Goal: Task Accomplishment & Management: Complete application form

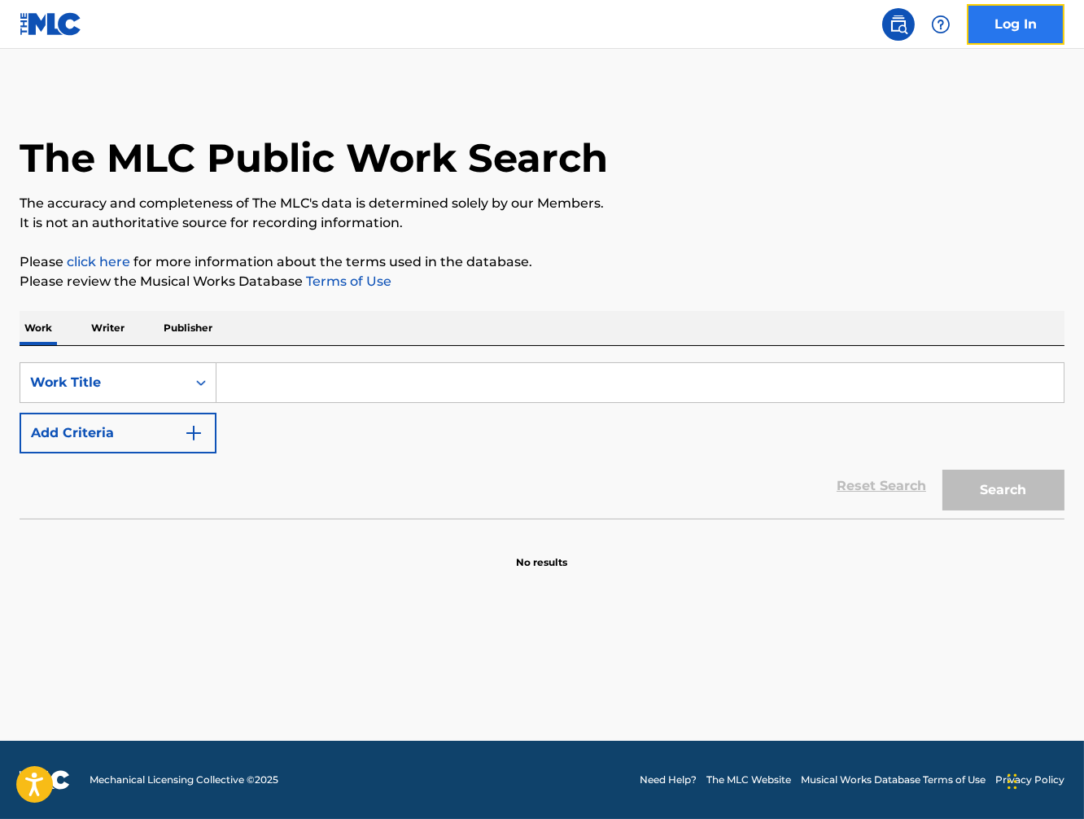
click at [1015, 28] on link "Log In" at bounding box center [1016, 24] width 98 height 41
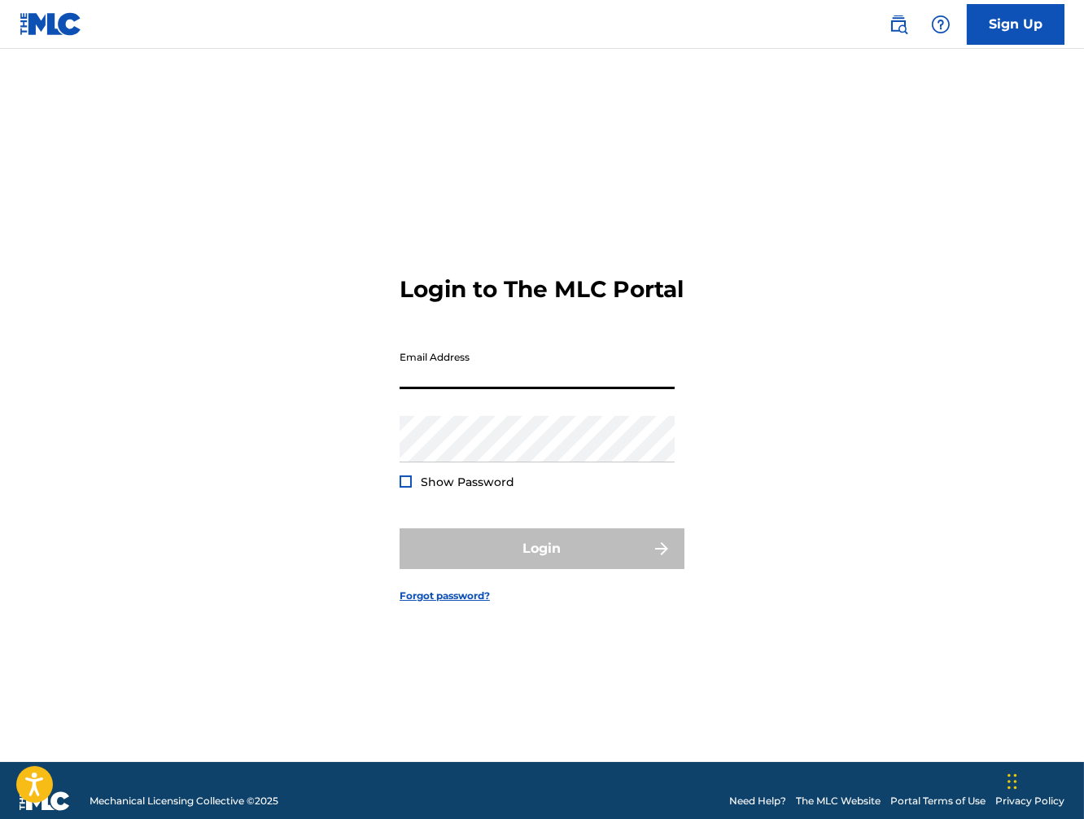
click at [464, 386] on input "Email Address" at bounding box center [537, 366] width 275 height 46
paste input "[EMAIL_ADDRESS][DOMAIN_NAME]"
type input "[EMAIL_ADDRESS][DOMAIN_NAME]"
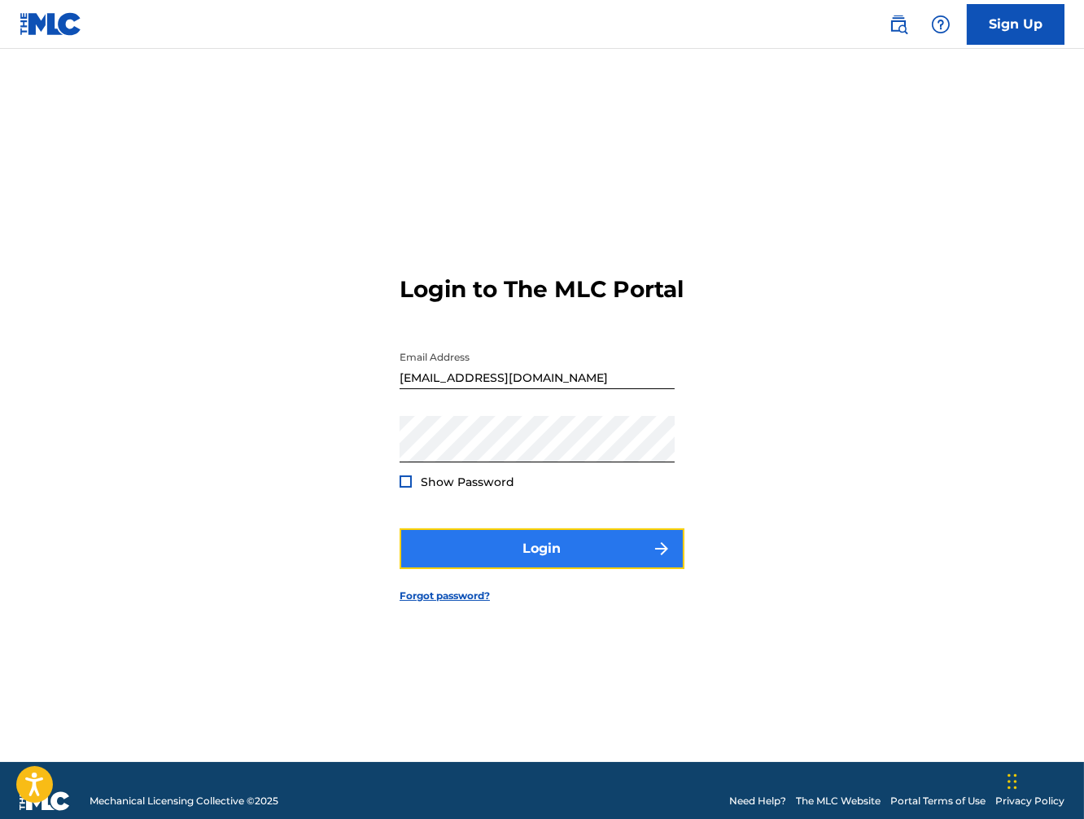
click at [557, 563] on button "Login" at bounding box center [542, 548] width 285 height 41
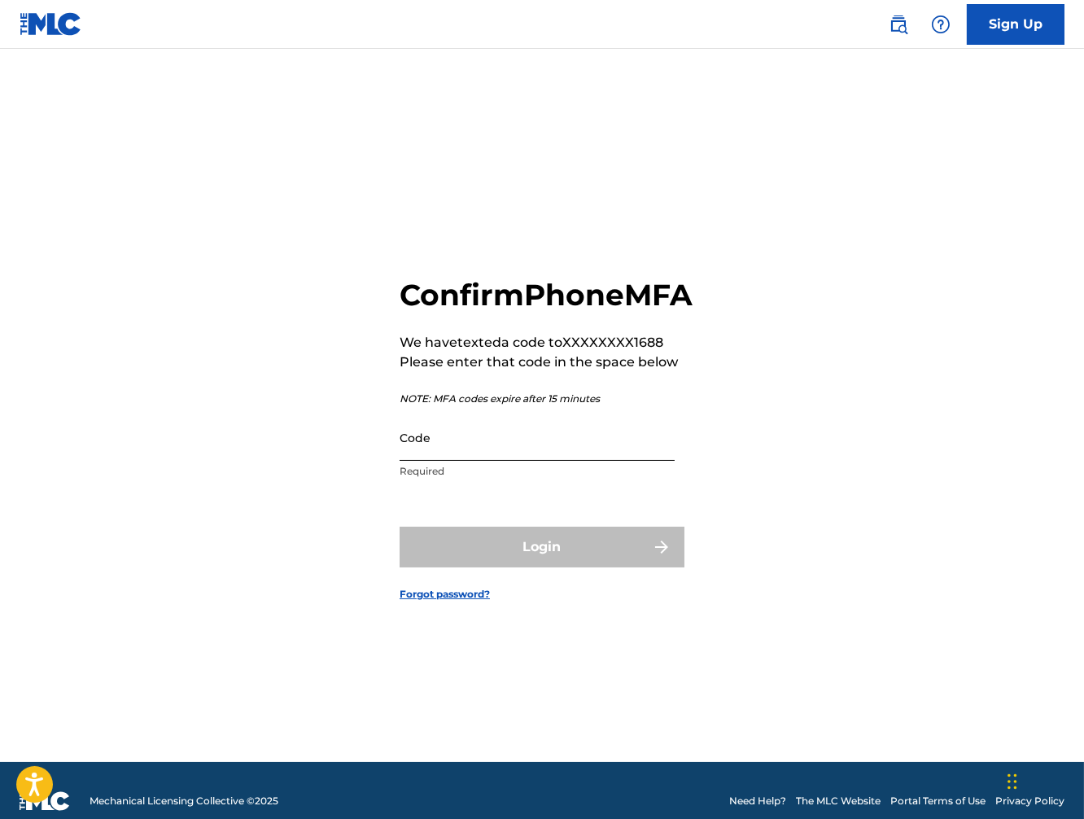
click at [465, 451] on input "Code" at bounding box center [537, 437] width 275 height 46
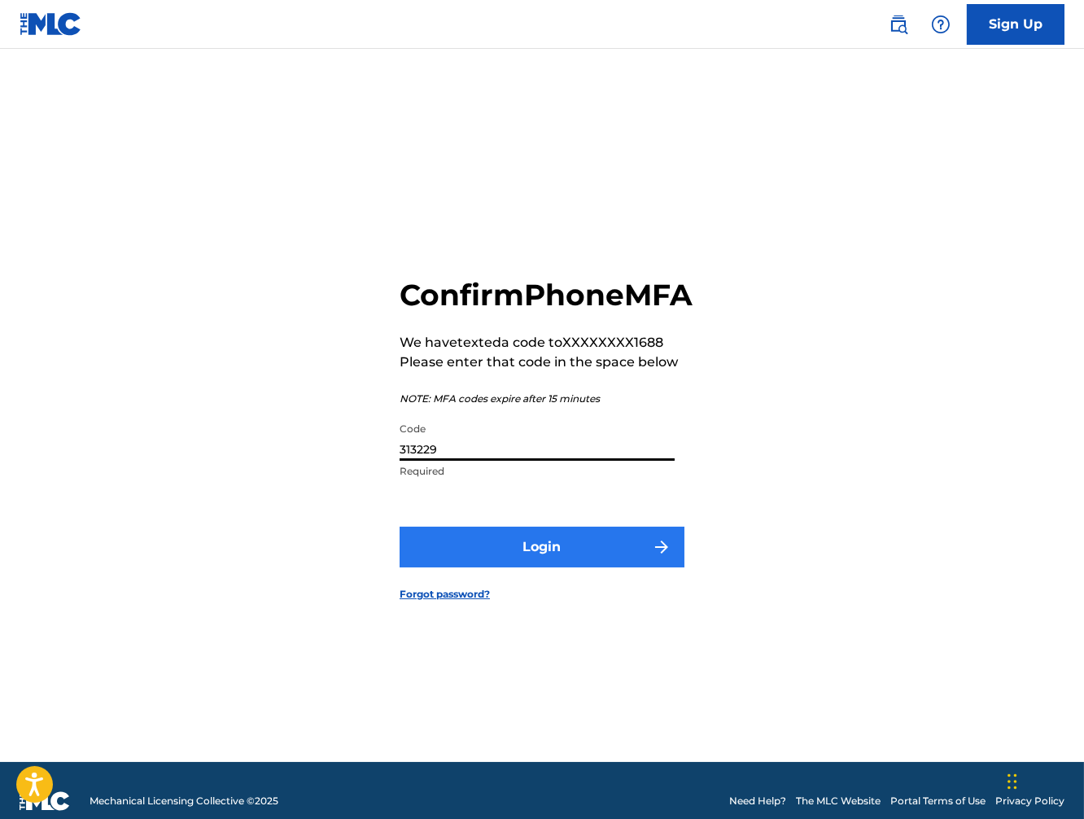
type input "313229"
click at [582, 565] on button "Login" at bounding box center [542, 546] width 285 height 41
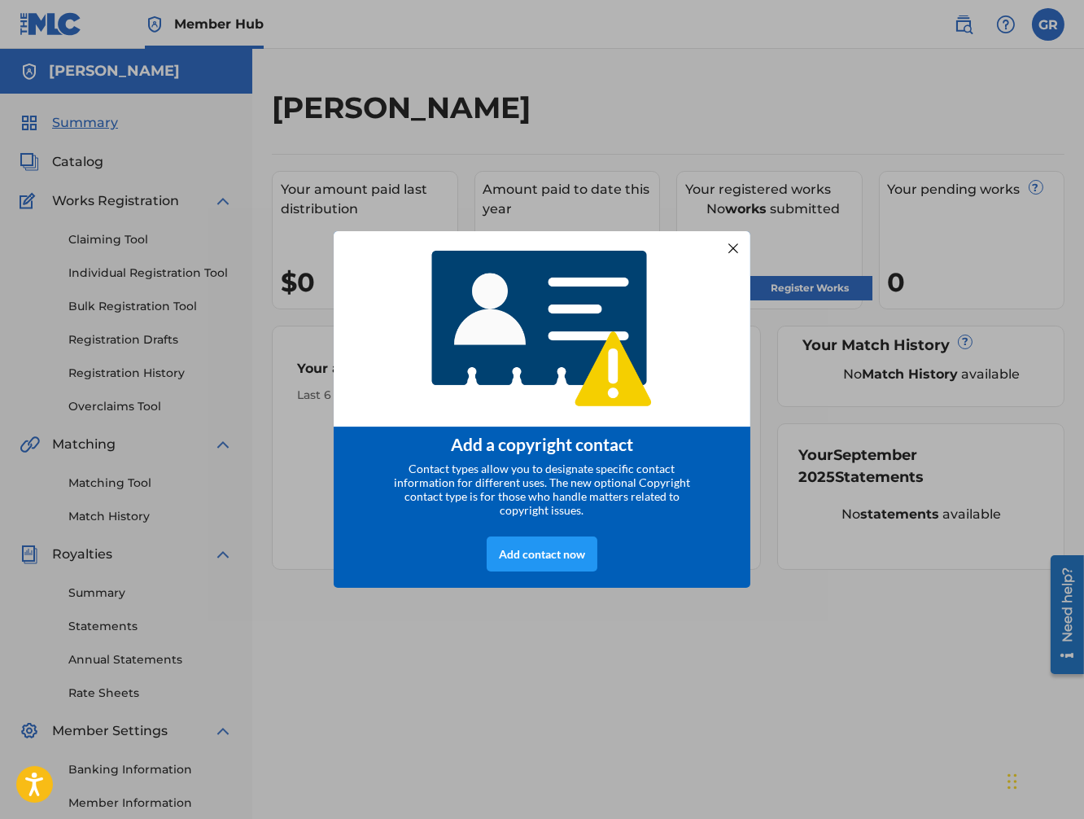
click at [734, 247] on div at bounding box center [733, 248] width 21 height 21
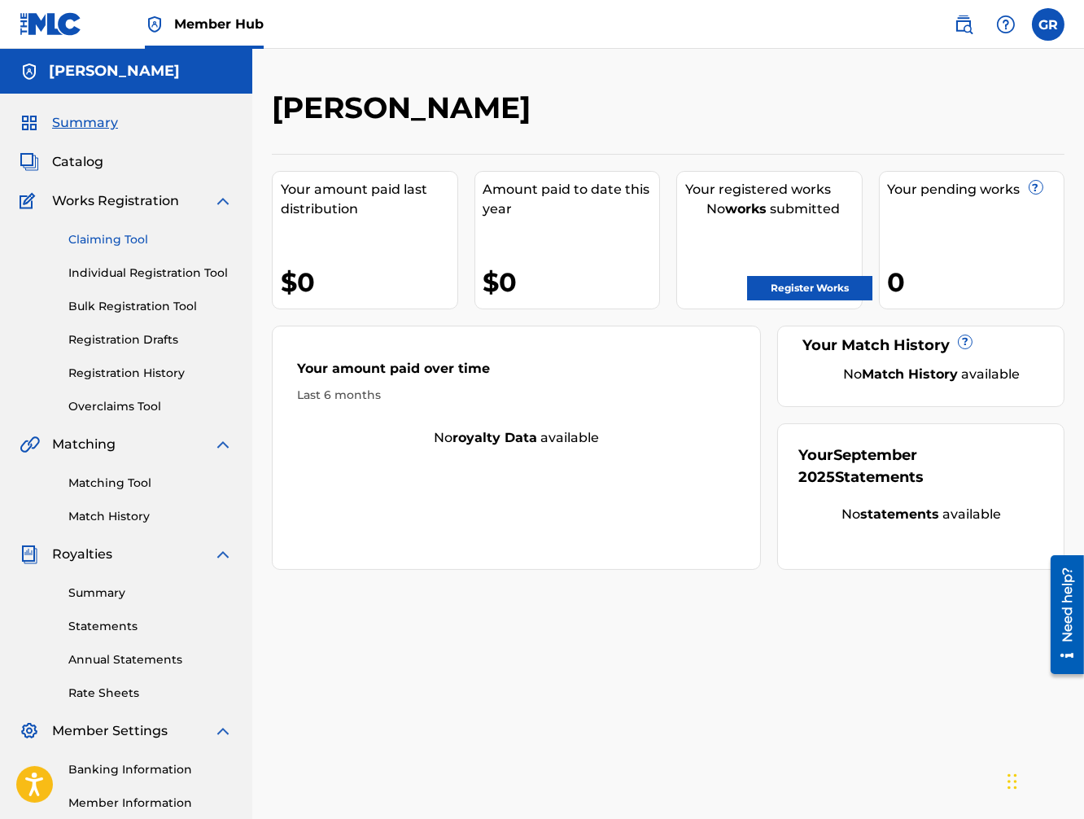
click at [123, 240] on link "Claiming Tool" at bounding box center [150, 239] width 164 height 17
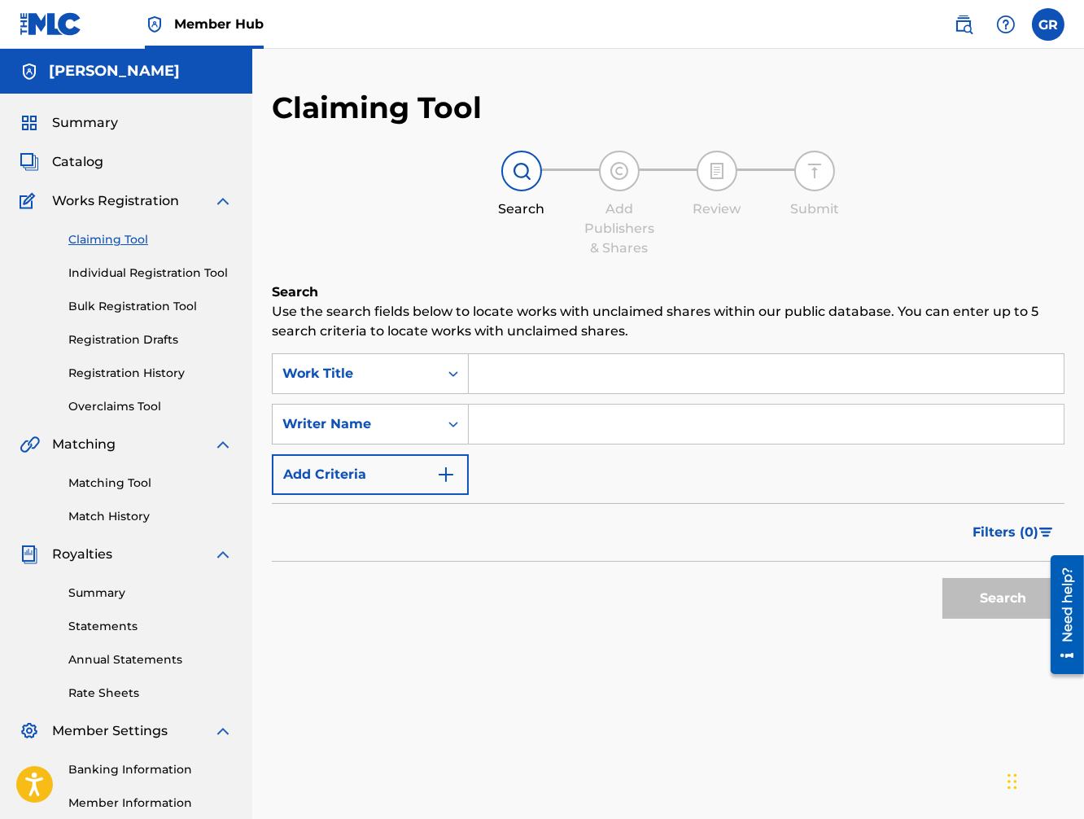
click at [514, 382] on input "Search Form" at bounding box center [766, 373] width 595 height 39
click at [155, 276] on link "Individual Registration Tool" at bounding box center [150, 272] width 164 height 17
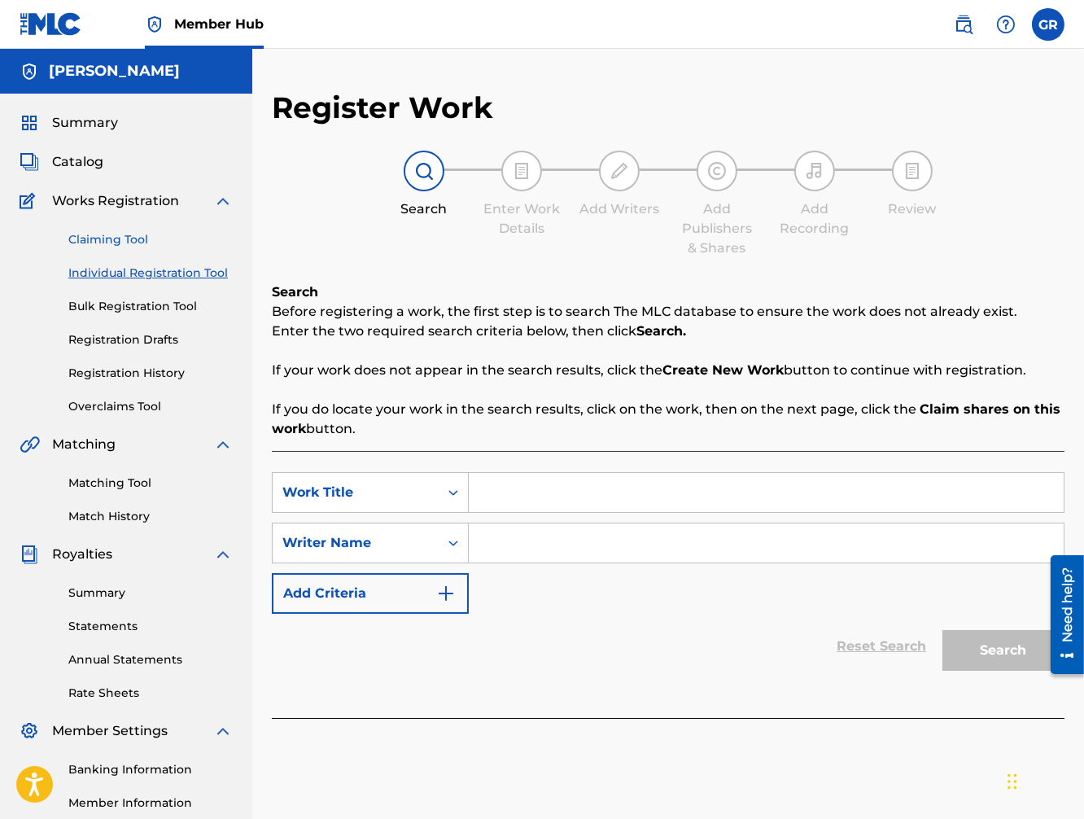
click at [103, 236] on link "Claiming Tool" at bounding box center [150, 239] width 164 height 17
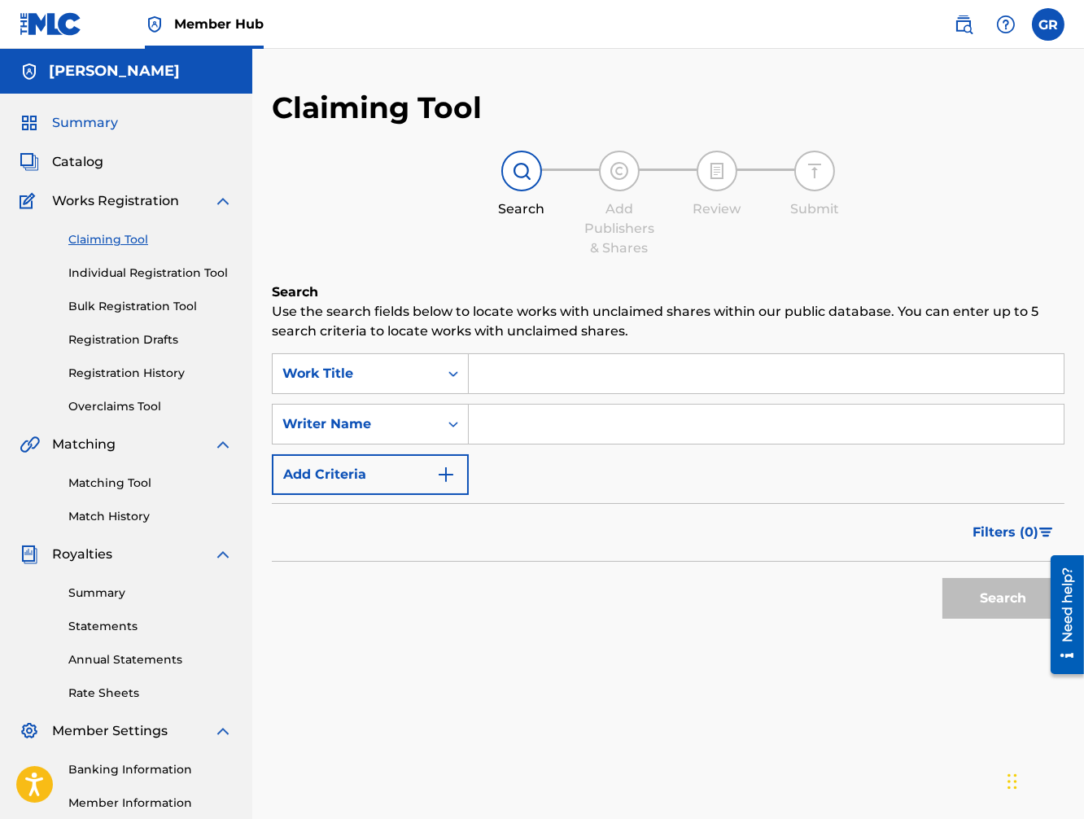
click at [99, 127] on span "Summary" at bounding box center [85, 123] width 66 height 20
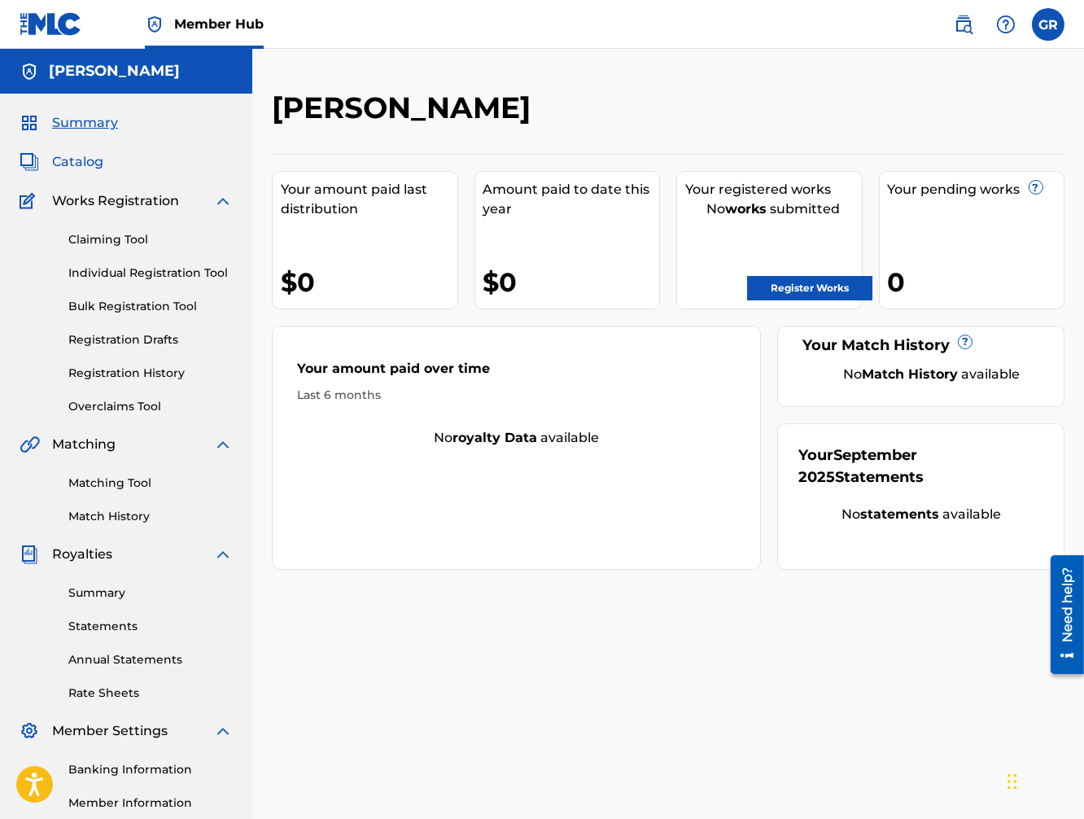
click at [68, 164] on span "Catalog" at bounding box center [77, 162] width 51 height 20
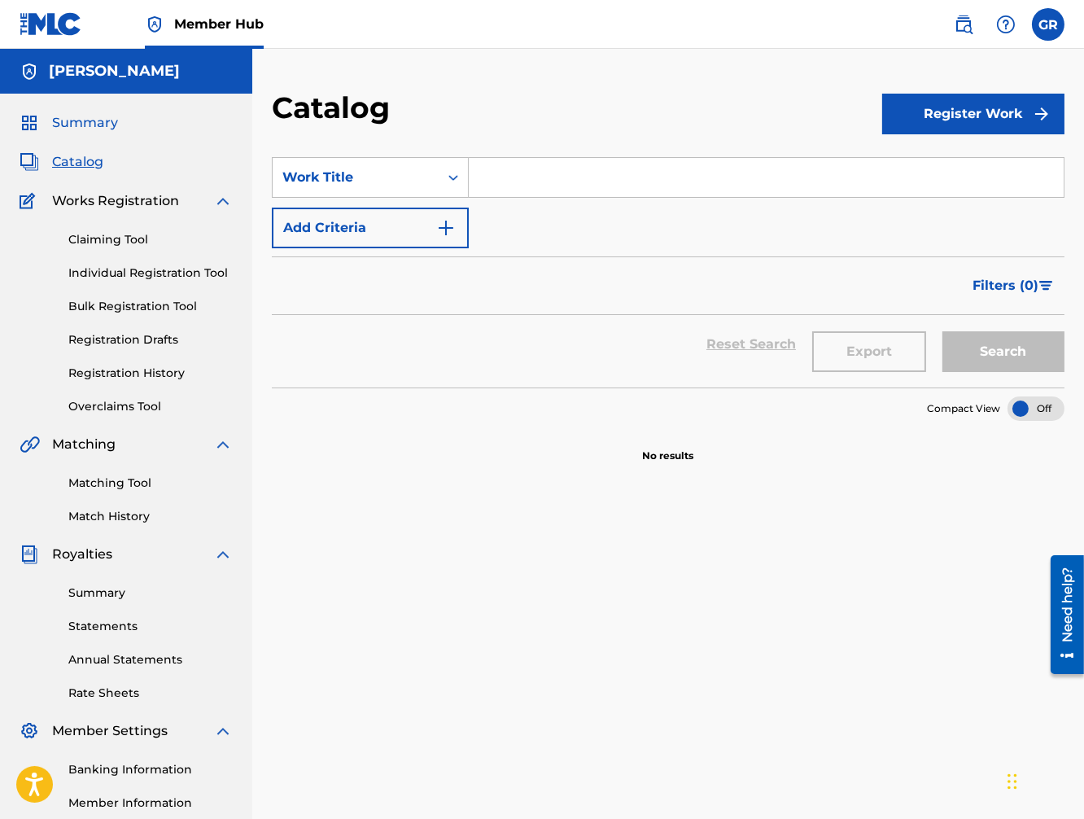
click at [70, 128] on span "Summary" at bounding box center [85, 123] width 66 height 20
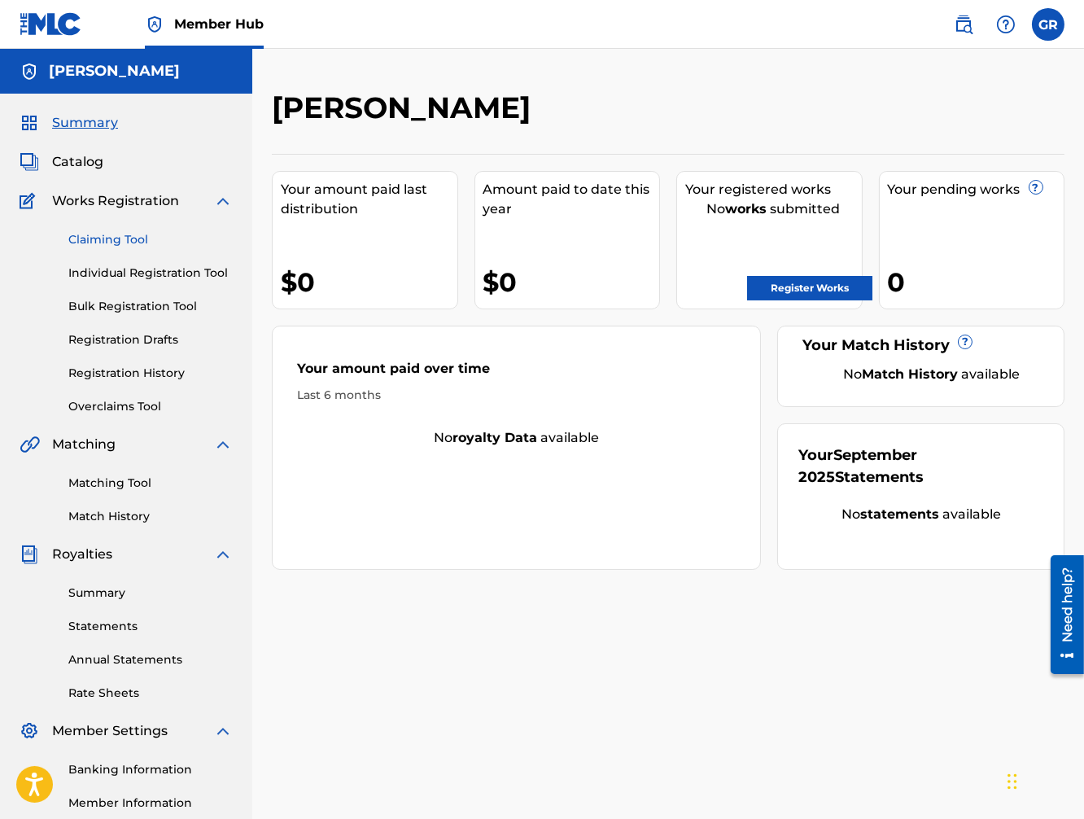
click at [117, 239] on link "Claiming Tool" at bounding box center [150, 239] width 164 height 17
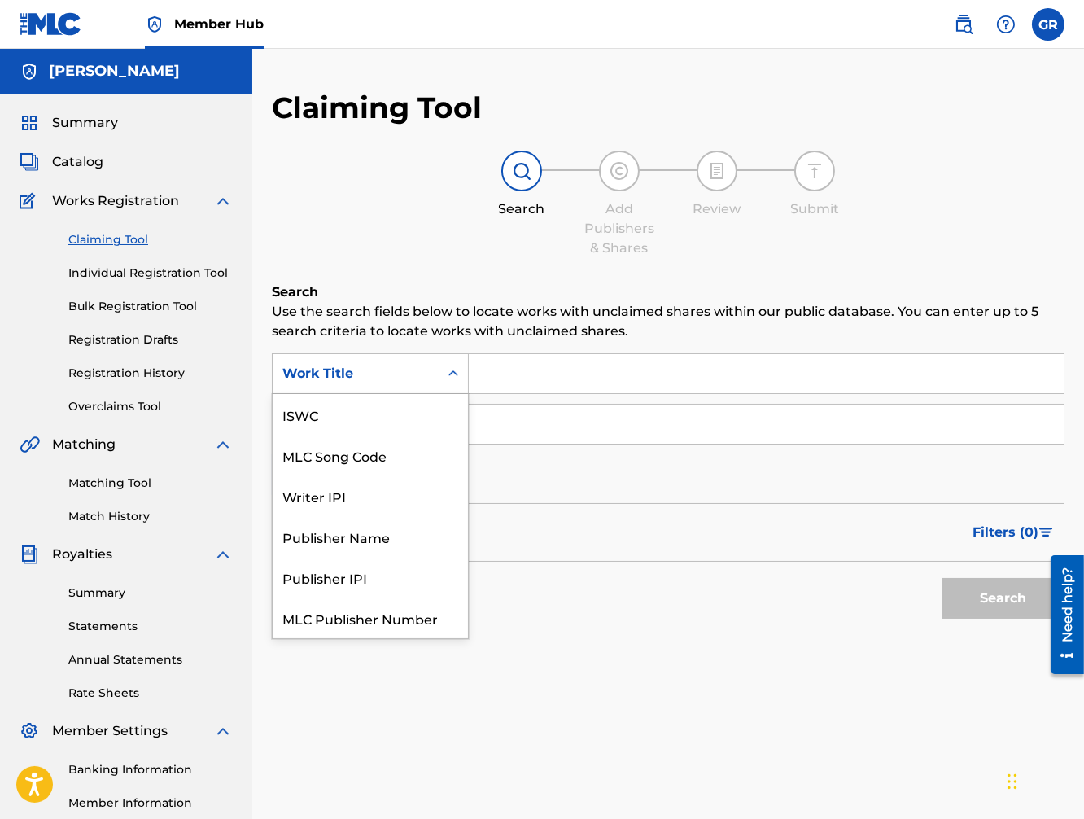
click at [451, 373] on icon "Search Form" at bounding box center [453, 373] width 10 height 6
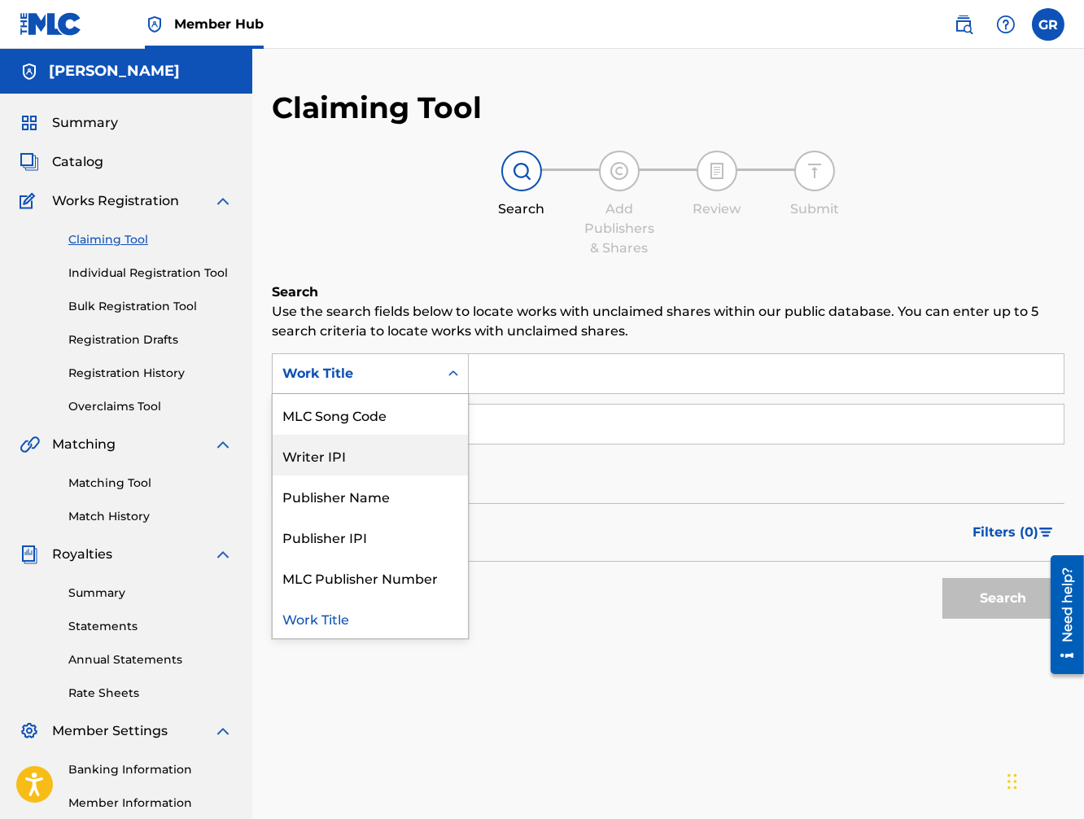
click at [325, 458] on div "Writer IPI" at bounding box center [370, 454] width 195 height 41
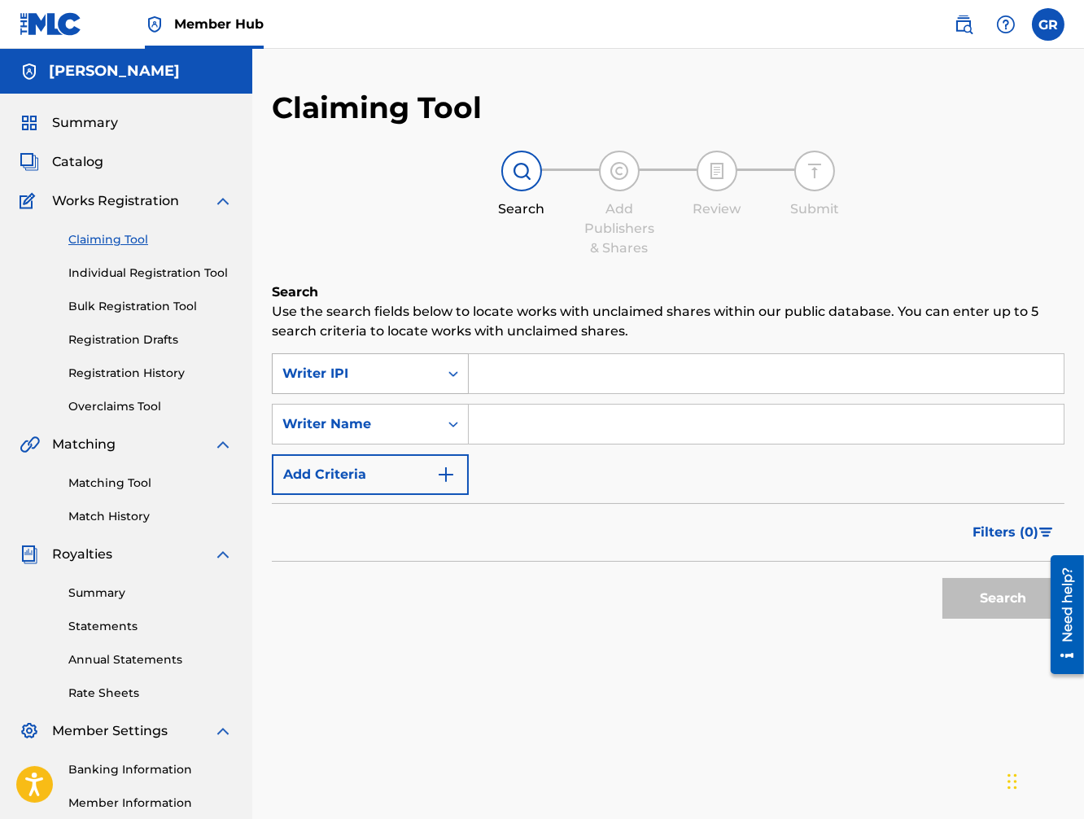
click at [447, 371] on icon "Search Form" at bounding box center [453, 373] width 16 height 16
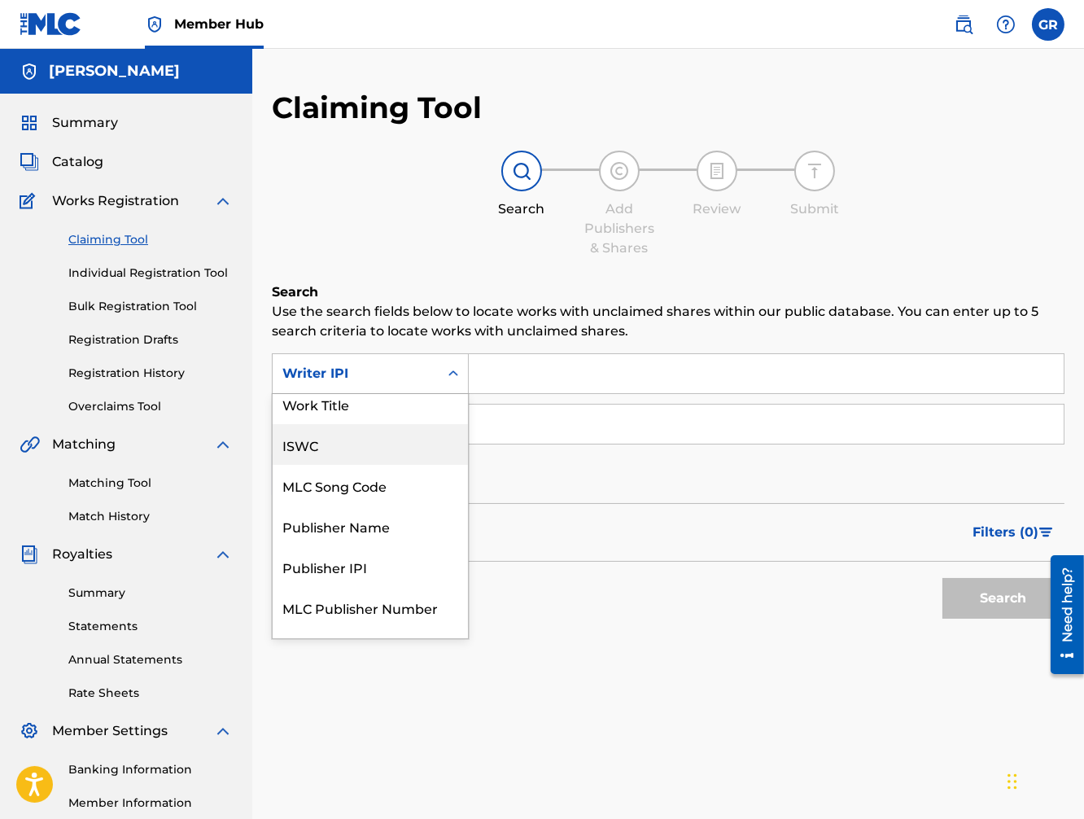
scroll to position [22, 0]
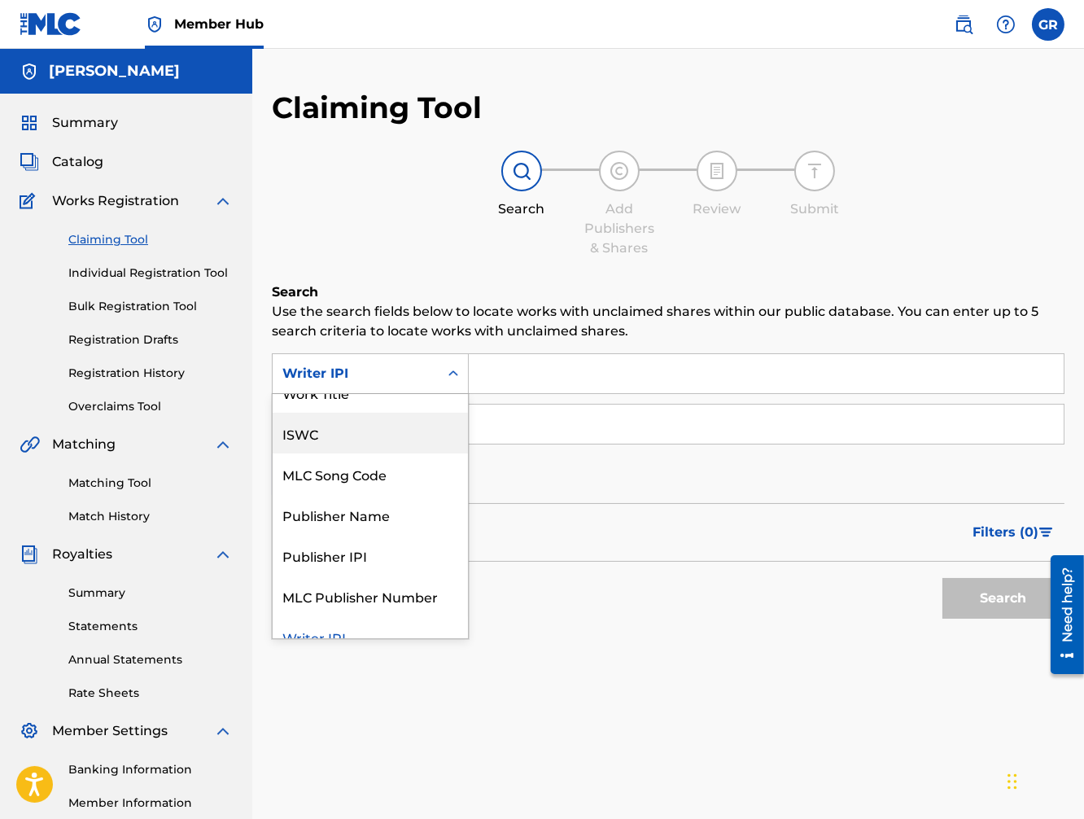
click at [373, 420] on div "ISWC" at bounding box center [370, 433] width 195 height 41
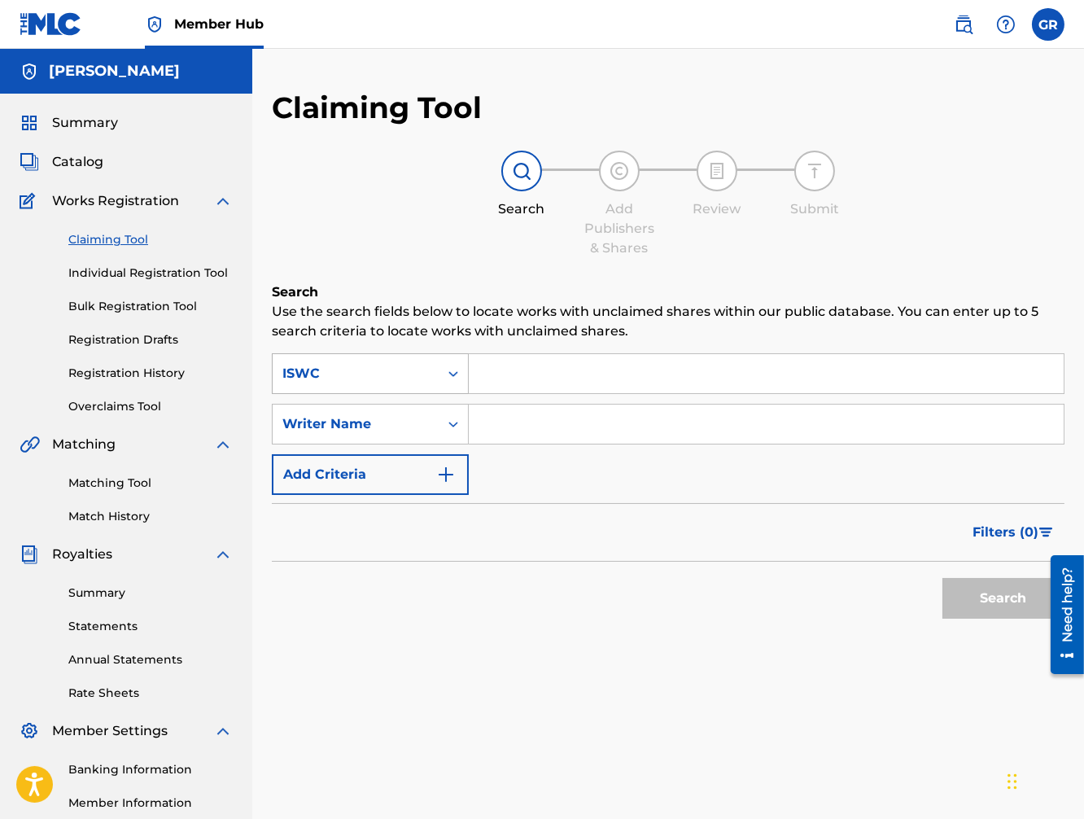
click at [449, 373] on icon "Search Form" at bounding box center [453, 373] width 16 height 16
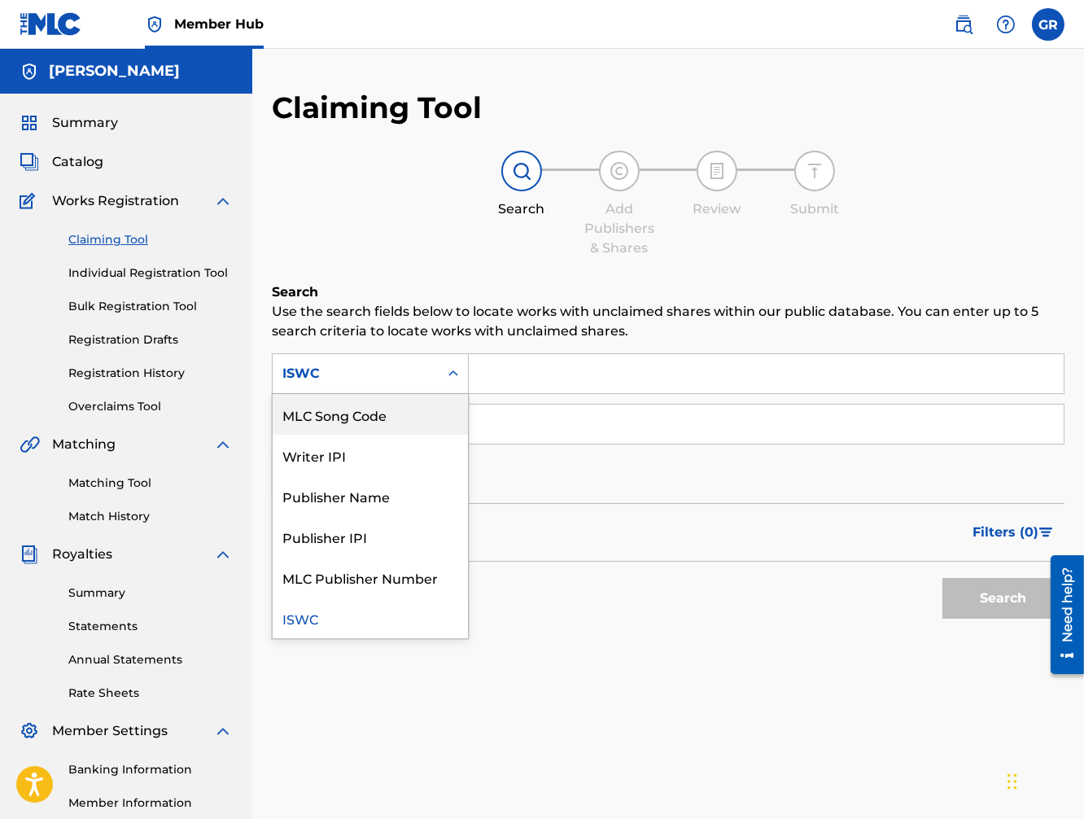
scroll to position [0, 0]
click at [411, 417] on div "Work Title" at bounding box center [370, 414] width 195 height 41
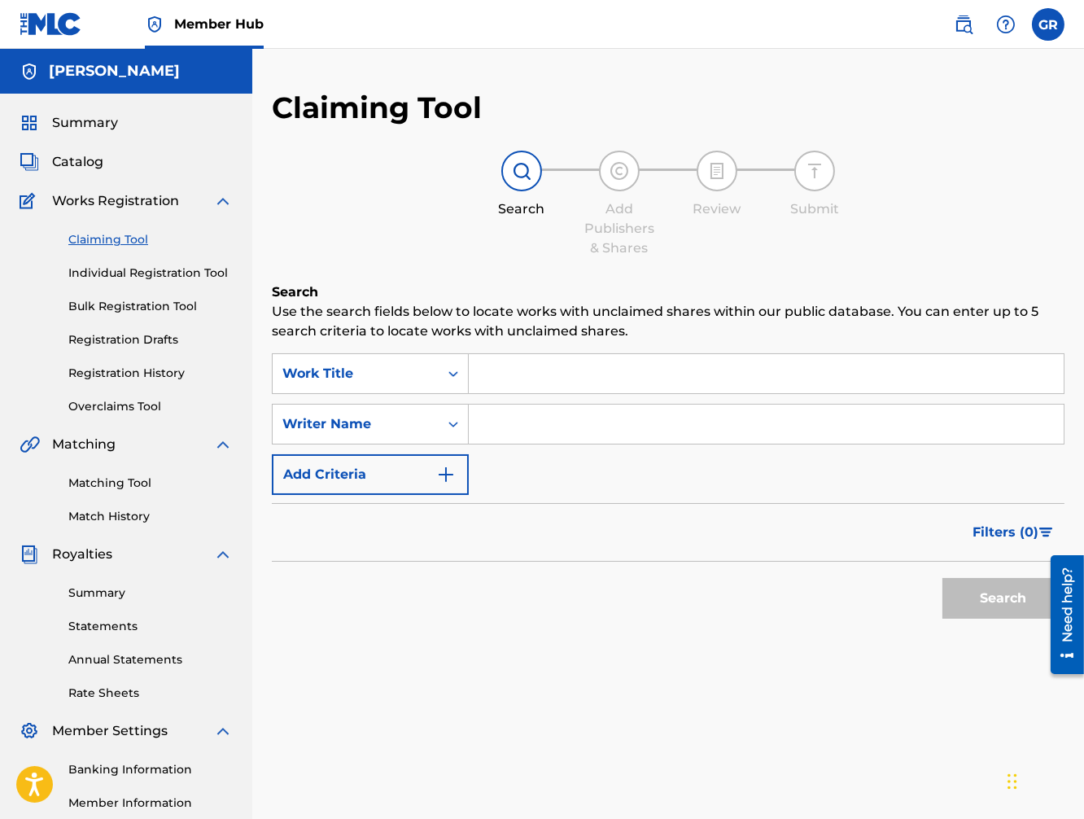
click at [572, 435] on input "Search Form" at bounding box center [766, 423] width 595 height 39
type input "t"
type input "[PERSON_NAME]"
click at [1005, 608] on button "Search" at bounding box center [1003, 598] width 122 height 41
drag, startPoint x: 585, startPoint y: 424, endPoint x: 473, endPoint y: 426, distance: 112.3
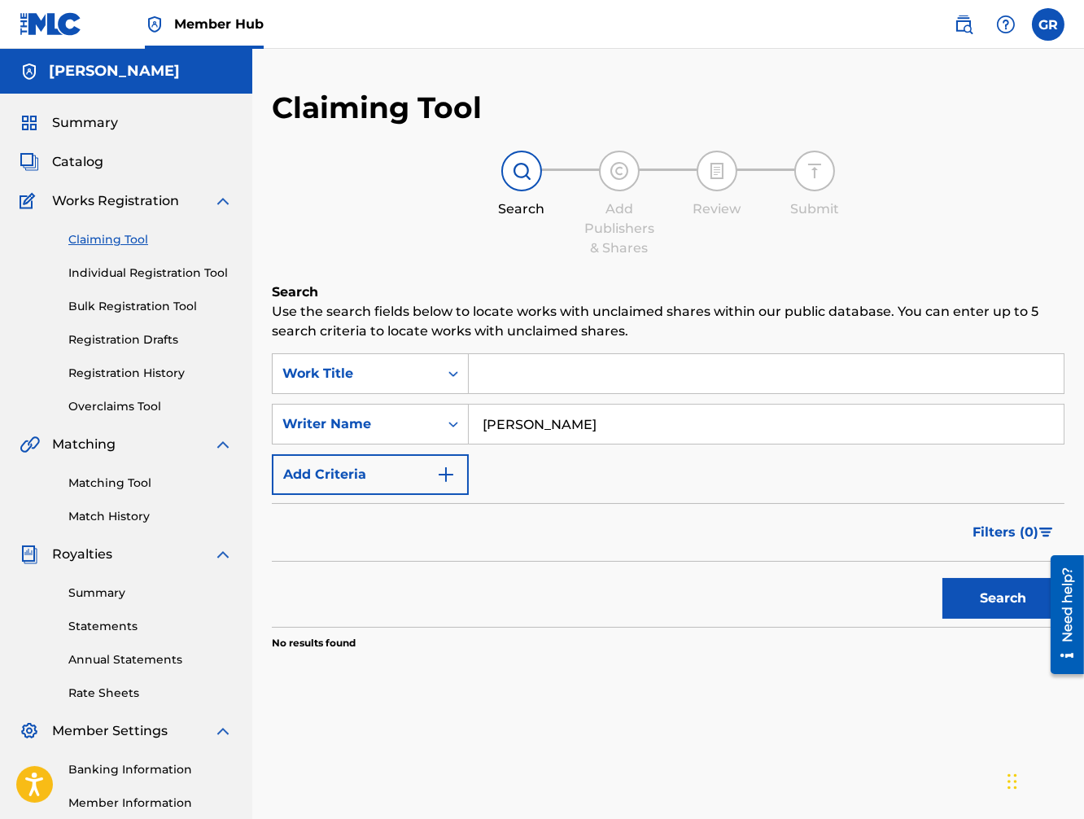
click at [473, 426] on input "[PERSON_NAME]" at bounding box center [766, 423] width 595 height 39
type input "[PERSON_NAME]"
click at [990, 599] on button "Search" at bounding box center [1003, 598] width 122 height 41
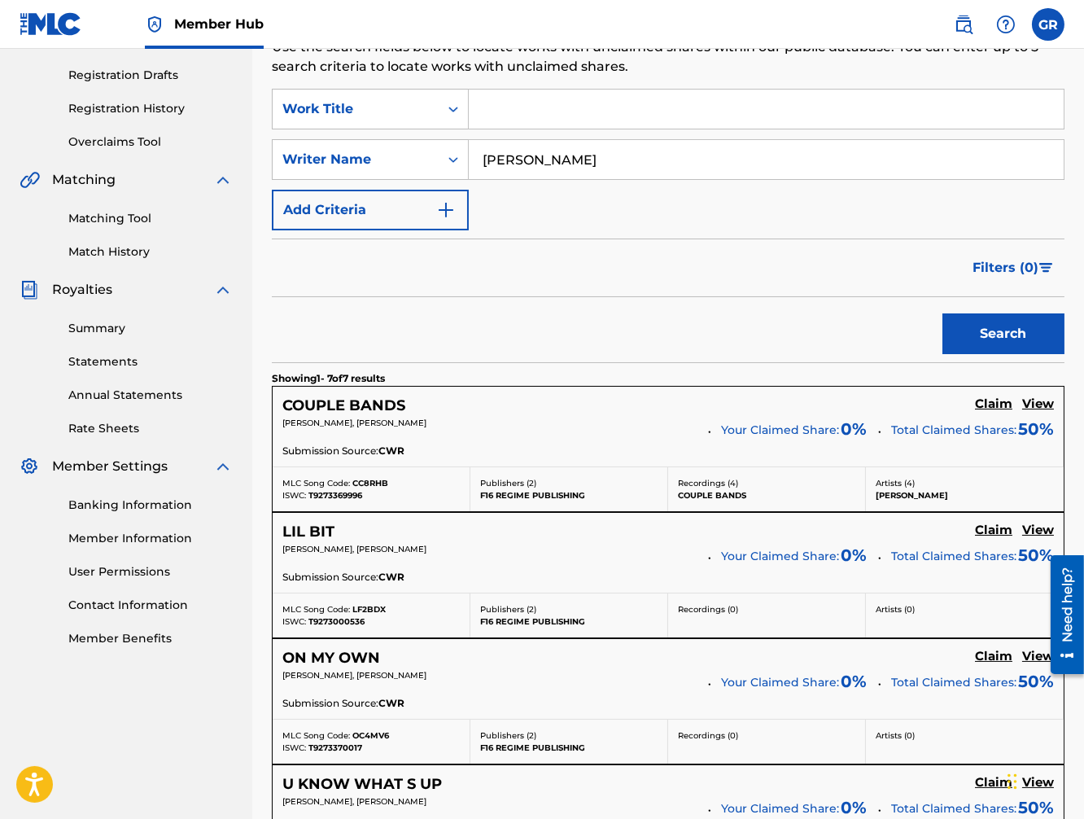
scroll to position [356, 0]
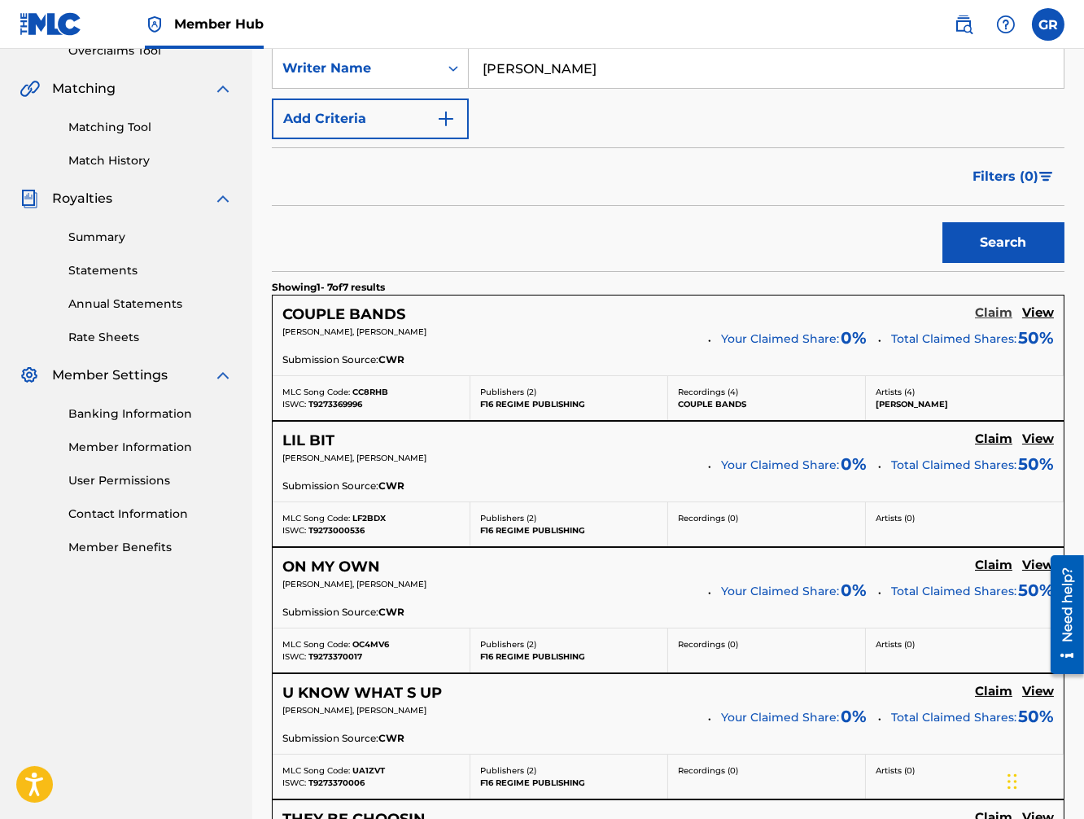
click at [992, 312] on h5 "Claim" at bounding box center [993, 312] width 37 height 15
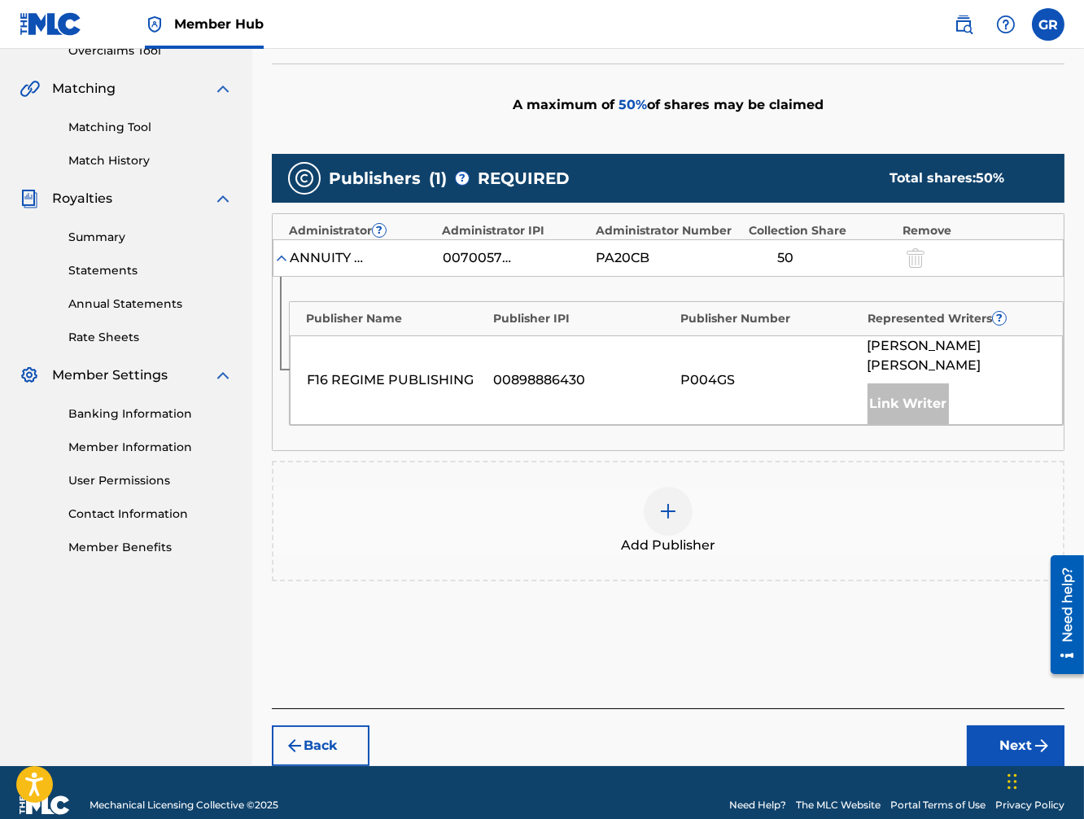
scroll to position [356, 0]
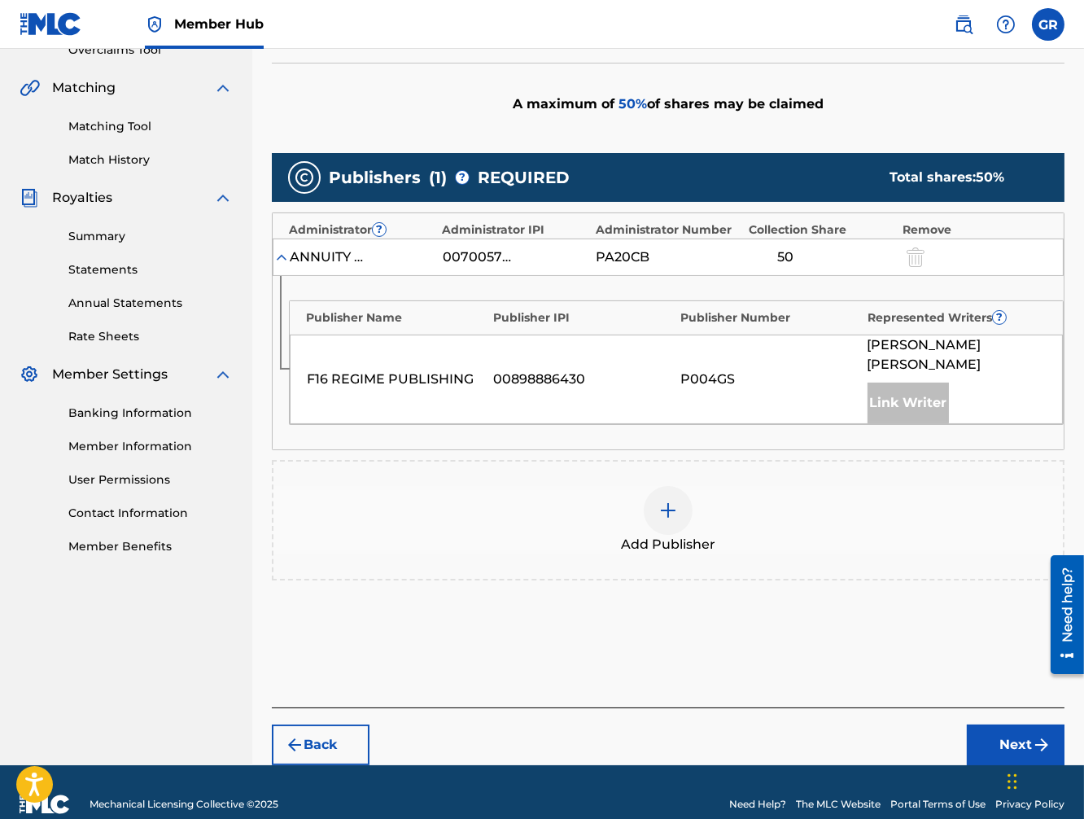
click at [801, 250] on div "50" at bounding box center [785, 257] width 73 height 20
click at [796, 259] on div "50" at bounding box center [785, 257] width 73 height 20
click at [795, 259] on div "50" at bounding box center [785, 257] width 73 height 20
click at [1009, 724] on button "Next" at bounding box center [1016, 744] width 98 height 41
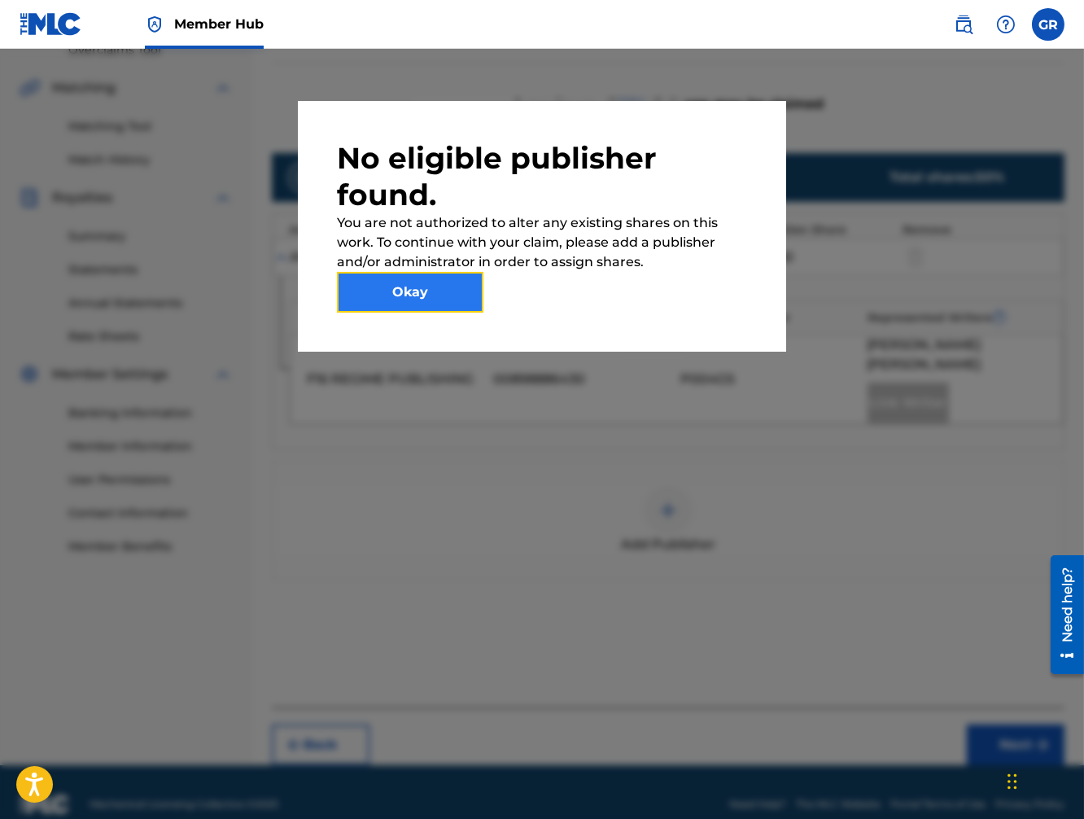
click at [420, 295] on button "Okay" at bounding box center [410, 292] width 146 height 41
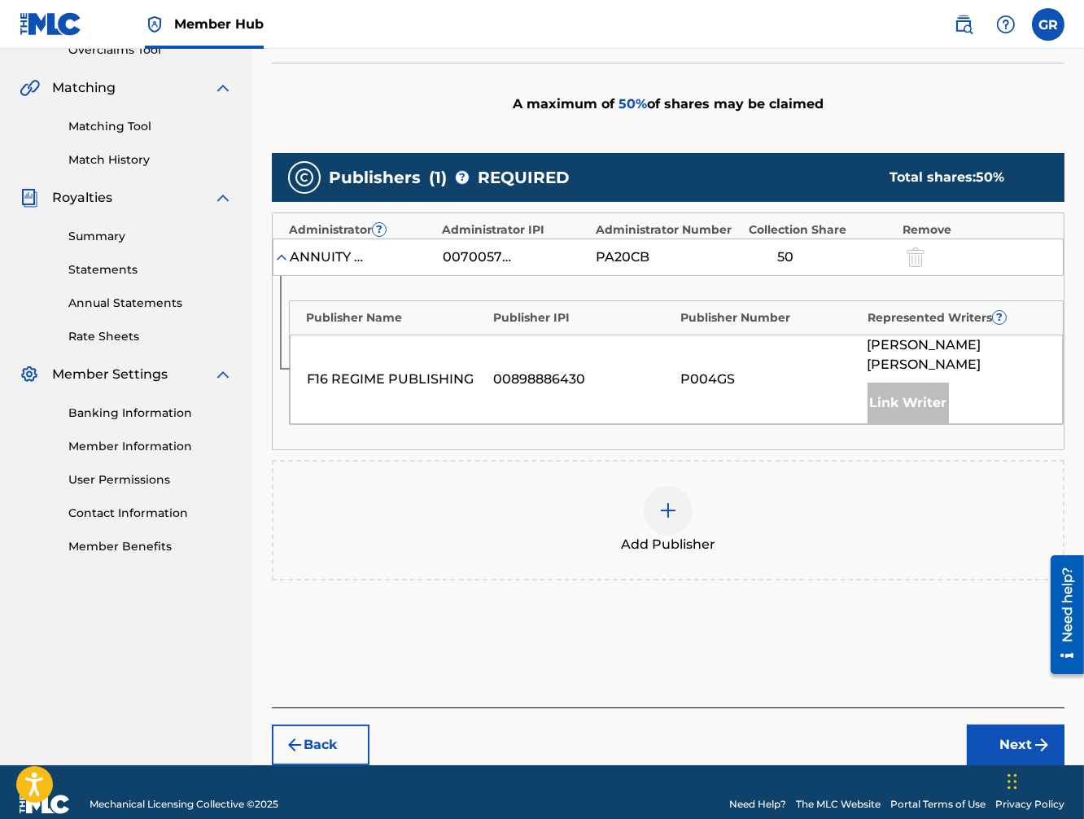
click at [907, 382] on div "Link Writer" at bounding box center [907, 402] width 81 height 41
click at [715, 369] on div "P004GS" at bounding box center [769, 379] width 179 height 20
click at [500, 369] on div "00898886430" at bounding box center [583, 379] width 179 height 20
click at [306, 339] on div "F16 REGIME PUBLISHING 00898886430 P004GS [PERSON_NAME] Link Writer" at bounding box center [676, 379] width 773 height 90
click at [374, 343] on div "F16 REGIME PUBLISHING 00898886430 P004GS [PERSON_NAME] Link Writer" at bounding box center [676, 379] width 773 height 90
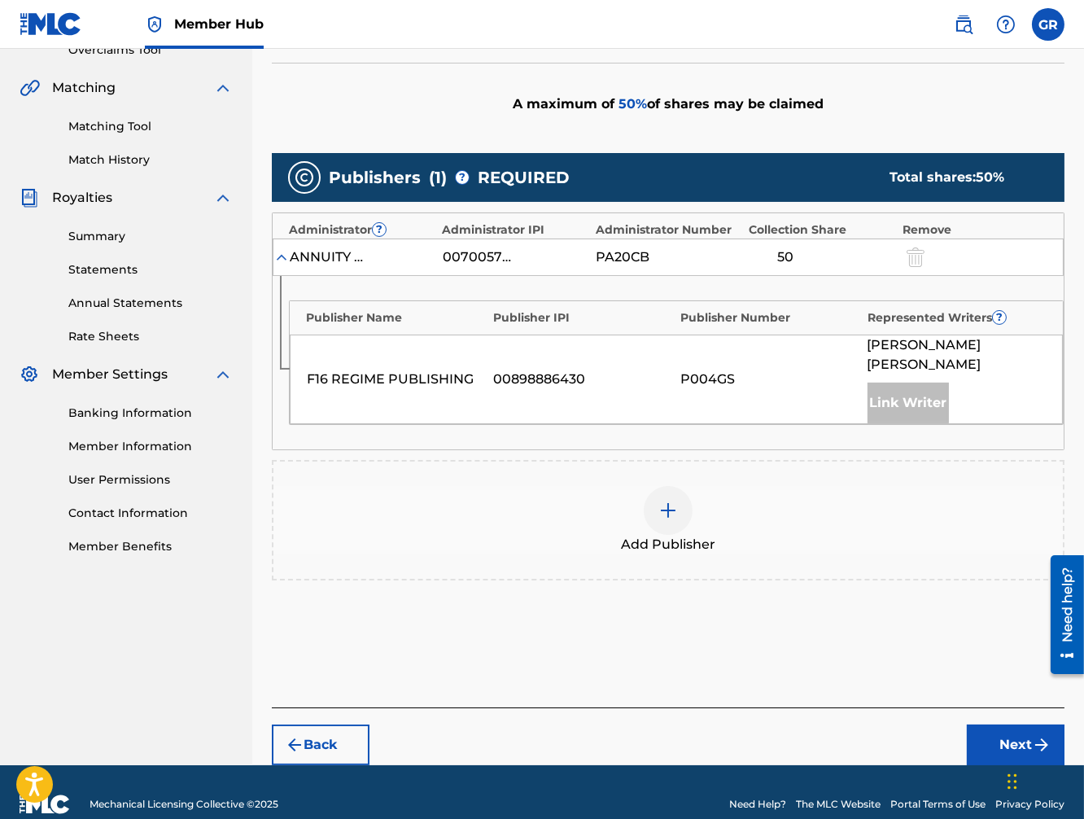
click at [374, 369] on div "F16 REGIME PUBLISHING" at bounding box center [396, 379] width 179 height 20
click at [382, 347] on div "F16 REGIME PUBLISHING 00898886430 P004GS [PERSON_NAME] Link Writer" at bounding box center [676, 379] width 773 height 90
click at [277, 259] on img at bounding box center [281, 257] width 16 height 16
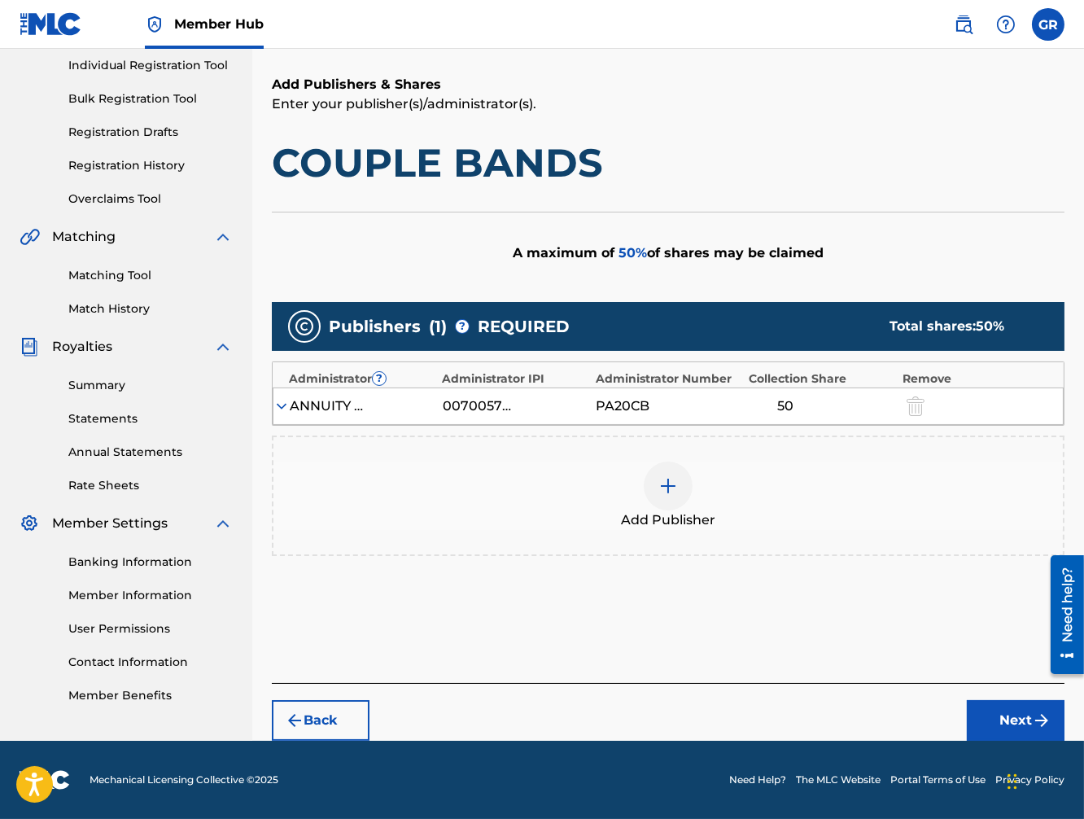
scroll to position [204, 0]
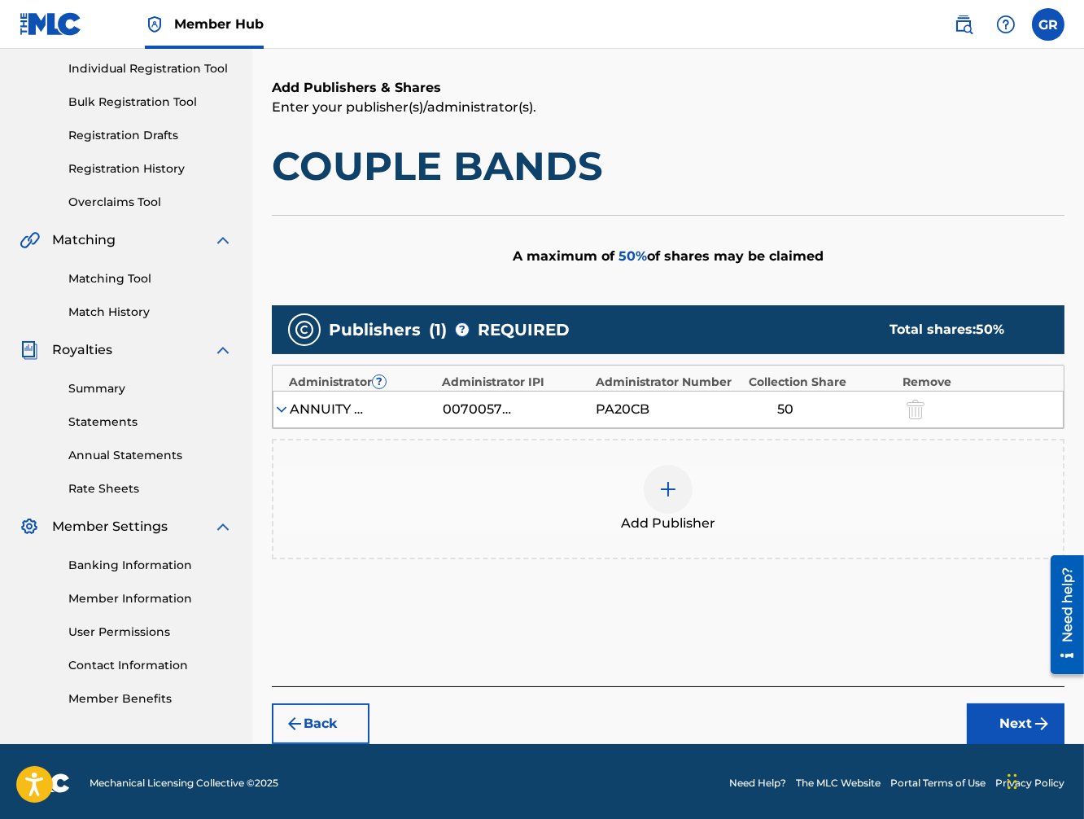
click at [720, 327] on div "Publishers ( 1 ) ? REQUIRED Total shares: 50 %" at bounding box center [668, 329] width 793 height 49
click at [313, 409] on div "ANNUITY SONGS" at bounding box center [326, 410] width 73 height 20
click at [279, 406] on img at bounding box center [281, 409] width 16 height 16
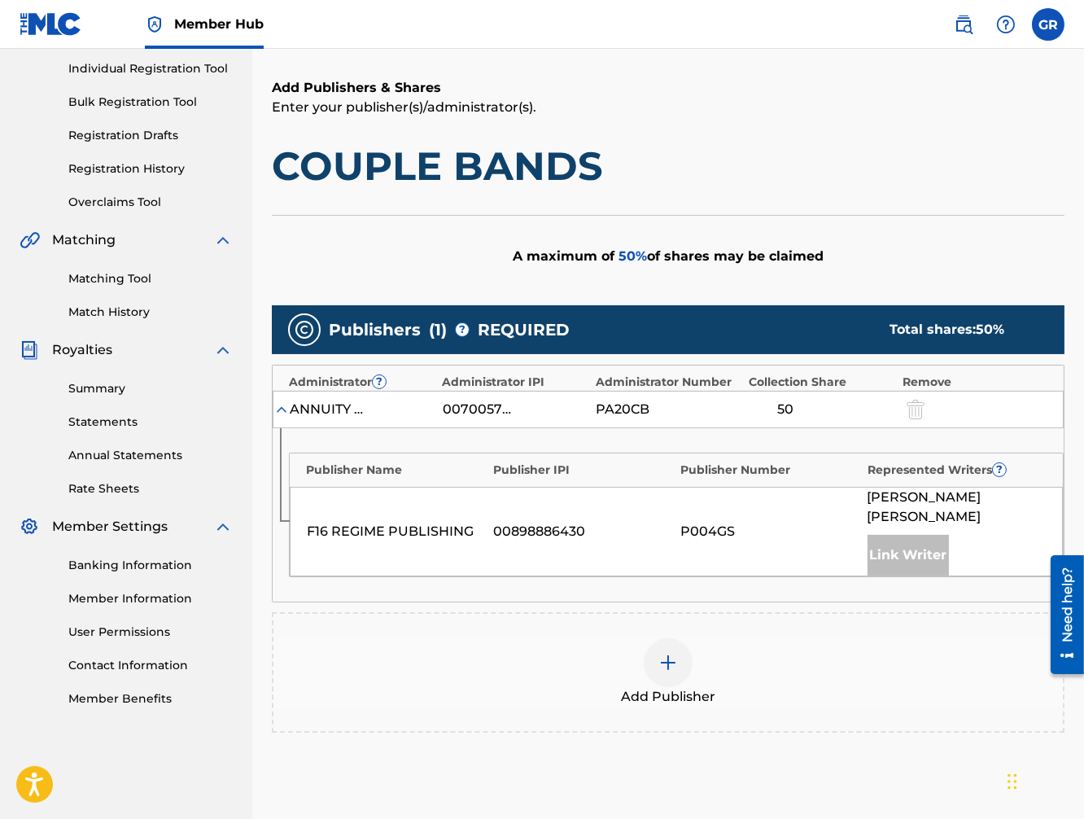
click at [395, 522] on div "F16 REGIME PUBLISHING" at bounding box center [396, 532] width 179 height 20
click at [928, 535] on div "Link Writer" at bounding box center [907, 555] width 81 height 41
click at [956, 496] on span "[PERSON_NAME]" at bounding box center [956, 506] width 179 height 39
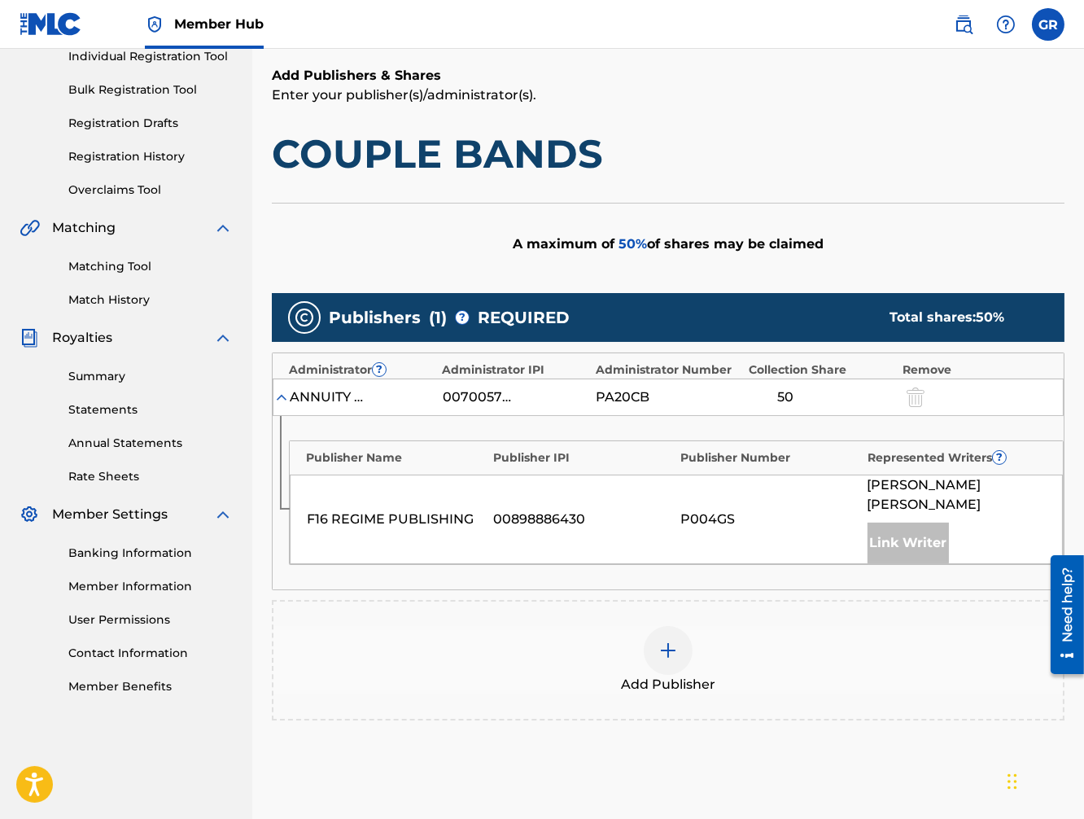
scroll to position [356, 0]
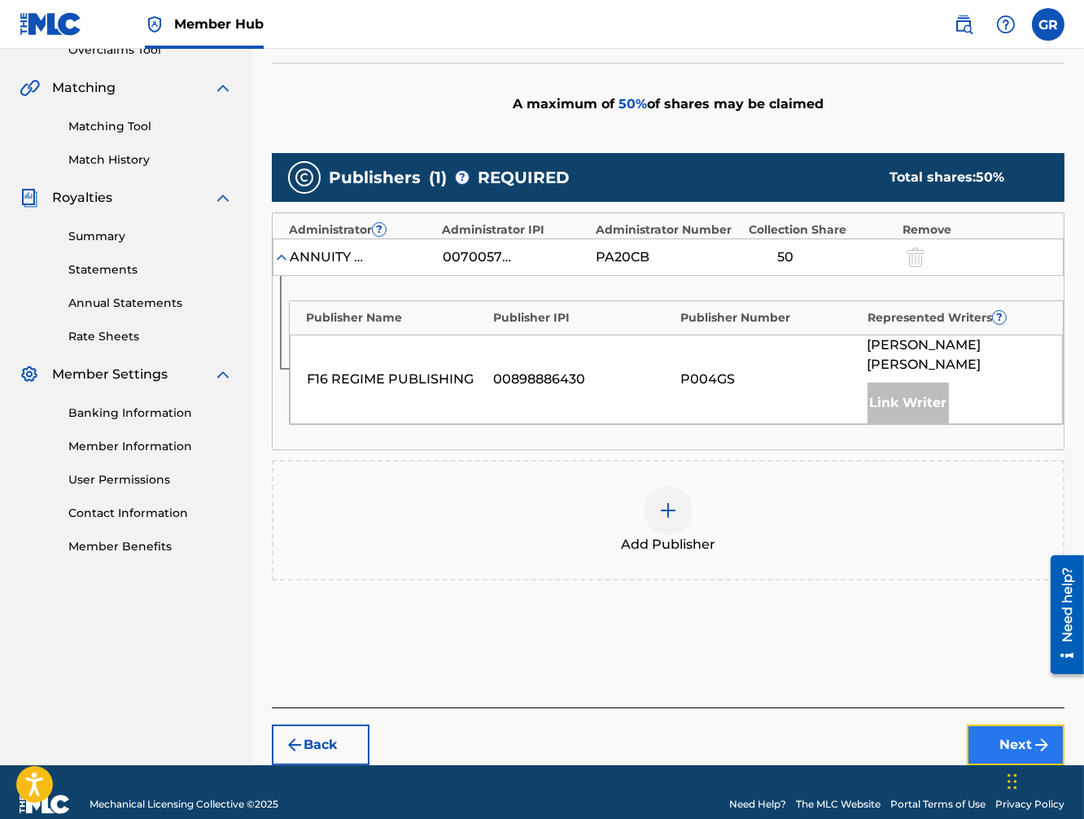
click at [995, 724] on button "Next" at bounding box center [1016, 744] width 98 height 41
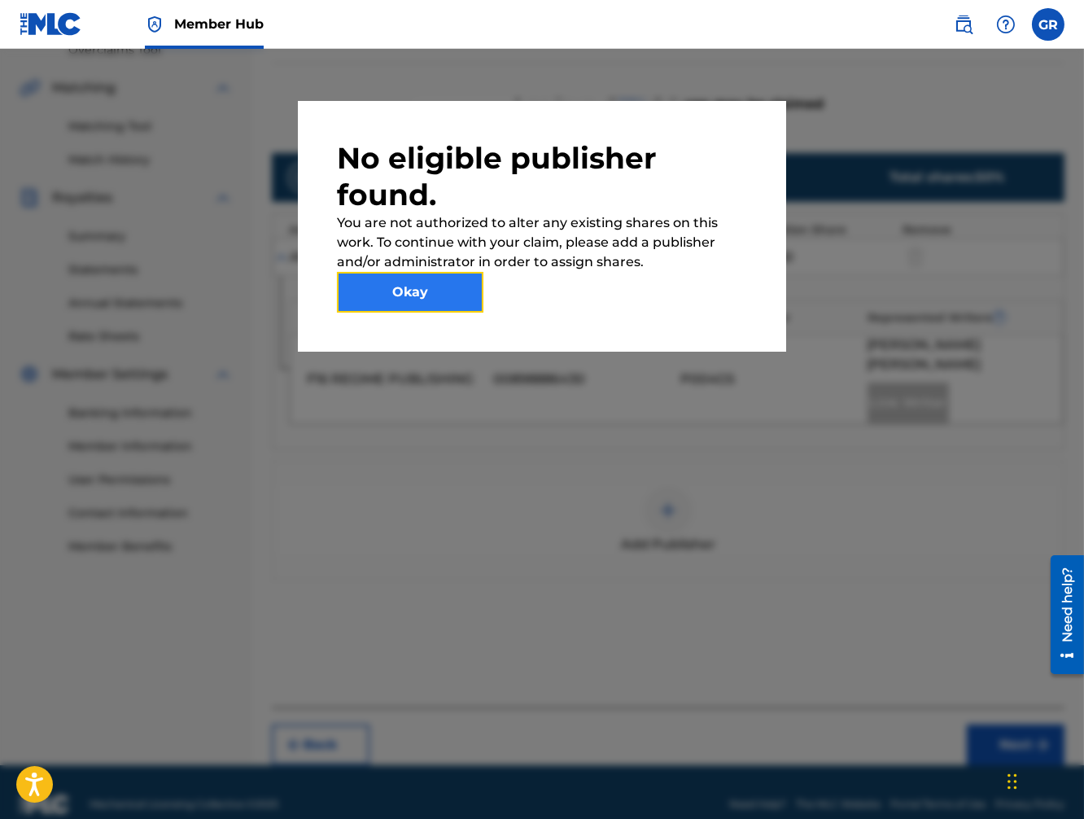
click at [450, 301] on button "Okay" at bounding box center [410, 292] width 146 height 41
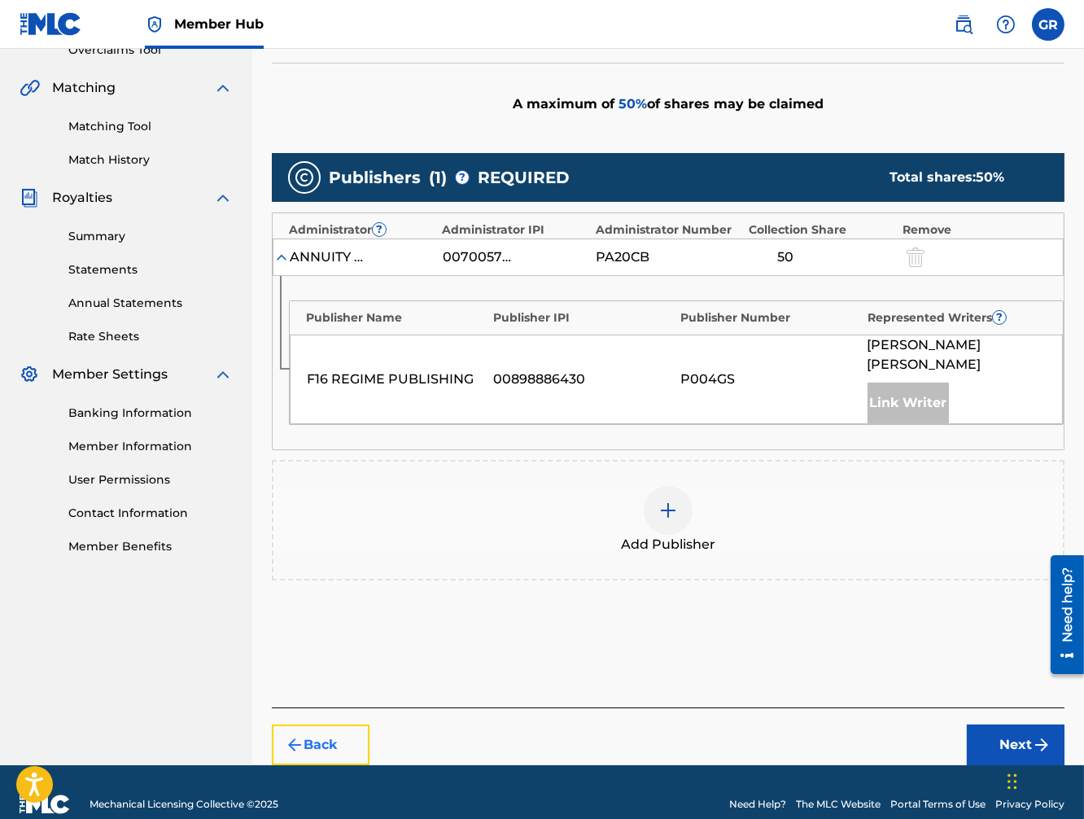
click at [302, 735] on img "submit" at bounding box center [295, 745] width 20 height 20
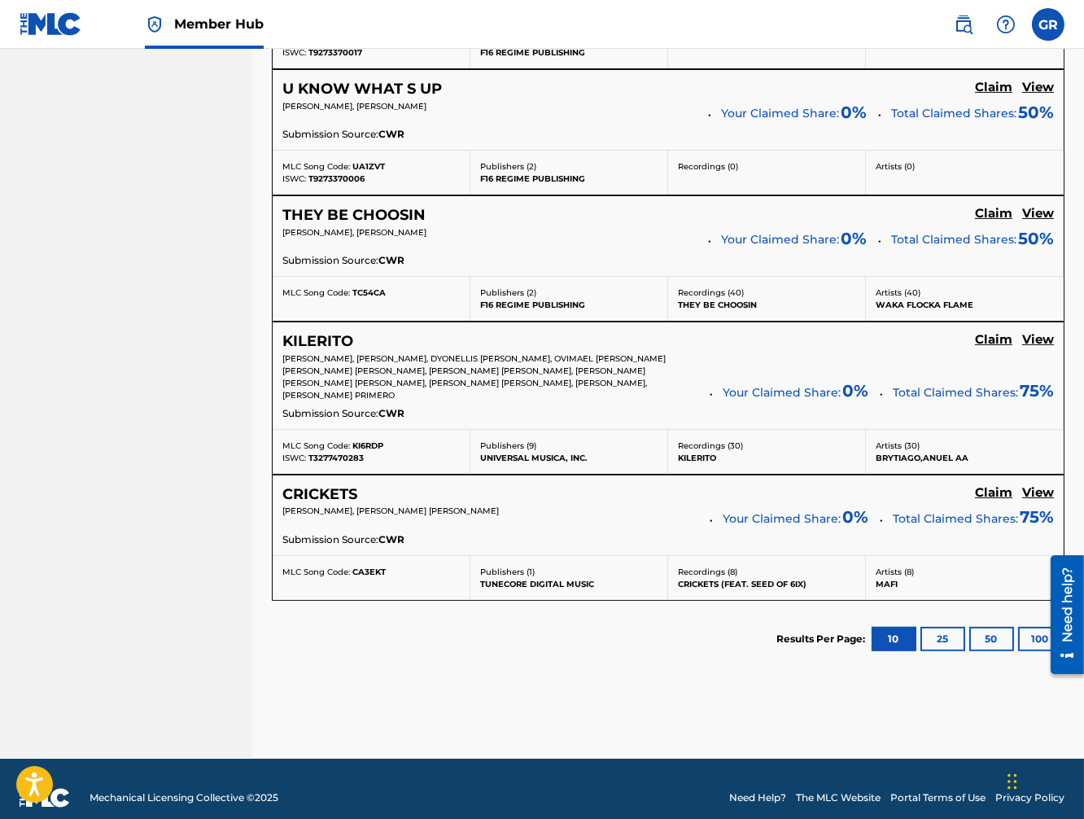
scroll to position [967, 0]
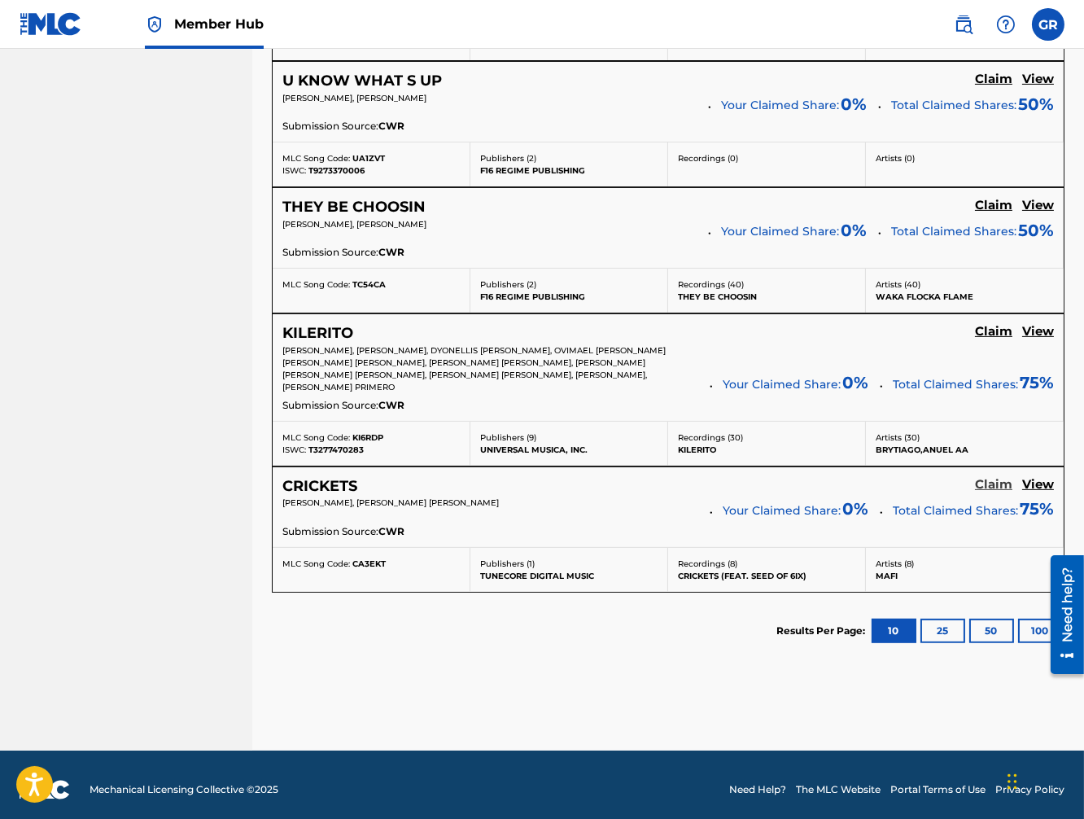
click at [995, 477] on h5 "Claim" at bounding box center [993, 484] width 37 height 15
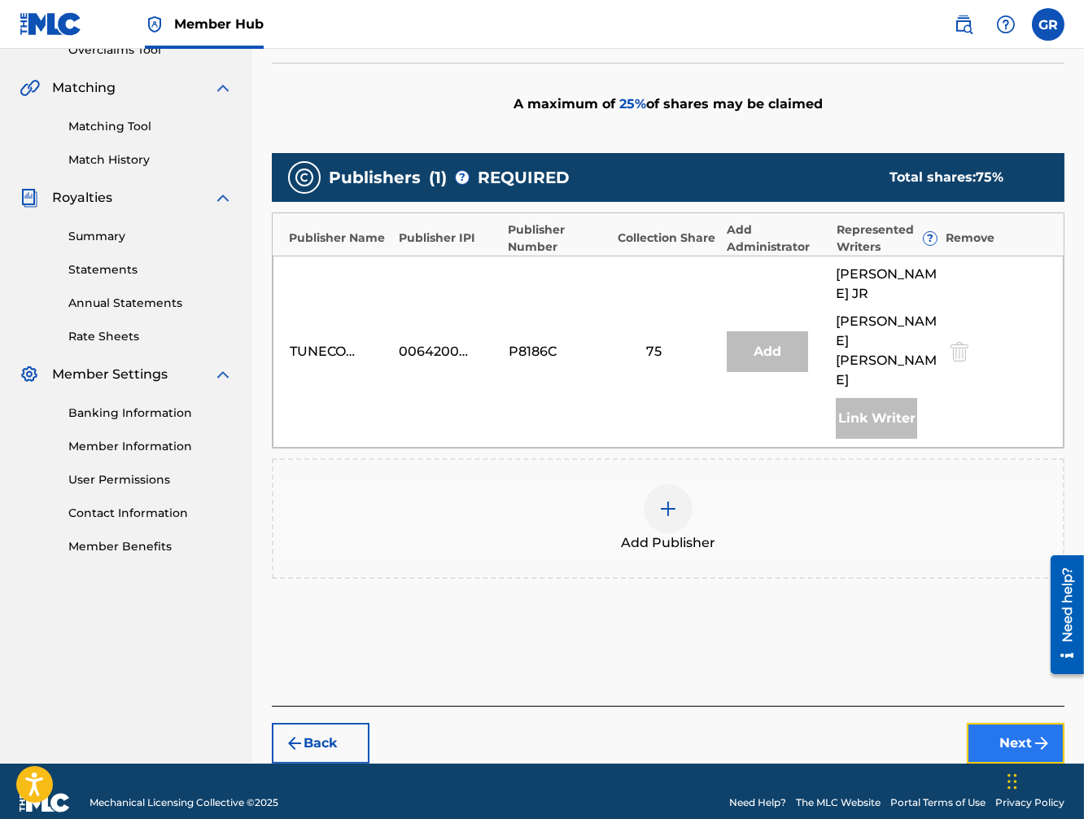
click at [1017, 723] on button "Next" at bounding box center [1016, 743] width 98 height 41
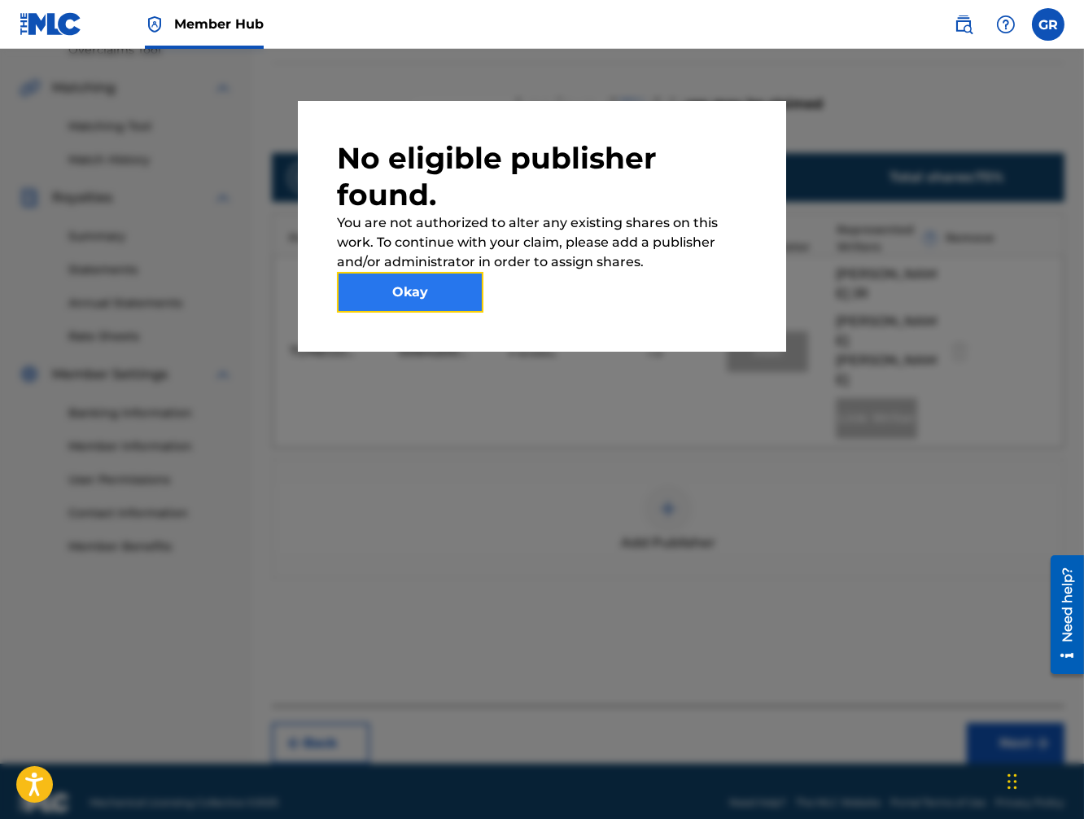
click at [445, 302] on button "Okay" at bounding box center [410, 292] width 146 height 41
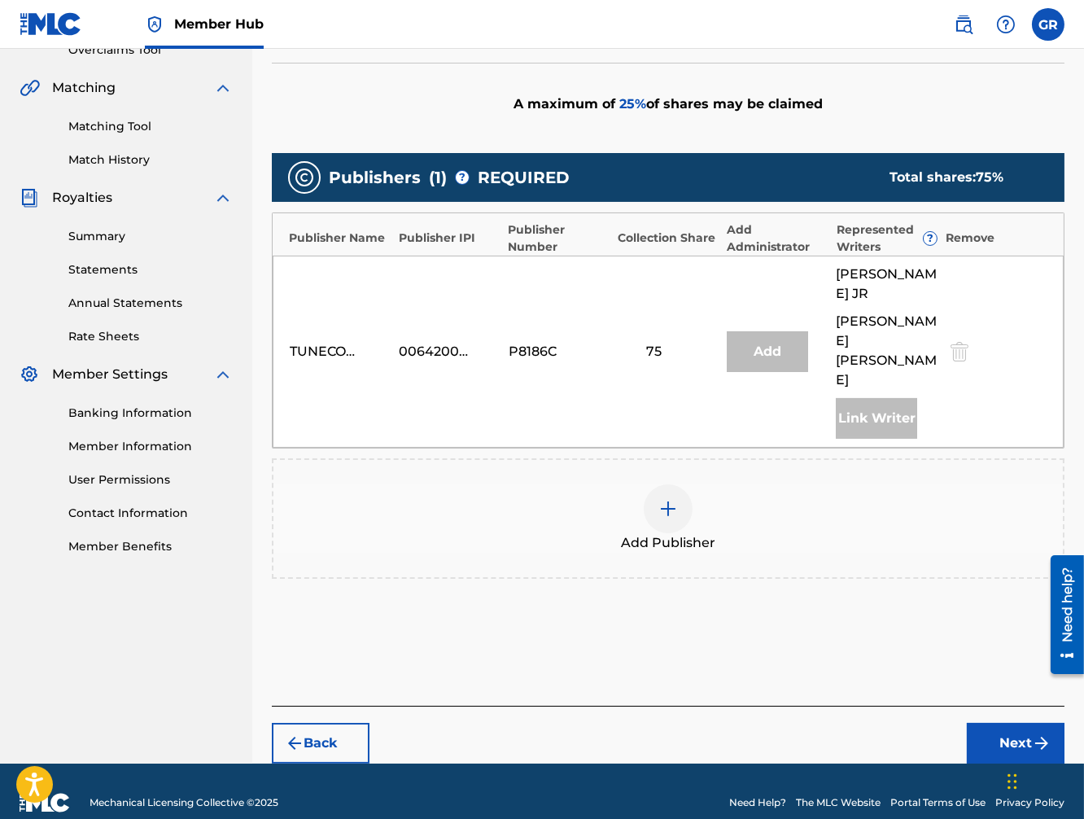
click at [668, 499] on img at bounding box center [668, 509] width 20 height 20
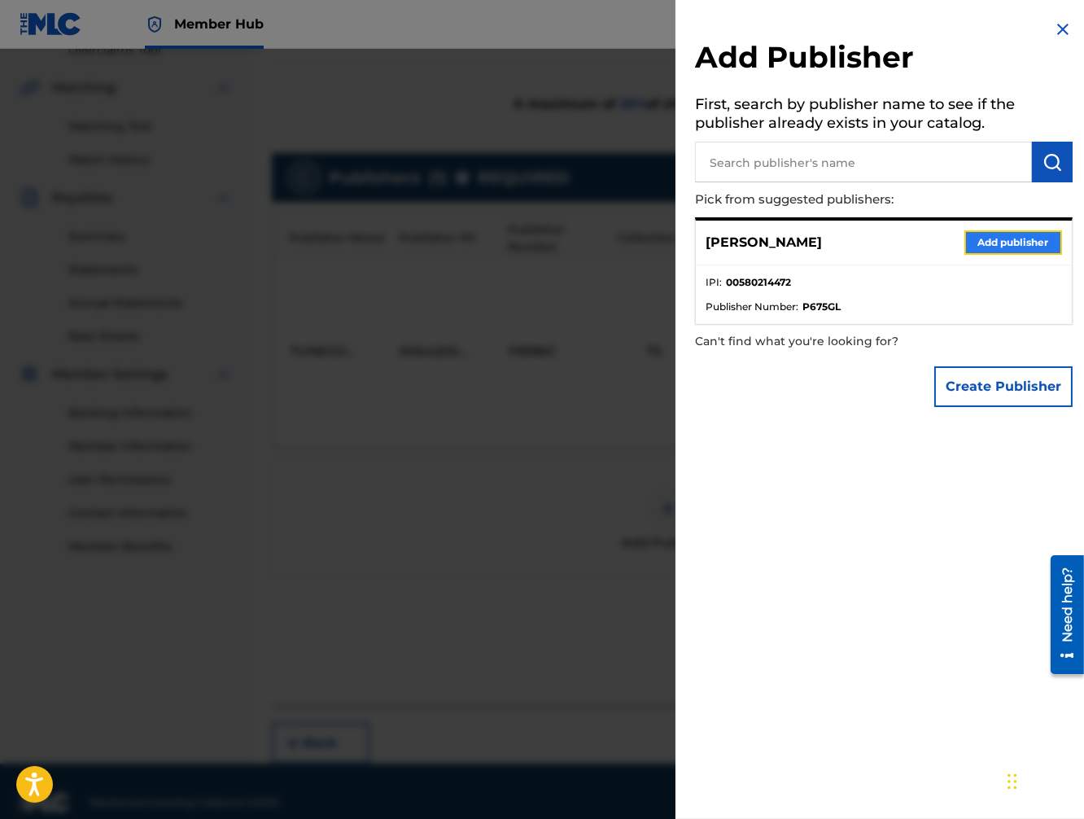
click at [1013, 242] on button "Add publisher" at bounding box center [1013, 242] width 98 height 24
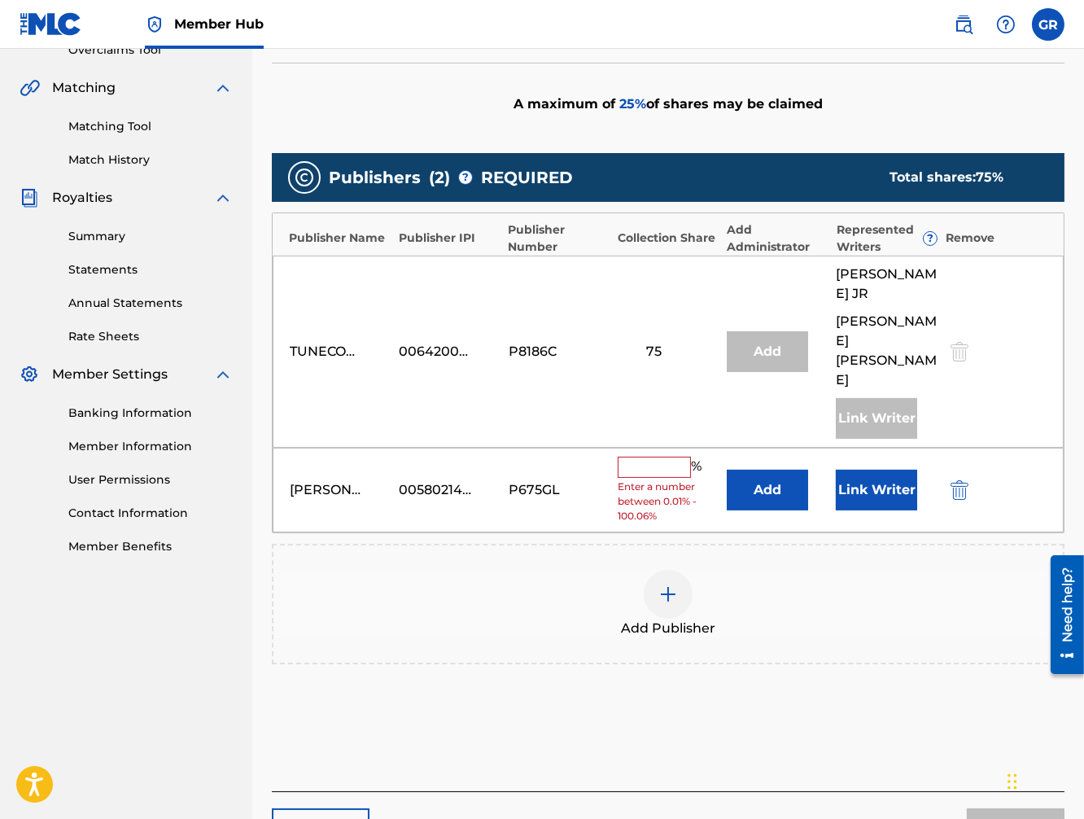
click at [665, 456] on input "text" at bounding box center [654, 466] width 73 height 21
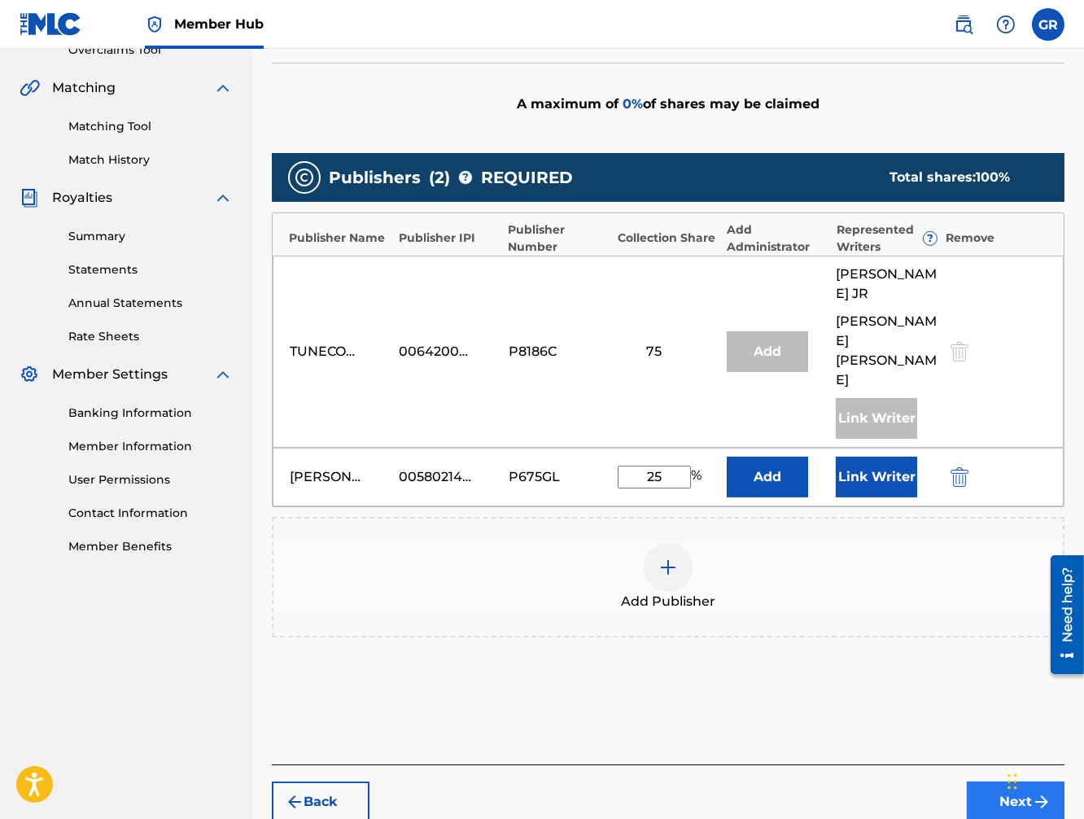
type input "25"
click at [998, 781] on button "Next" at bounding box center [1016, 801] width 98 height 41
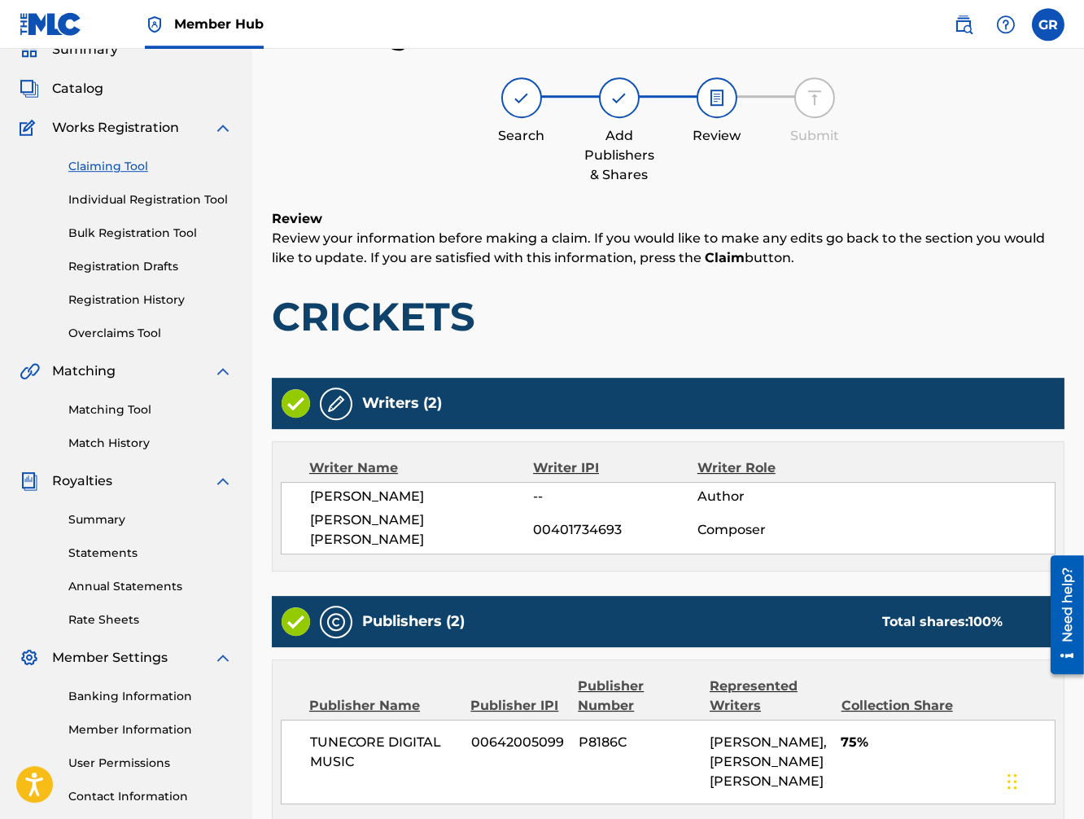
scroll to position [366, 0]
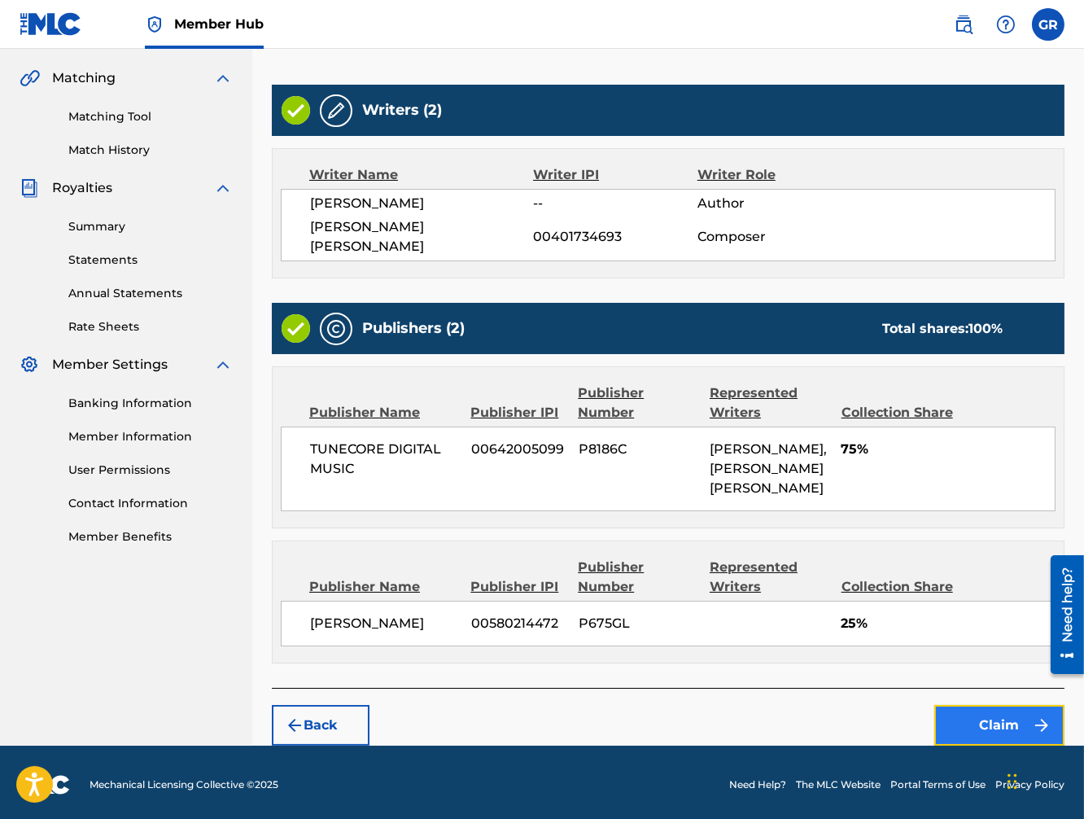
click at [994, 724] on button "Claim" at bounding box center [999, 725] width 130 height 41
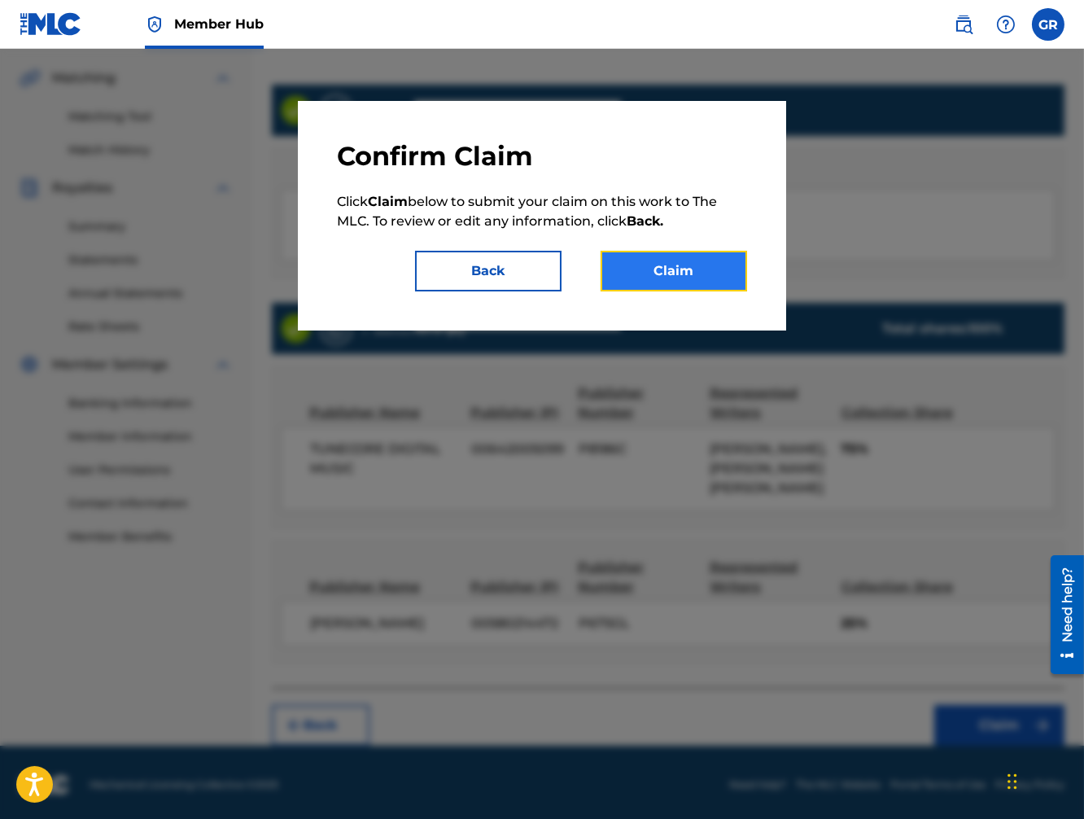
click at [681, 259] on button "Claim" at bounding box center [673, 271] width 146 height 41
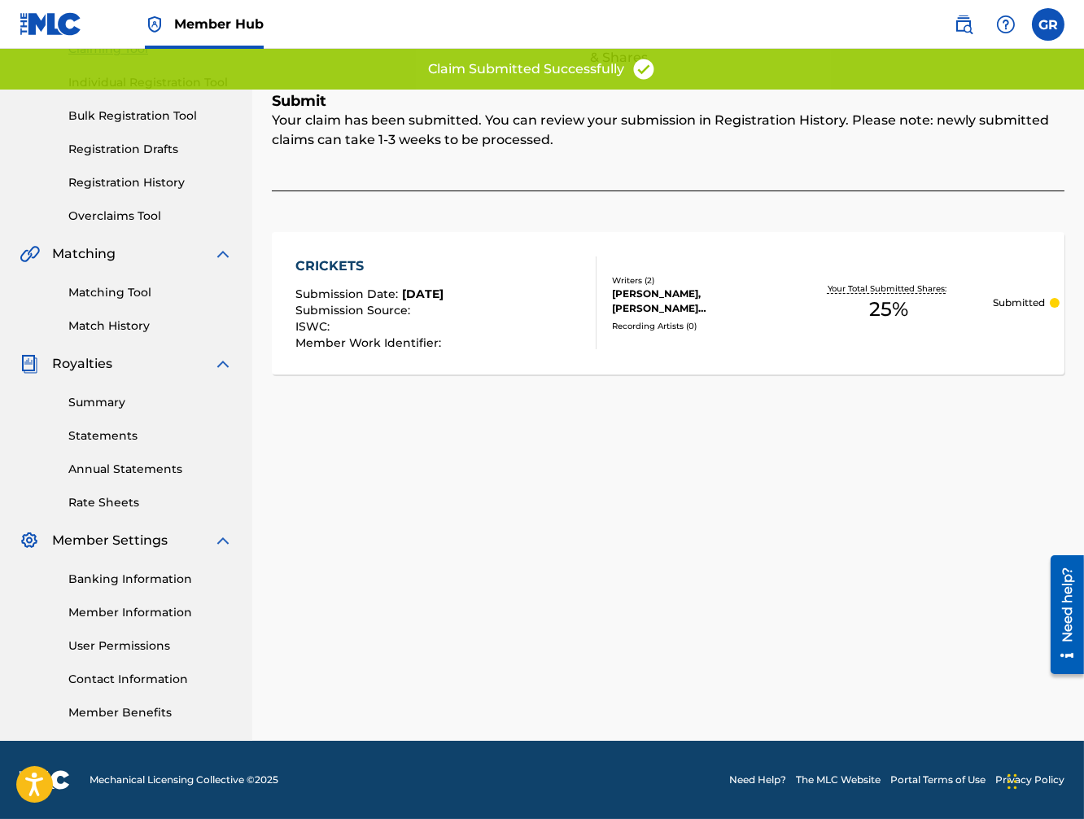
scroll to position [190, 0]
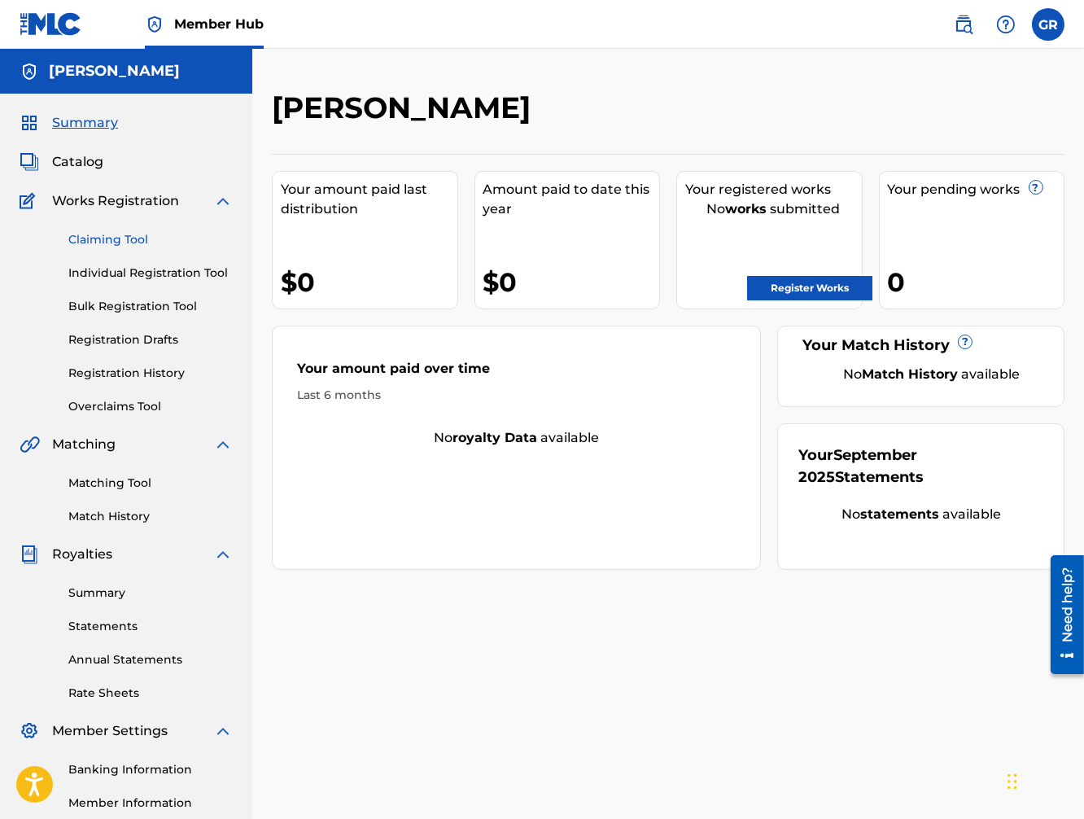
click at [123, 238] on link "Claiming Tool" at bounding box center [150, 239] width 164 height 17
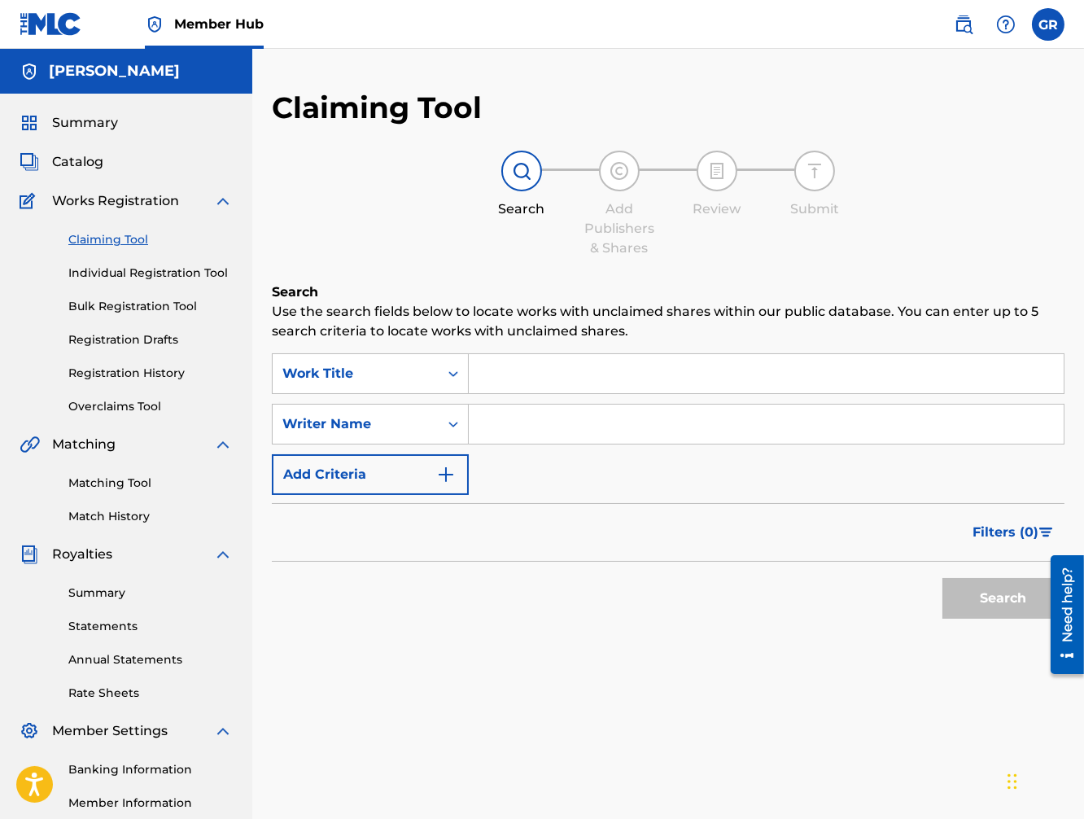
click at [123, 238] on link "Claiming Tool" at bounding box center [150, 239] width 164 height 17
click at [121, 201] on span "Works Registration" at bounding box center [115, 201] width 127 height 20
click at [124, 238] on link "Claiming Tool" at bounding box center [150, 239] width 164 height 17
click at [133, 277] on link "Individual Registration Tool" at bounding box center [150, 272] width 164 height 17
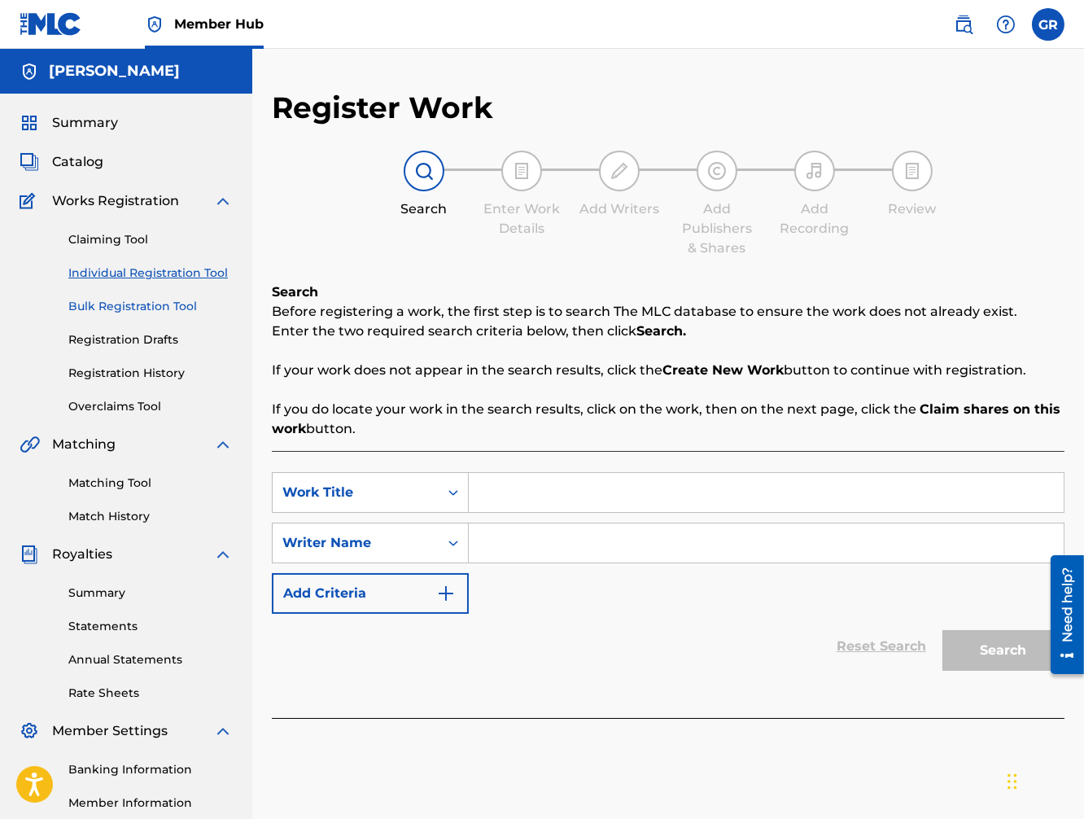
click at [118, 303] on link "Bulk Registration Tool" at bounding box center [150, 306] width 164 height 17
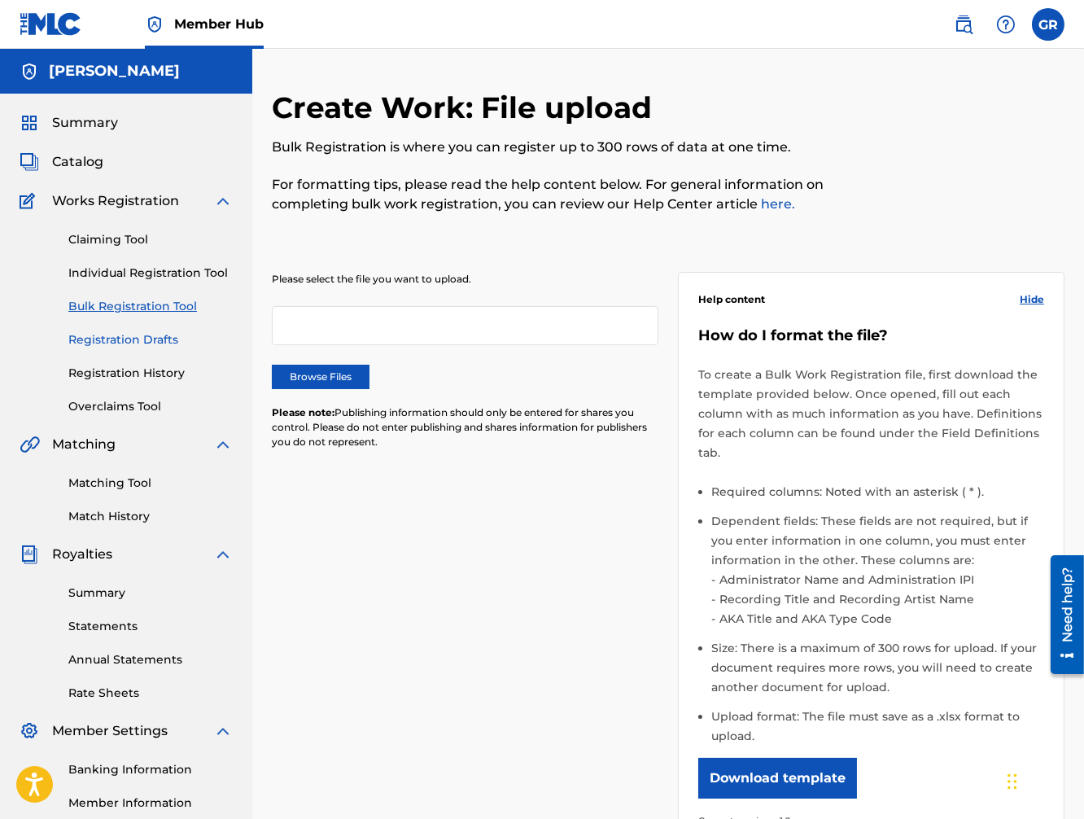
click at [111, 343] on link "Registration Drafts" at bounding box center [150, 339] width 164 height 17
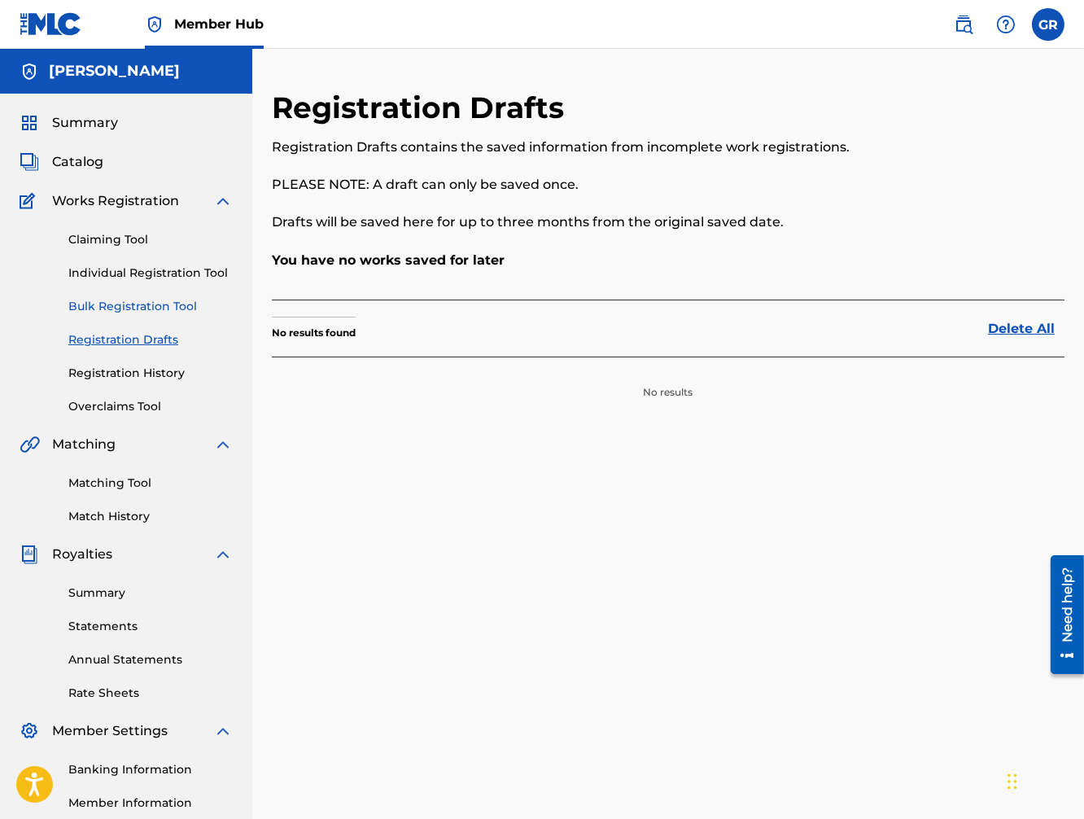
click at [119, 303] on link "Bulk Registration Tool" at bounding box center [150, 306] width 164 height 17
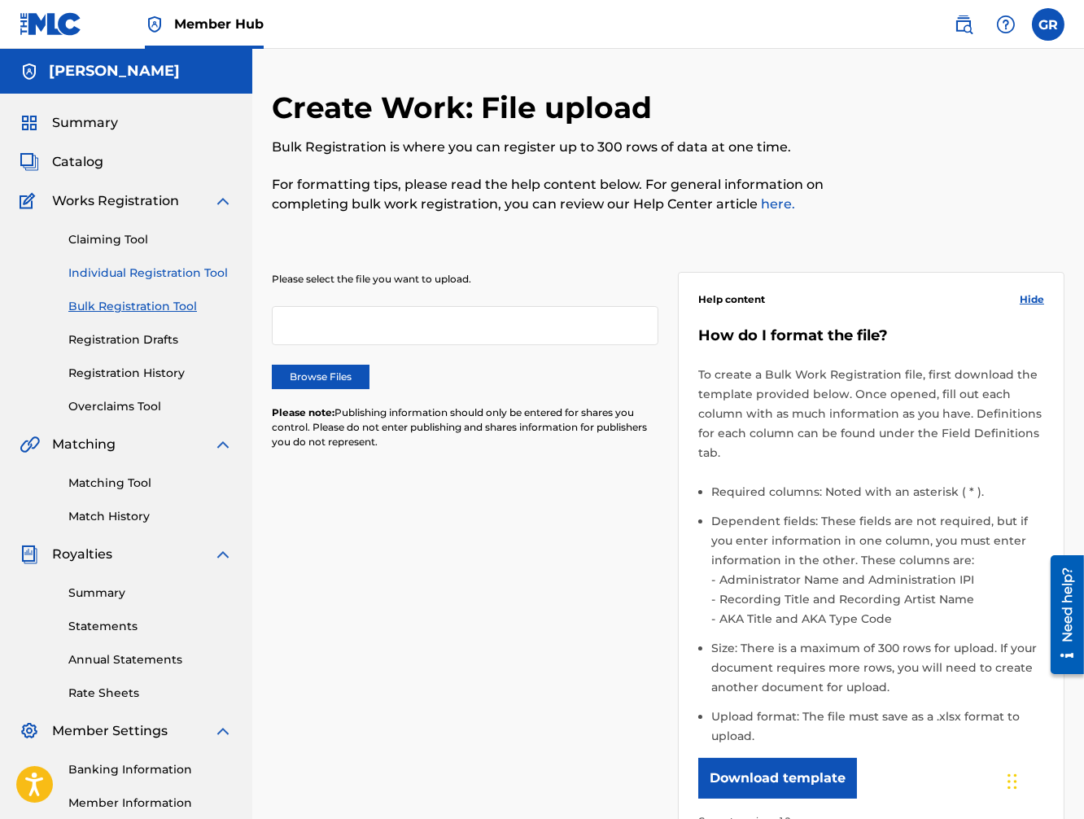
click at [118, 273] on link "Individual Registration Tool" at bounding box center [150, 272] width 164 height 17
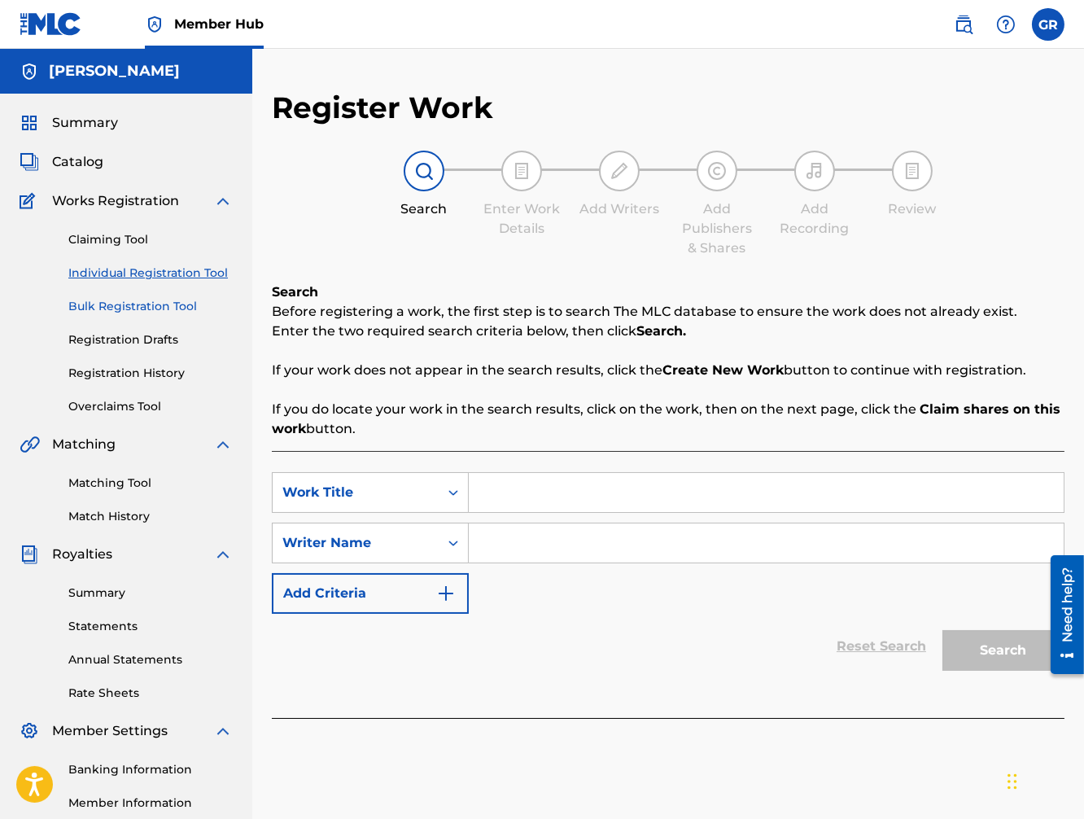
click at [116, 300] on link "Bulk Registration Tool" at bounding box center [150, 306] width 164 height 17
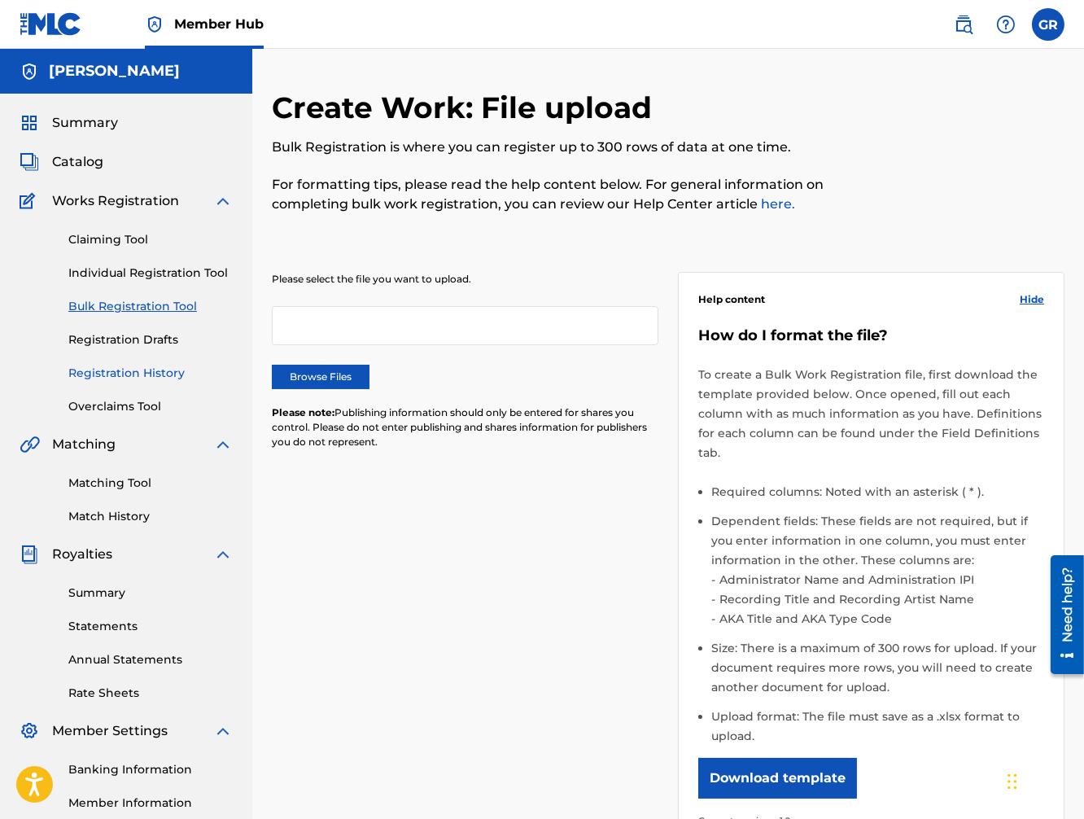
click at [107, 374] on link "Registration History" at bounding box center [150, 373] width 164 height 17
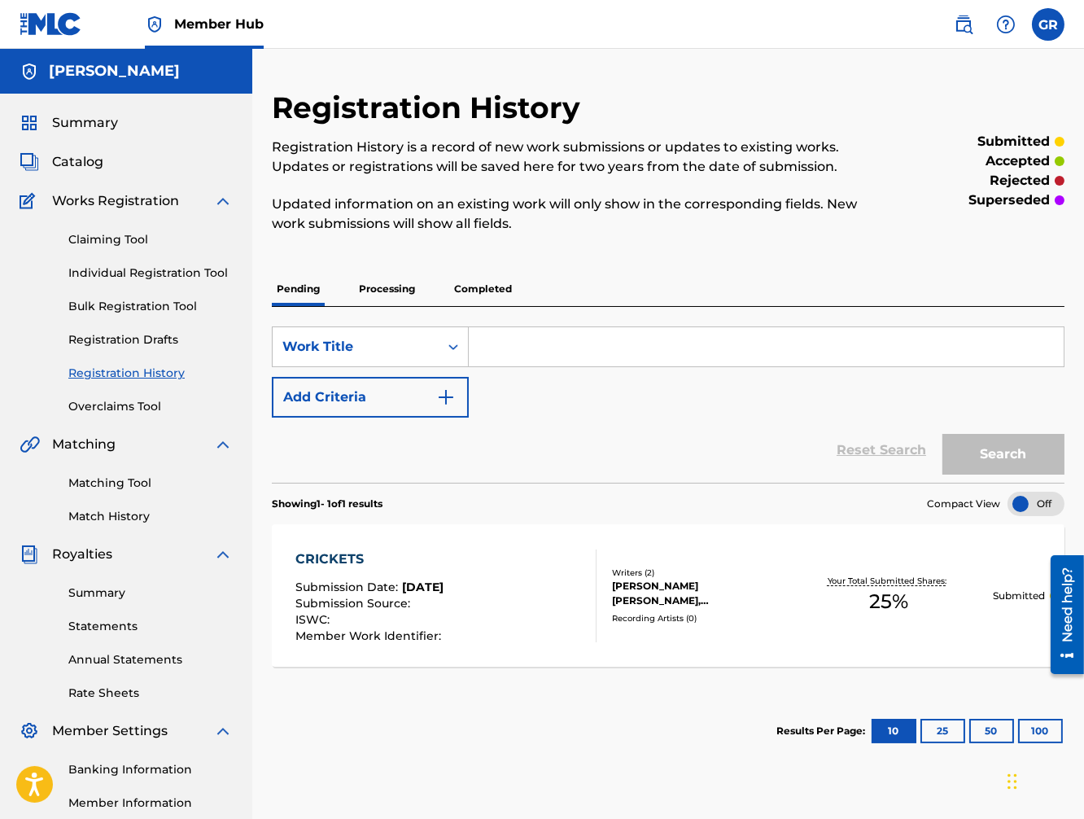
click at [107, 391] on div "Claiming Tool Individual Registration Tool Bulk Registration Tool Registration …" at bounding box center [126, 313] width 213 height 204
click at [111, 245] on link "Claiming Tool" at bounding box center [150, 239] width 164 height 17
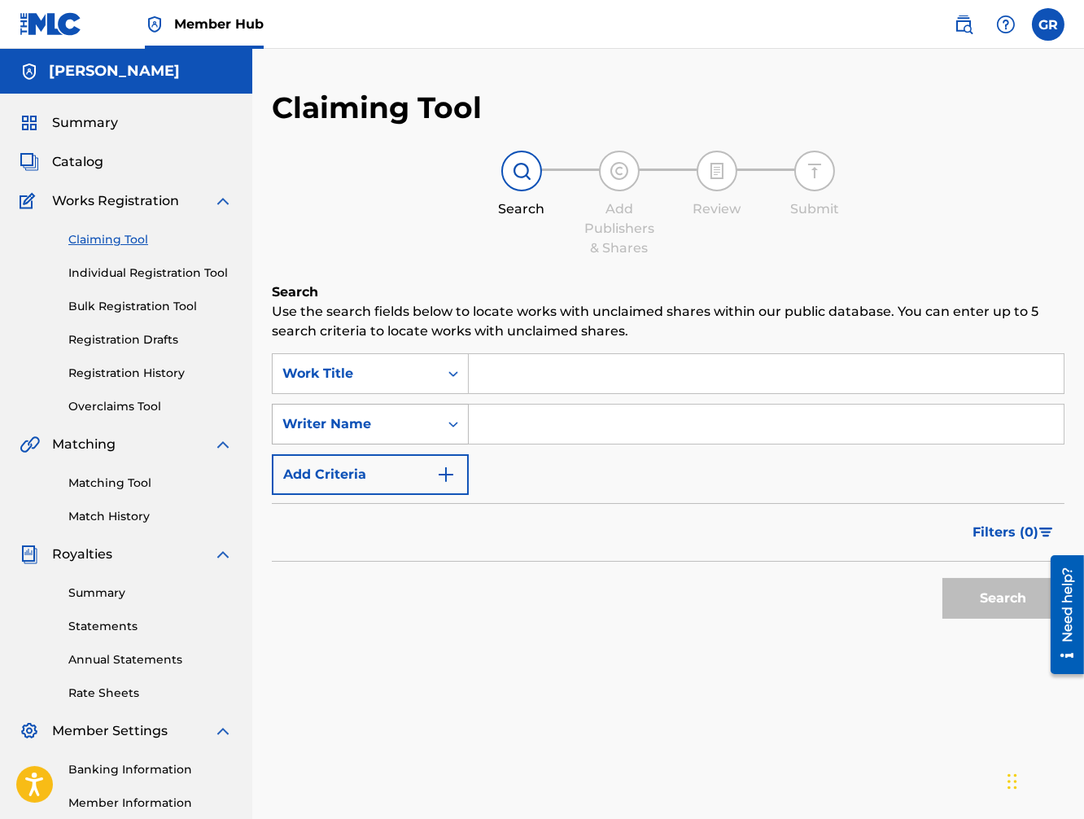
click at [452, 426] on icon "Search Form" at bounding box center [453, 424] width 16 height 16
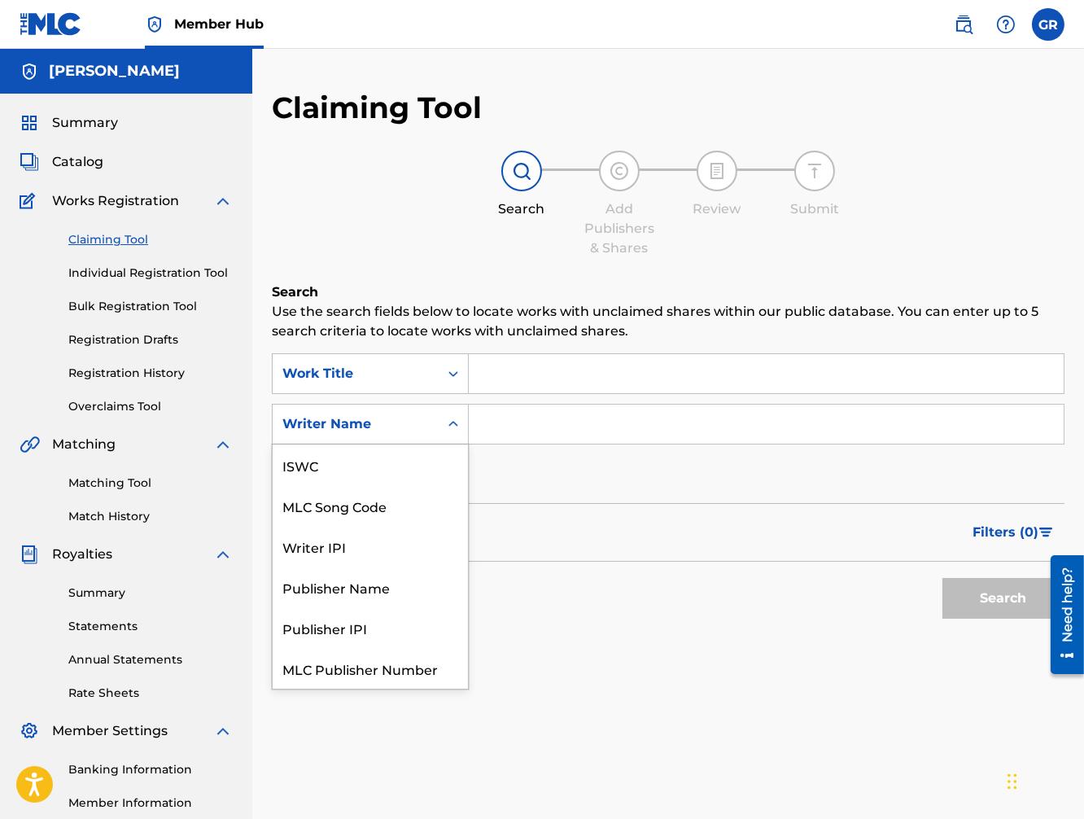
scroll to position [41, 0]
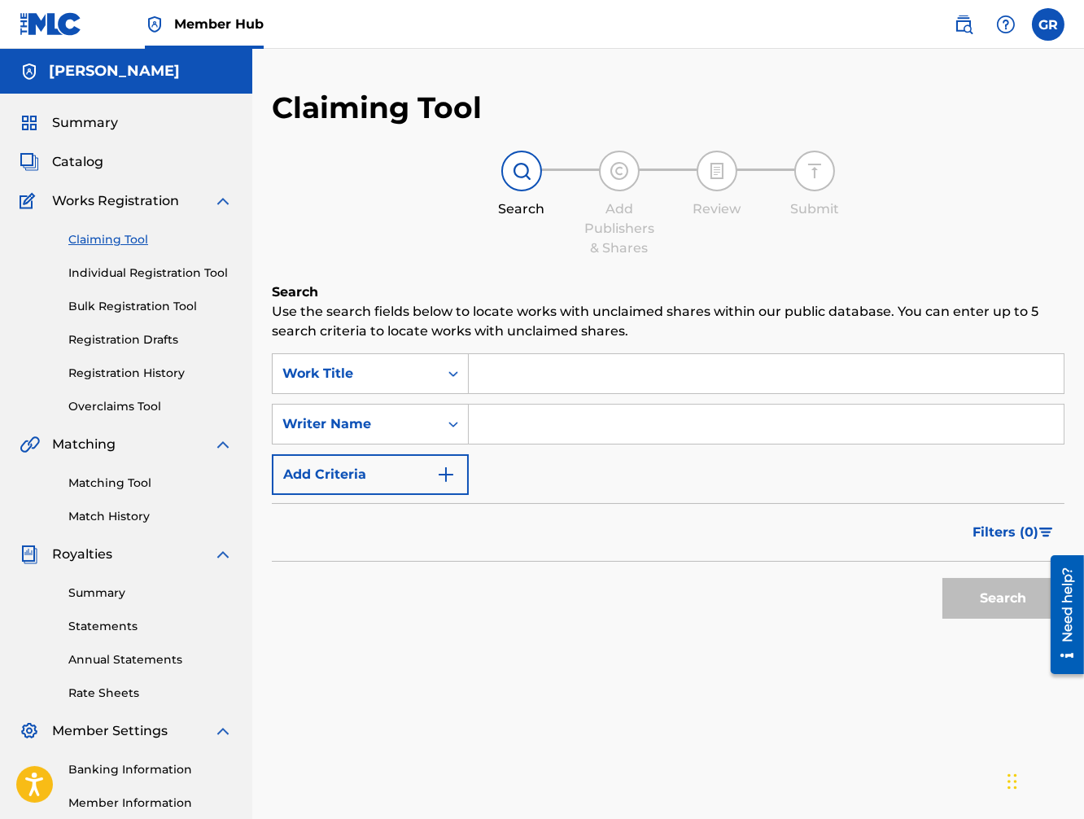
click at [452, 425] on icon "Search Form" at bounding box center [453, 424] width 10 height 6
click at [495, 424] on input "Search Form" at bounding box center [766, 423] width 595 height 39
type input "[PERSON_NAME]"
click at [1000, 603] on button "Search" at bounding box center [1003, 598] width 122 height 41
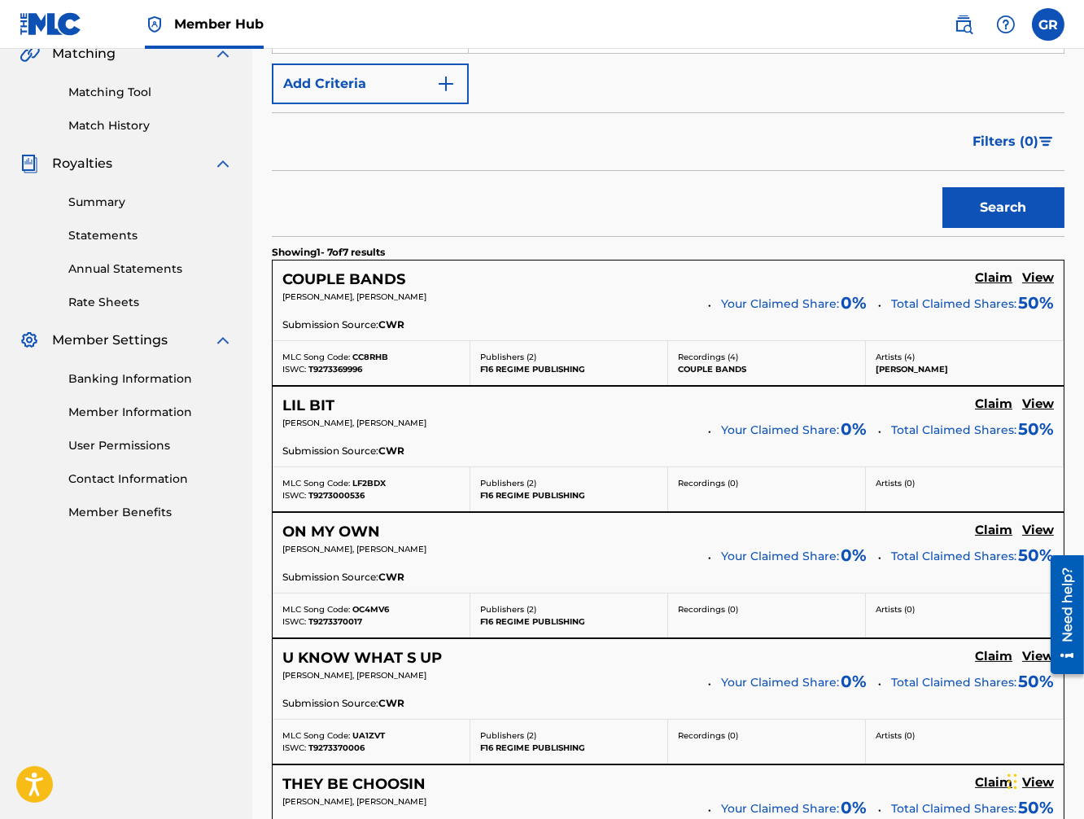
scroll to position [483, 0]
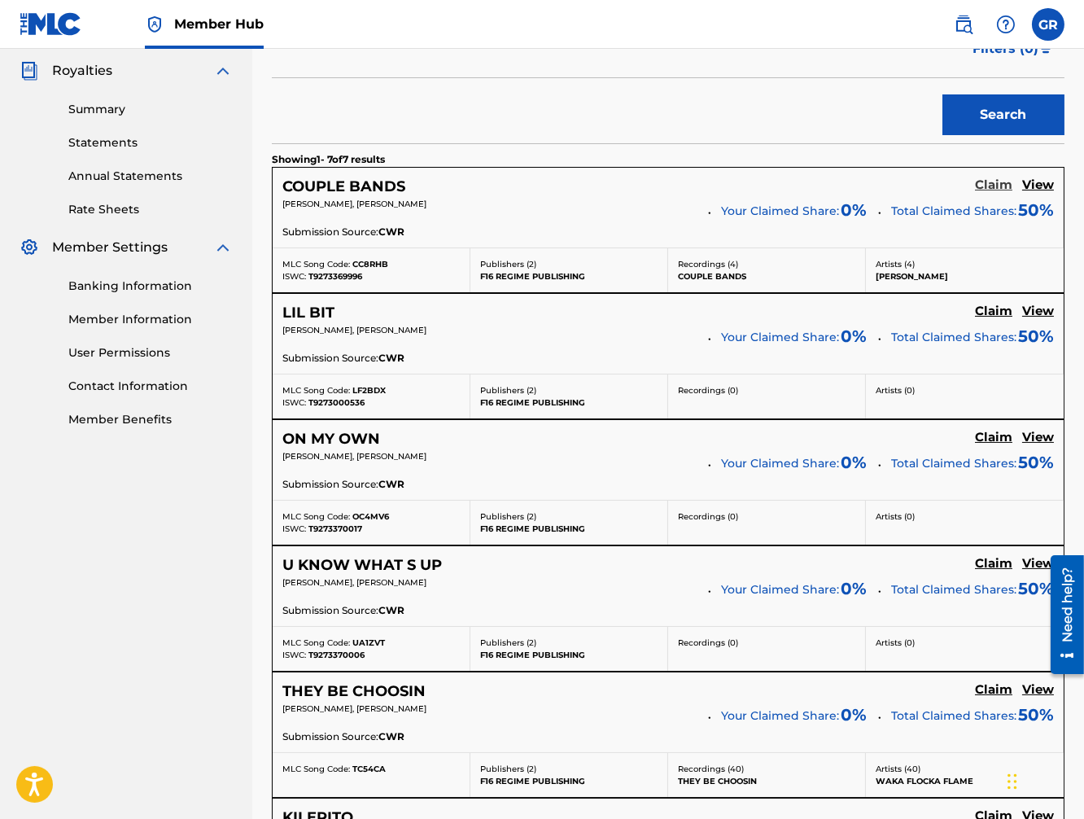
click at [999, 184] on h5 "Claim" at bounding box center [993, 184] width 37 height 15
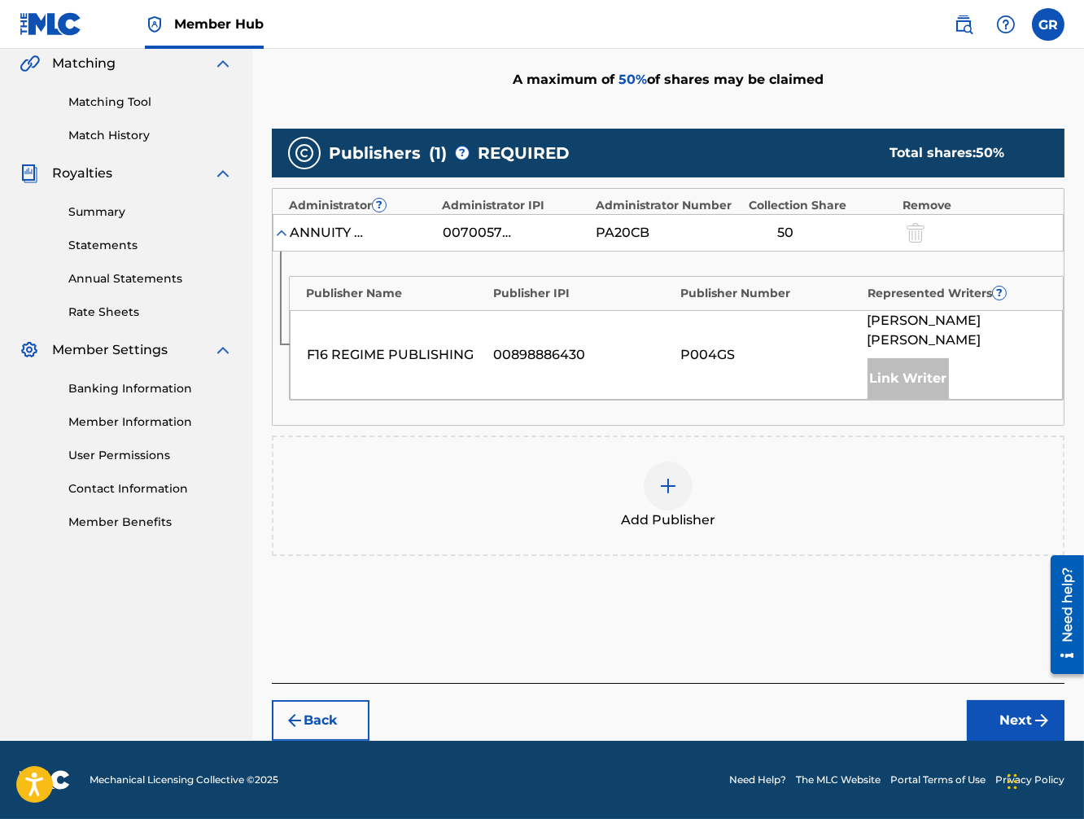
scroll to position [356, 0]
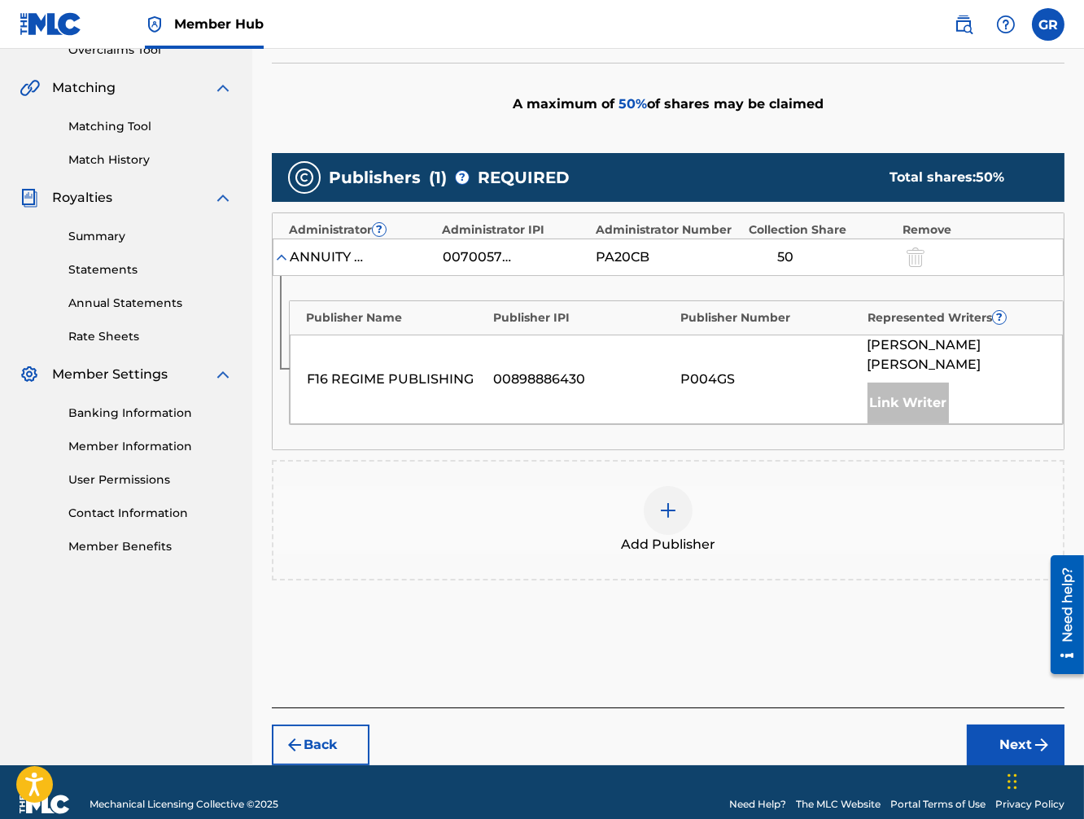
click at [668, 500] on img at bounding box center [668, 510] width 20 height 20
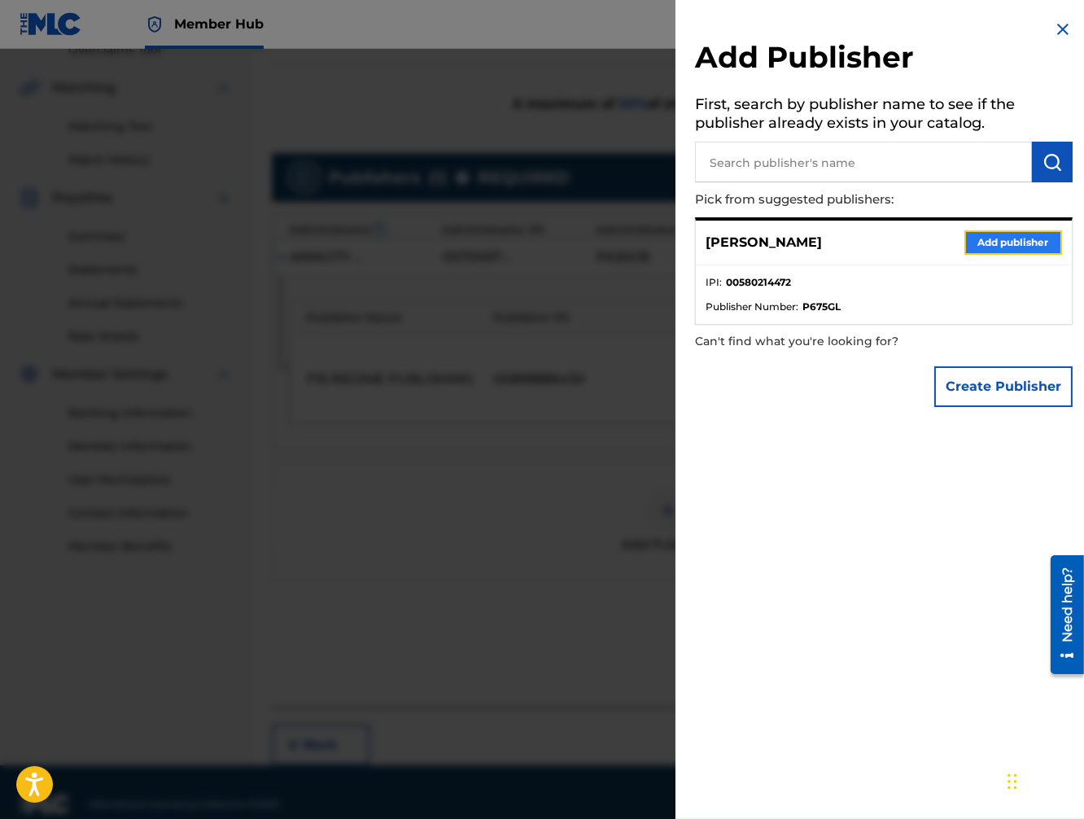
click at [1024, 241] on button "Add publisher" at bounding box center [1013, 242] width 98 height 24
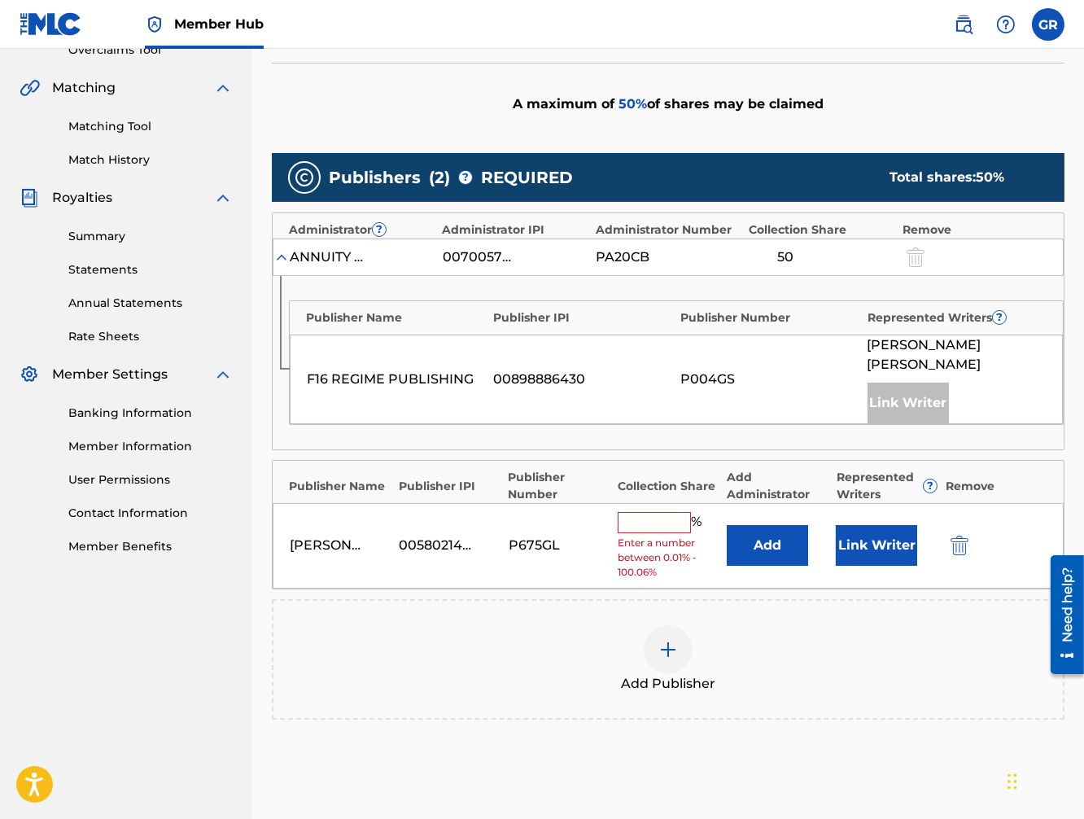
click at [656, 512] on input "text" at bounding box center [654, 522] width 73 height 21
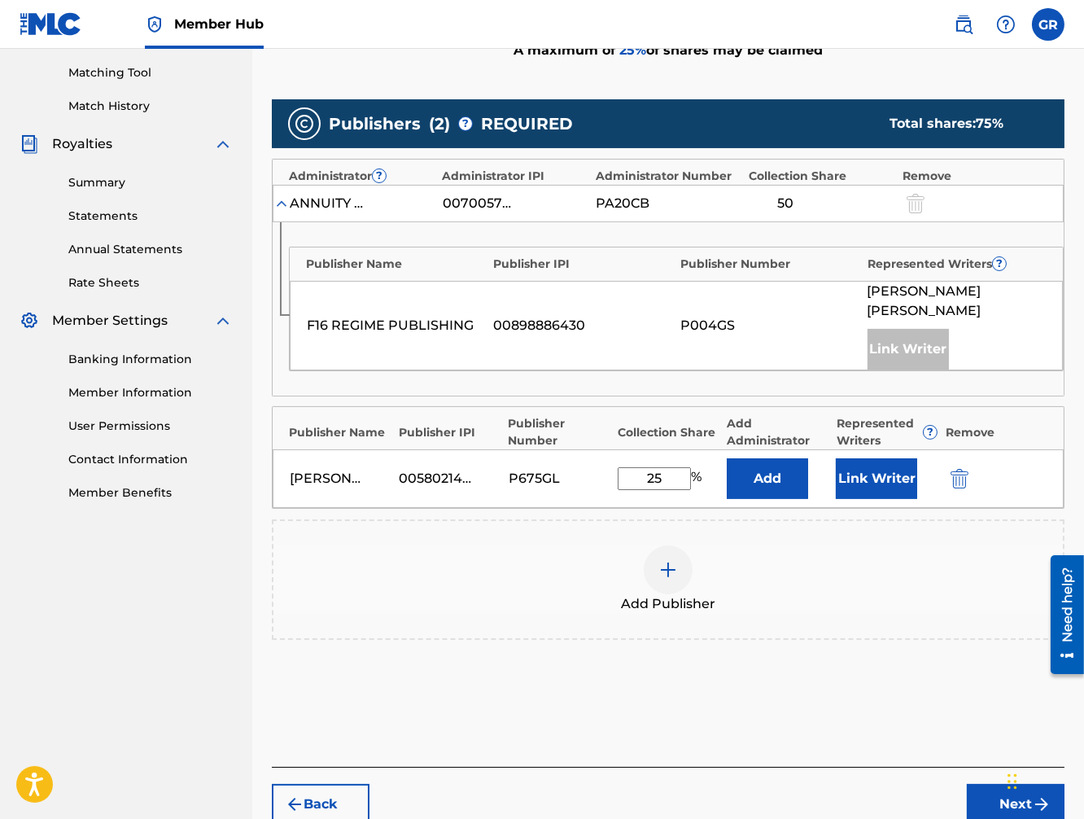
scroll to position [468, 0]
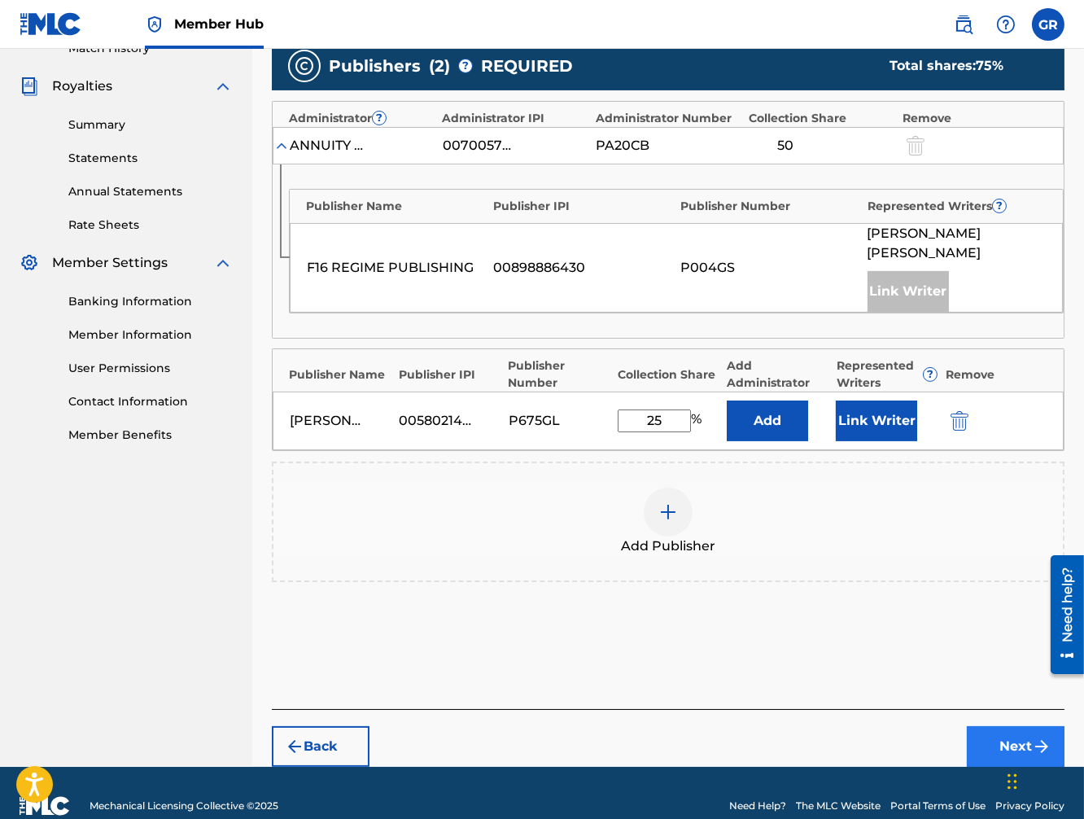
type input "25"
click at [1024, 726] on button "Next" at bounding box center [1016, 746] width 98 height 41
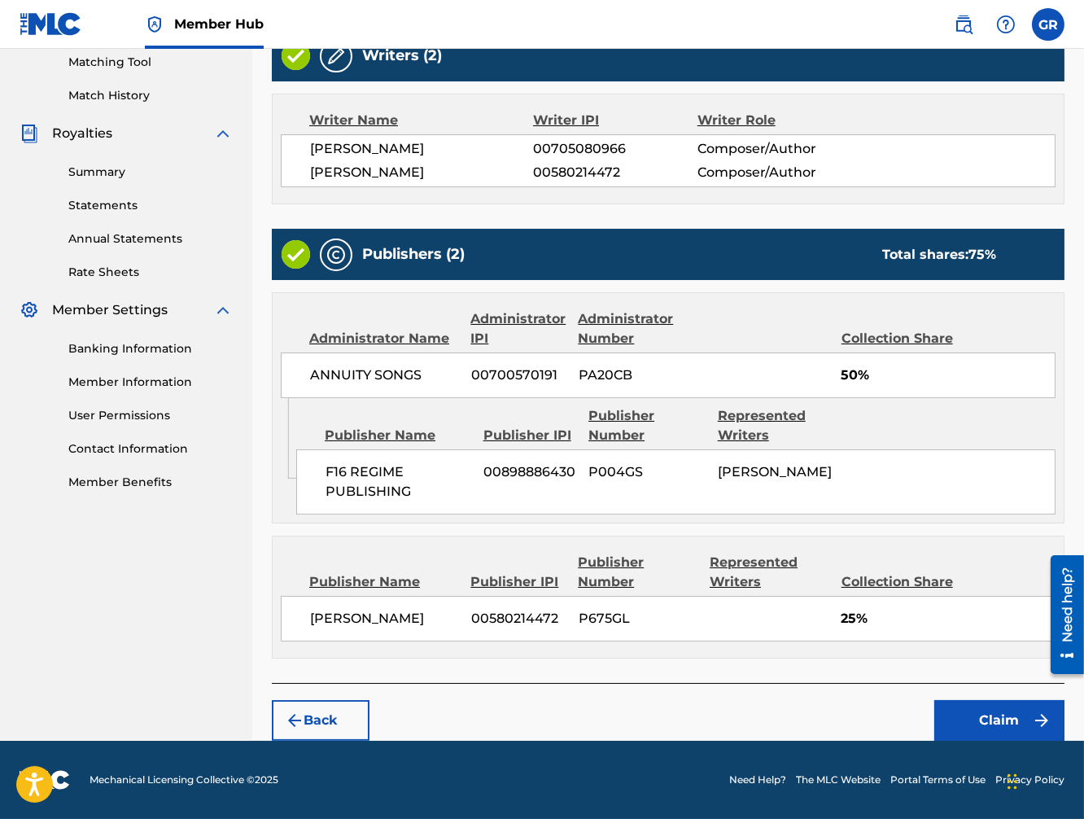
scroll to position [434, 0]
click at [330, 718] on button "Back" at bounding box center [321, 720] width 98 height 41
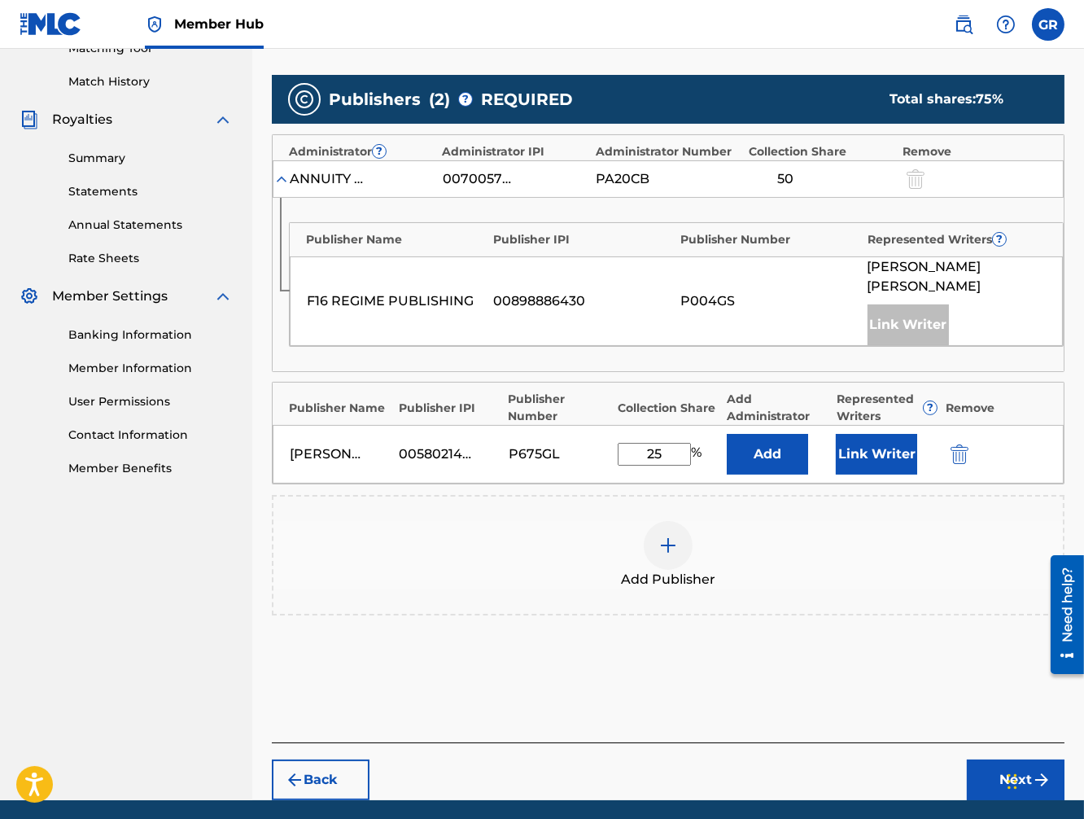
drag, startPoint x: 664, startPoint y: 431, endPoint x: 628, endPoint y: 430, distance: 35.8
click at [628, 443] on input "25" at bounding box center [654, 454] width 73 height 23
type input "50"
click at [1007, 759] on button "Next" at bounding box center [1016, 779] width 98 height 41
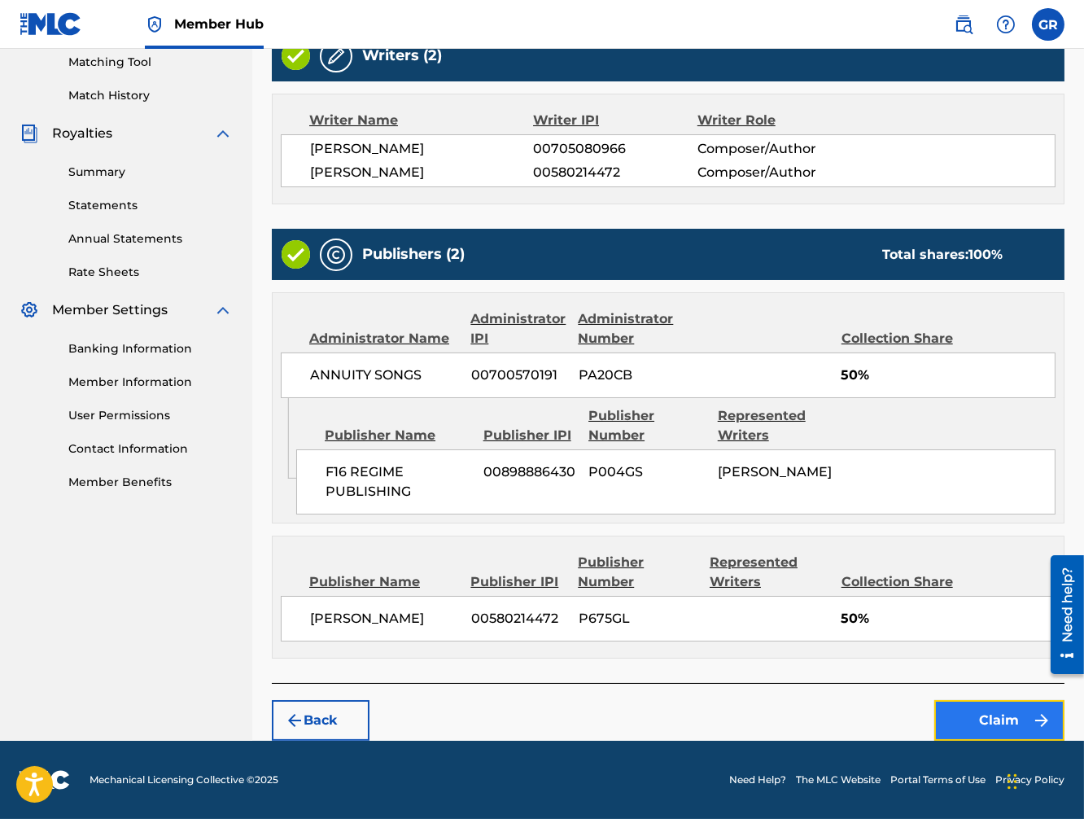
click at [1002, 713] on button "Claim" at bounding box center [999, 720] width 130 height 41
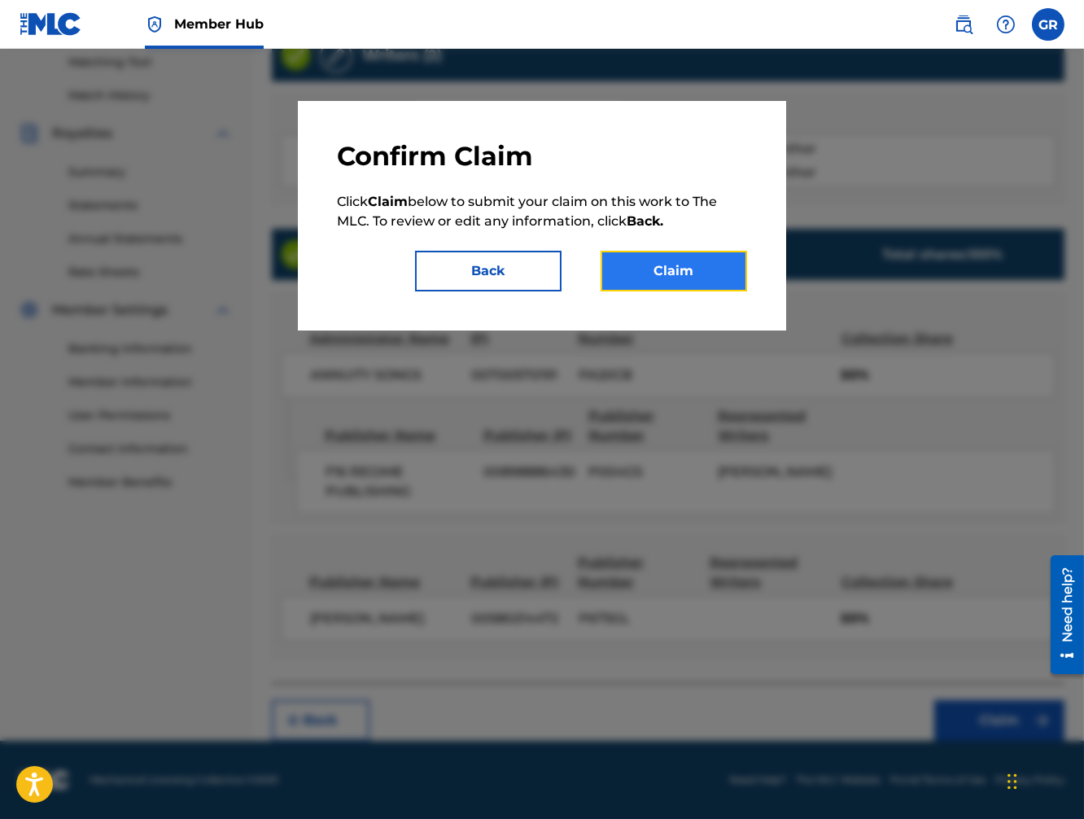
click at [675, 271] on button "Claim" at bounding box center [673, 271] width 146 height 41
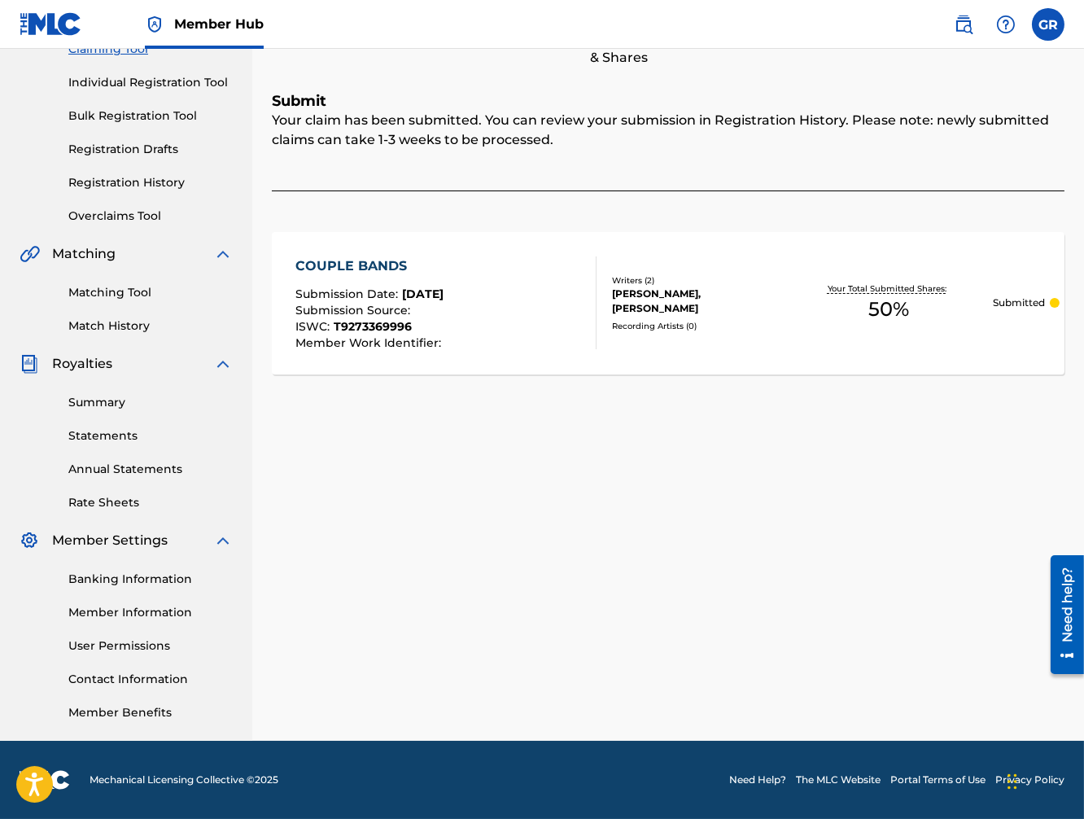
scroll to position [0, 0]
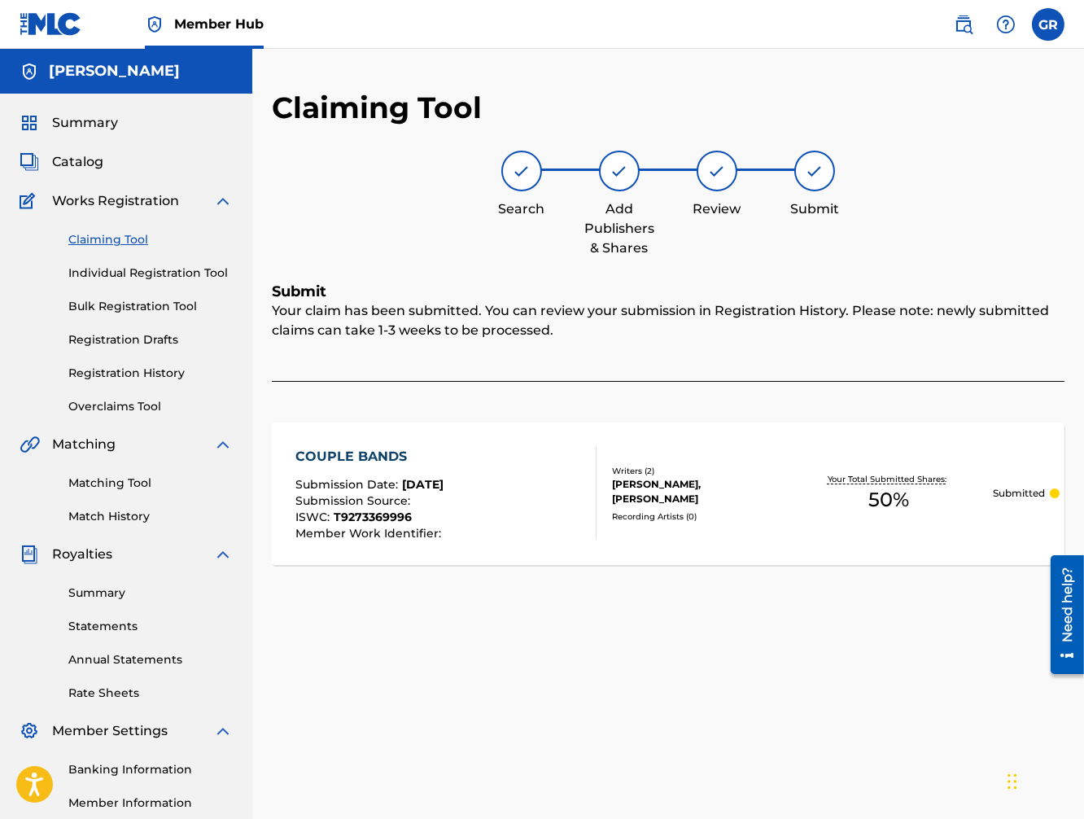
click at [126, 242] on link "Claiming Tool" at bounding box center [150, 239] width 164 height 17
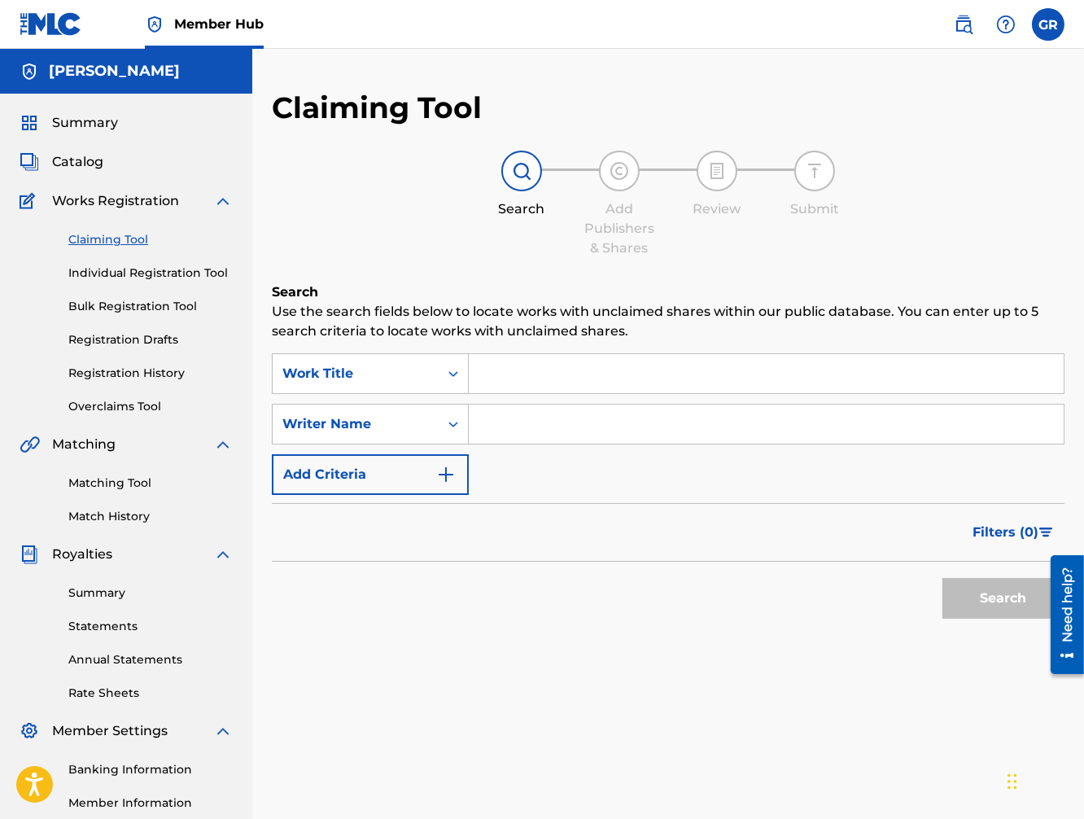
click at [557, 434] on input "Search Form" at bounding box center [766, 423] width 595 height 39
click at [561, 430] on input "Search Form" at bounding box center [766, 423] width 595 height 39
type input "[PERSON_NAME]"
click at [977, 596] on button "Search" at bounding box center [1003, 598] width 122 height 41
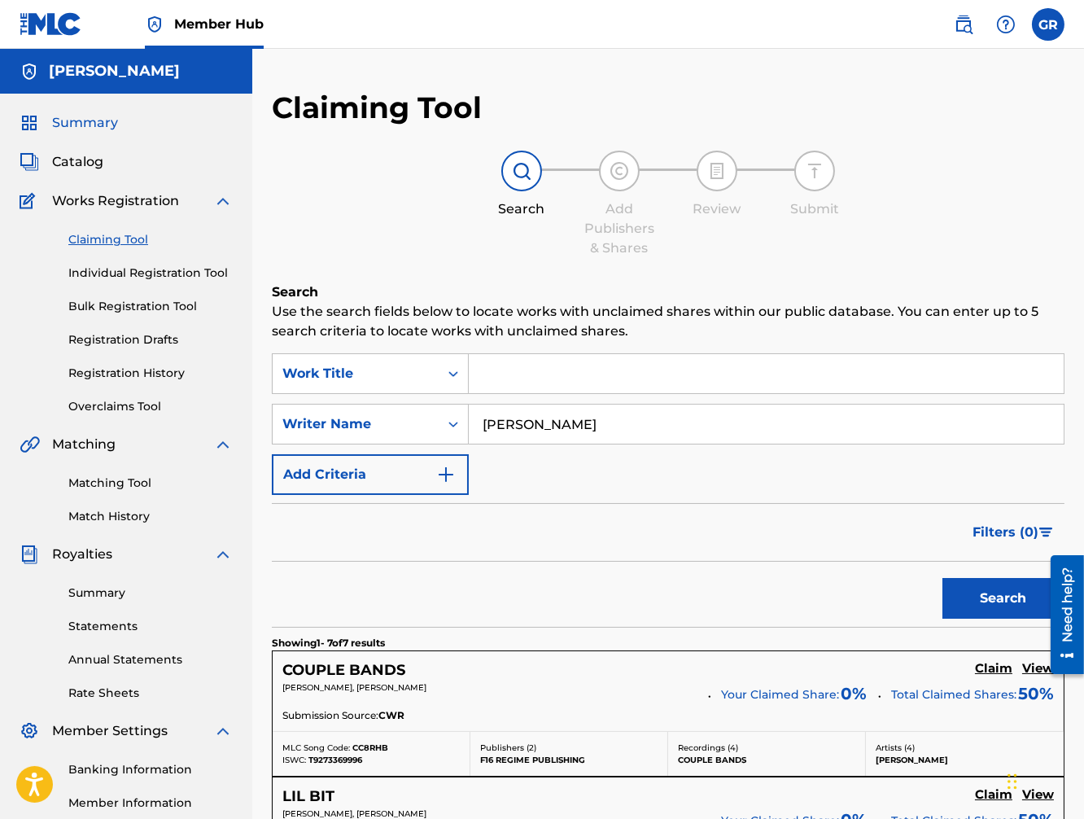
click at [68, 126] on span "Summary" at bounding box center [85, 123] width 66 height 20
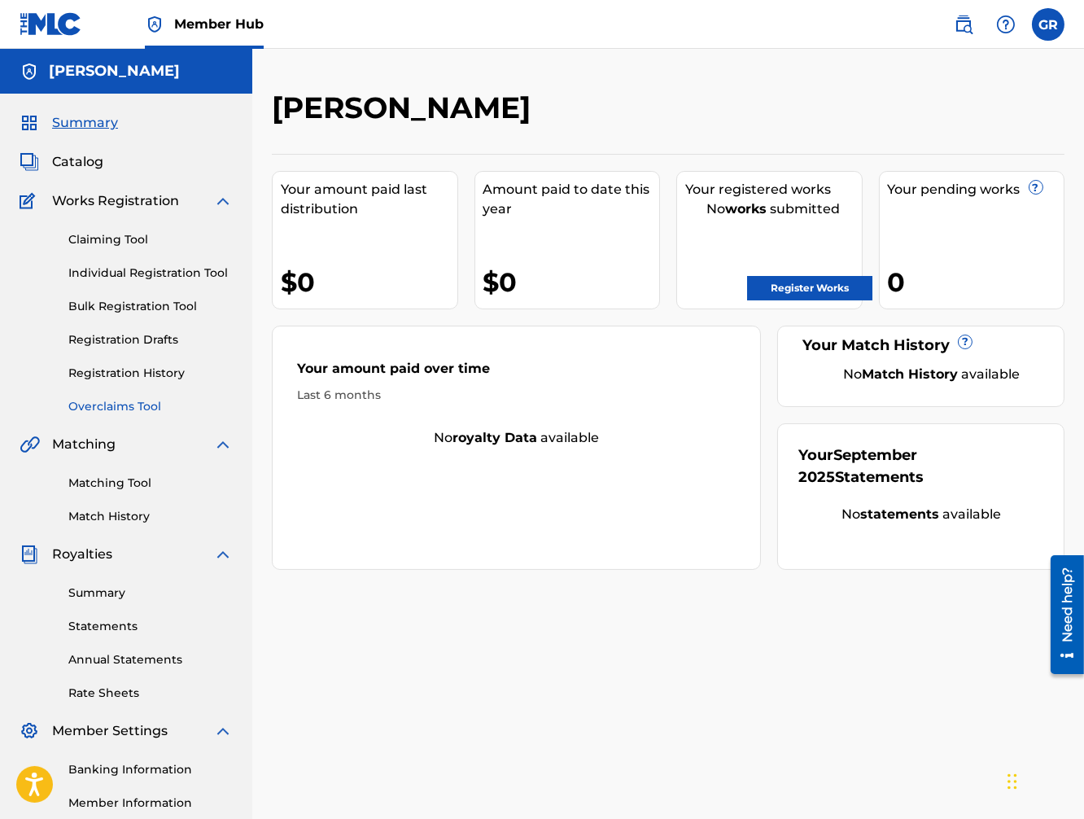
click at [116, 411] on link "Overclaims Tool" at bounding box center [150, 406] width 164 height 17
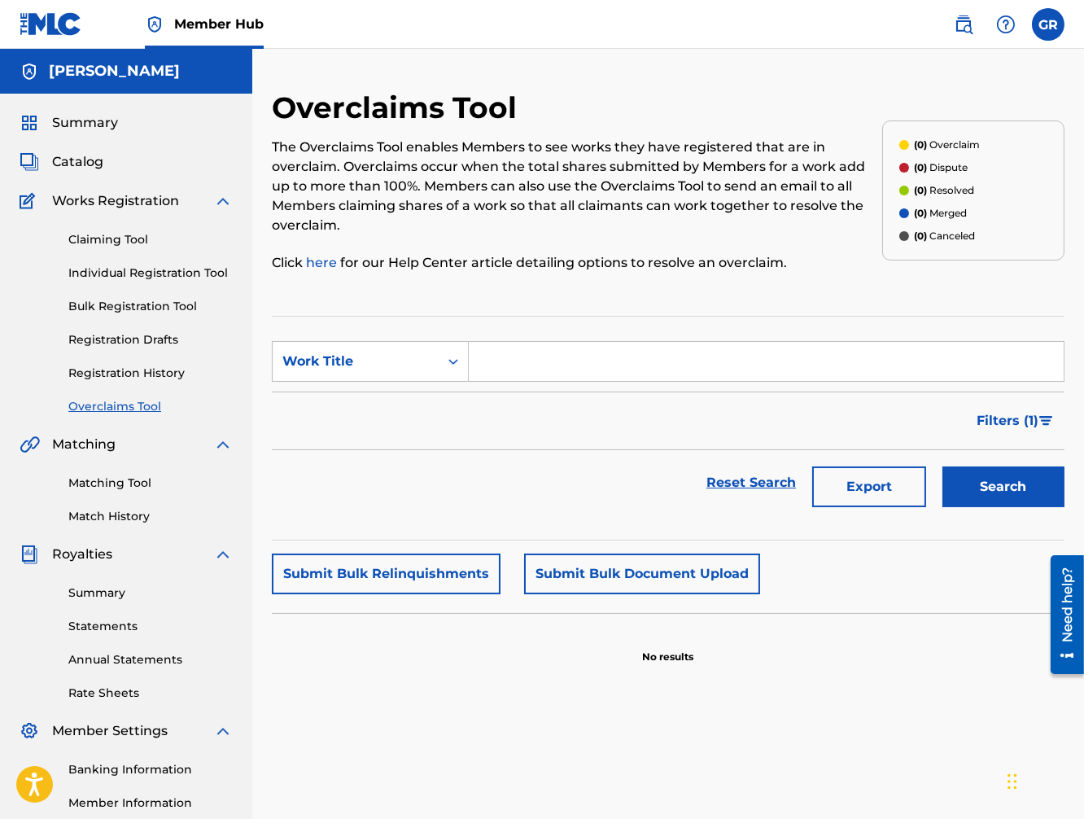
click at [554, 360] on input "Search Form" at bounding box center [766, 361] width 595 height 39
click at [441, 355] on div "Search Form" at bounding box center [453, 361] width 29 height 29
click at [443, 356] on div "Search Form" at bounding box center [453, 361] width 29 height 29
click at [123, 78] on h5 "[PERSON_NAME]" at bounding box center [114, 71] width 131 height 19
click at [65, 124] on span "Summary" at bounding box center [85, 123] width 66 height 20
